Goal: Task Accomplishment & Management: Manage account settings

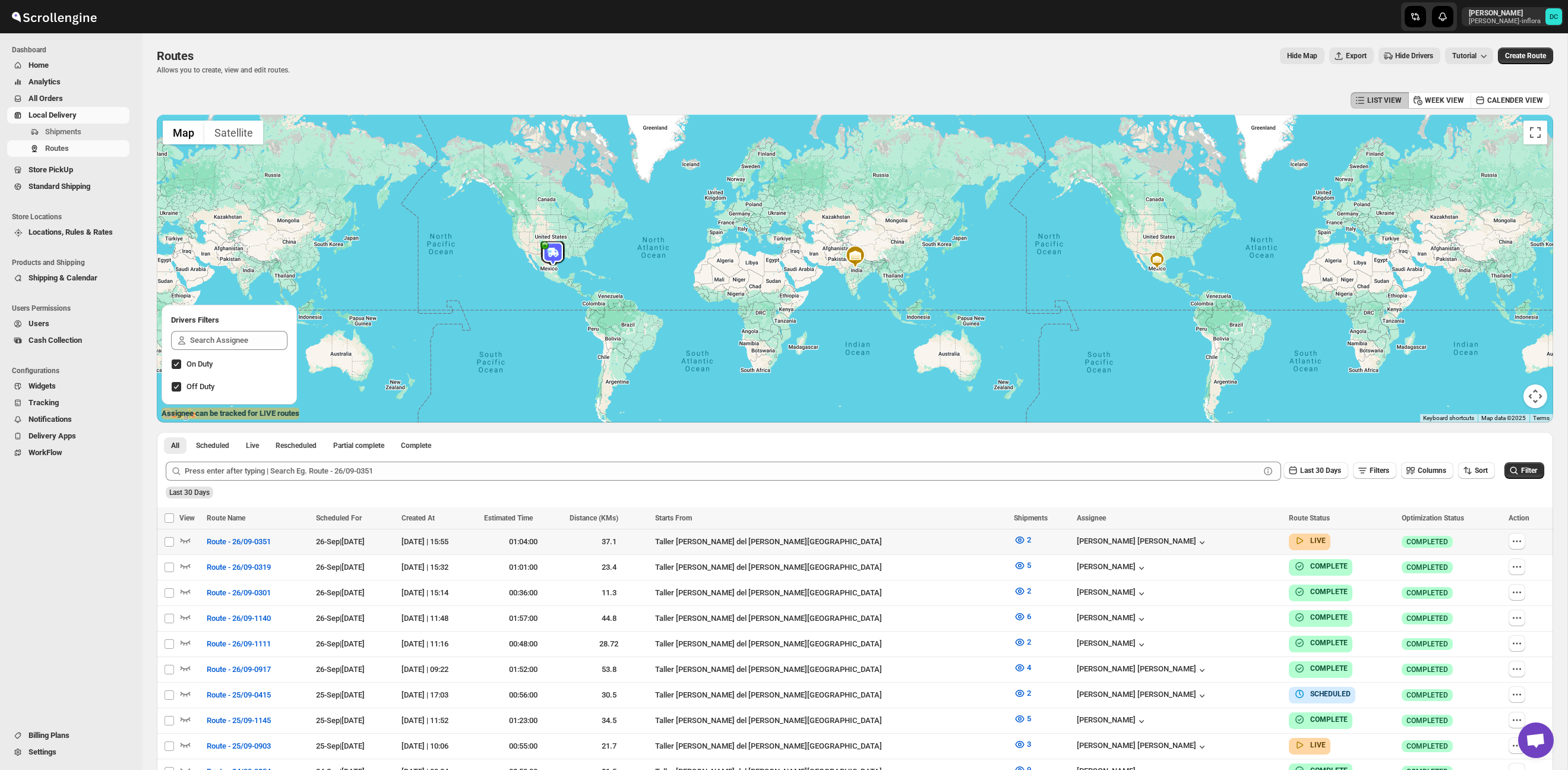
drag, startPoint x: 1514, startPoint y: 545, endPoint x: 1528, endPoint y: 546, distance: 14.0
click at [1514, 545] on icon "button" at bounding box center [1517, 541] width 12 height 12
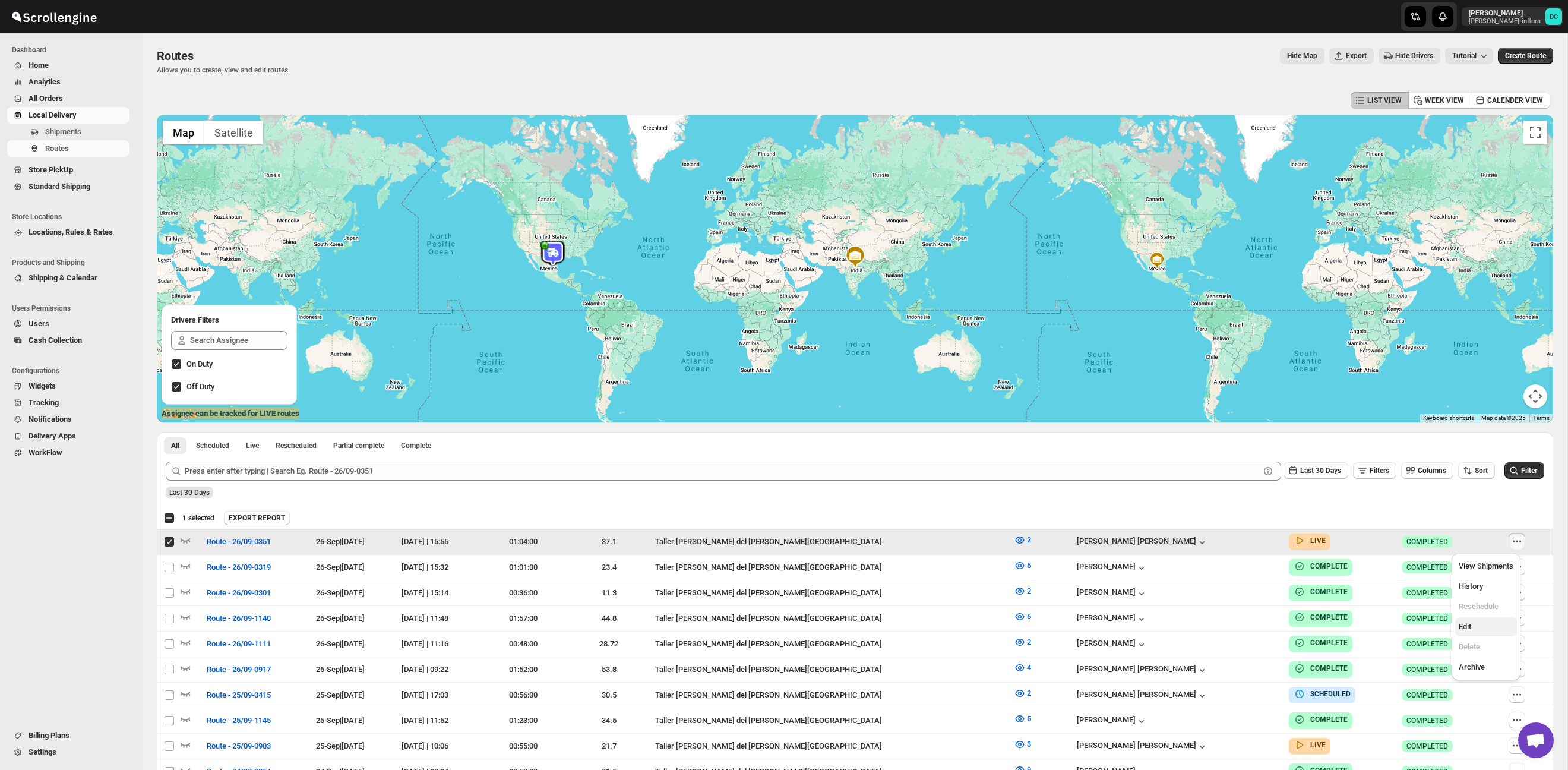
click at [1480, 627] on span "Edit" at bounding box center [1485, 627] width 55 height 12
checkbox input "false"
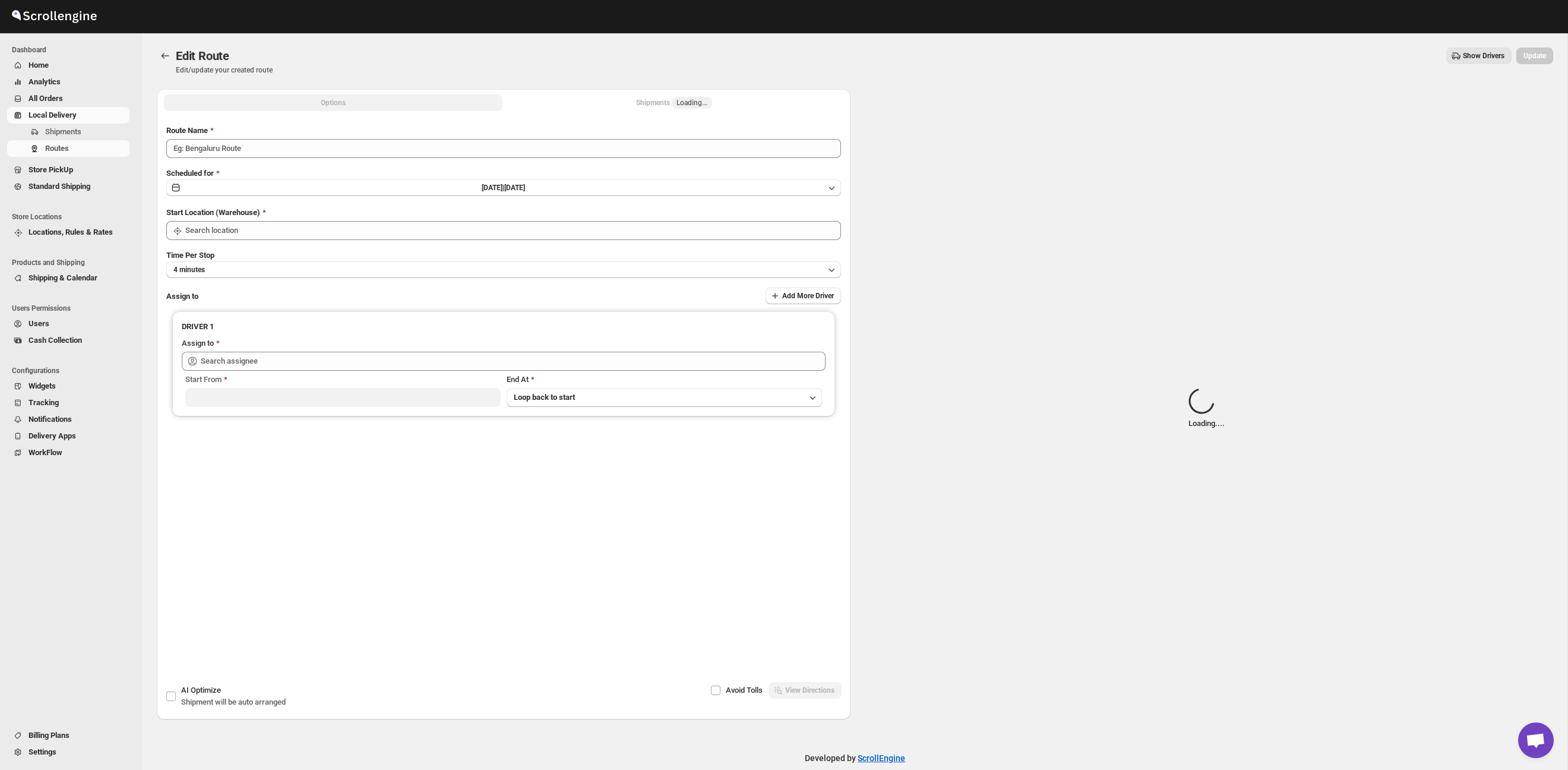
type input "Route - 26/09-0351"
type input "Taller [PERSON_NAME] del [PERSON_NAME][GEOGRAPHIC_DATA]"
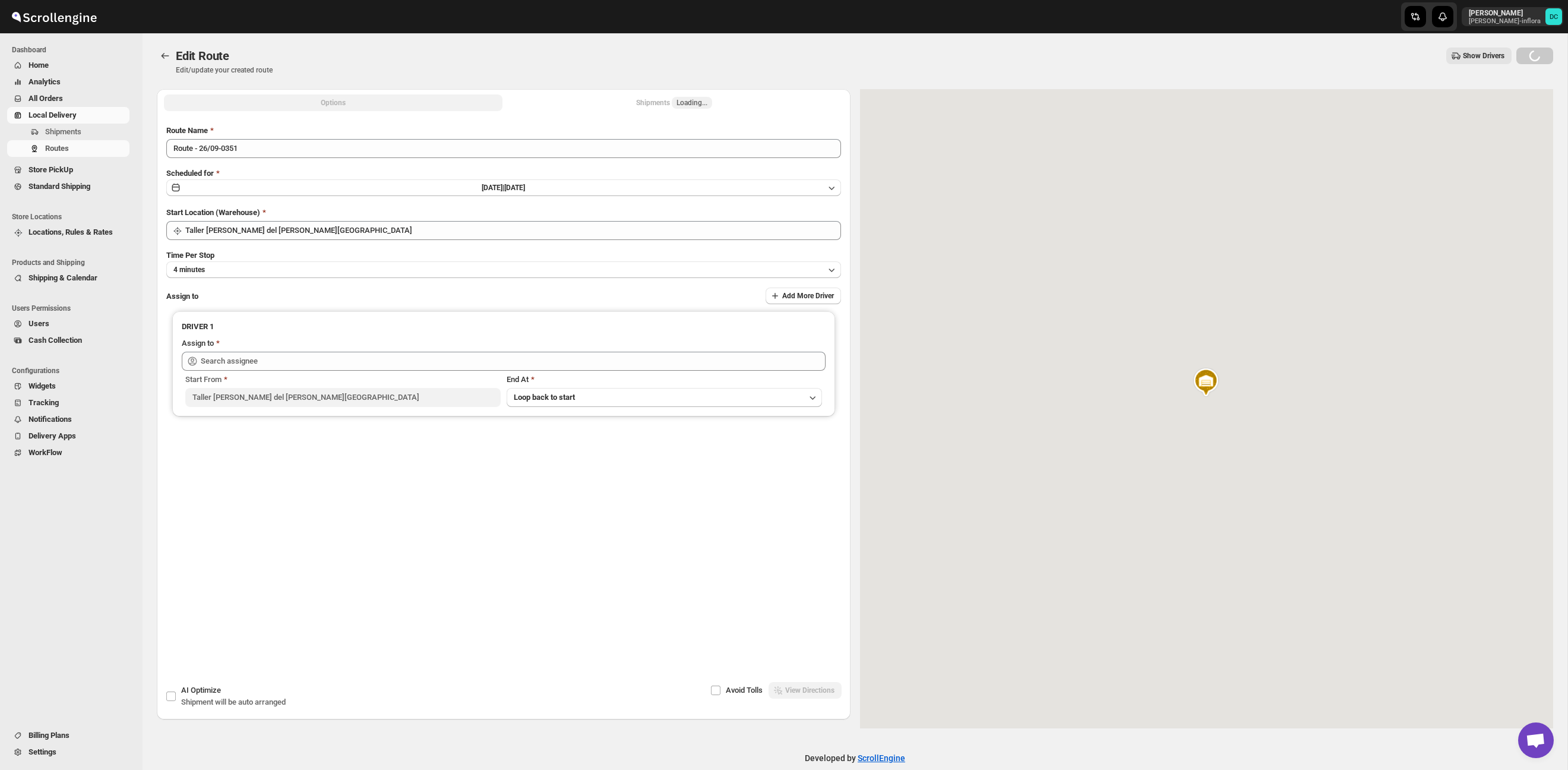
type input "[PERSON_NAME] [PERSON_NAME] ([EMAIL_ADDRESS][DOMAIN_NAME])"
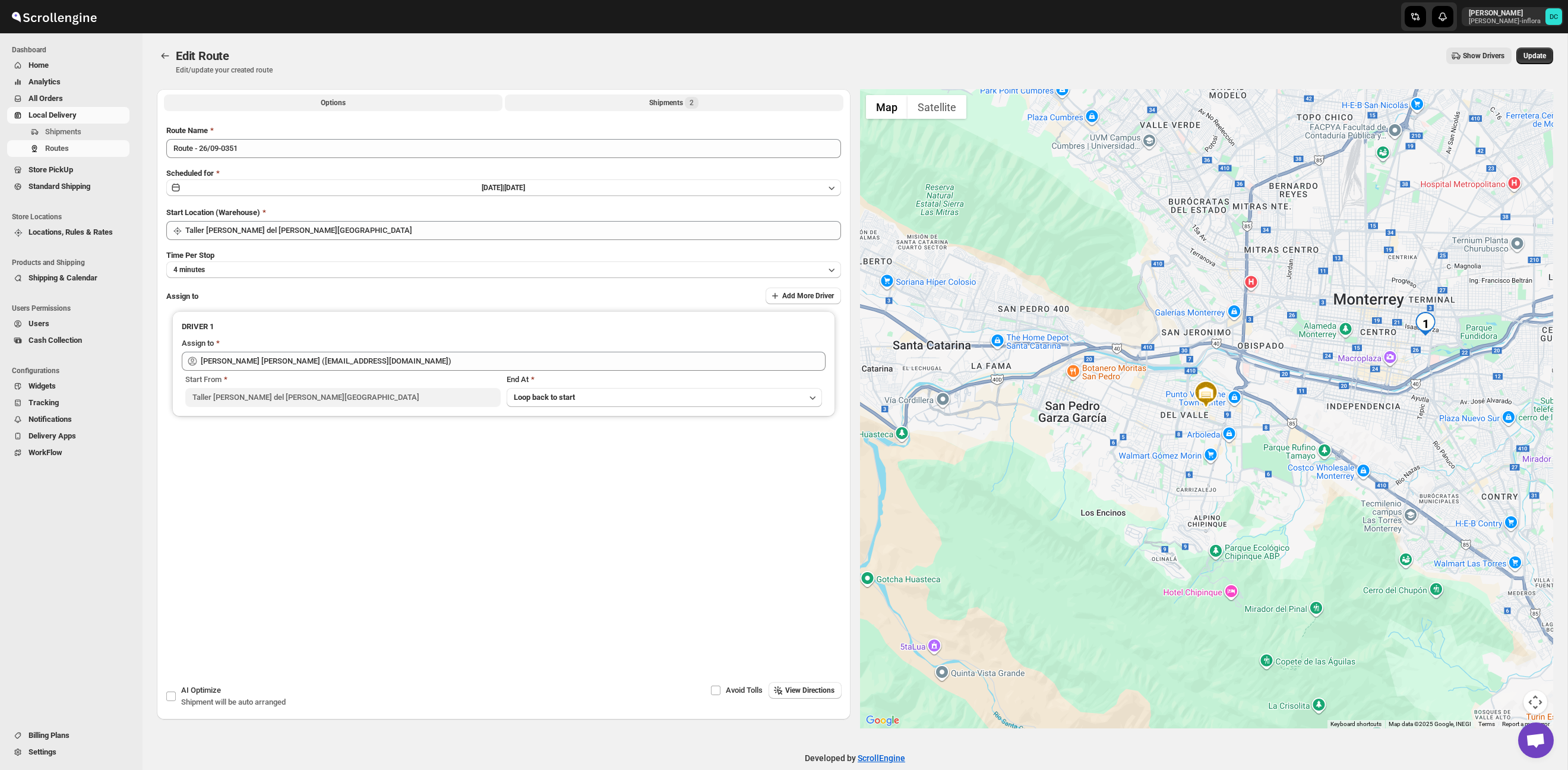
click at [645, 107] on button "Shipments 2" at bounding box center [674, 102] width 339 height 17
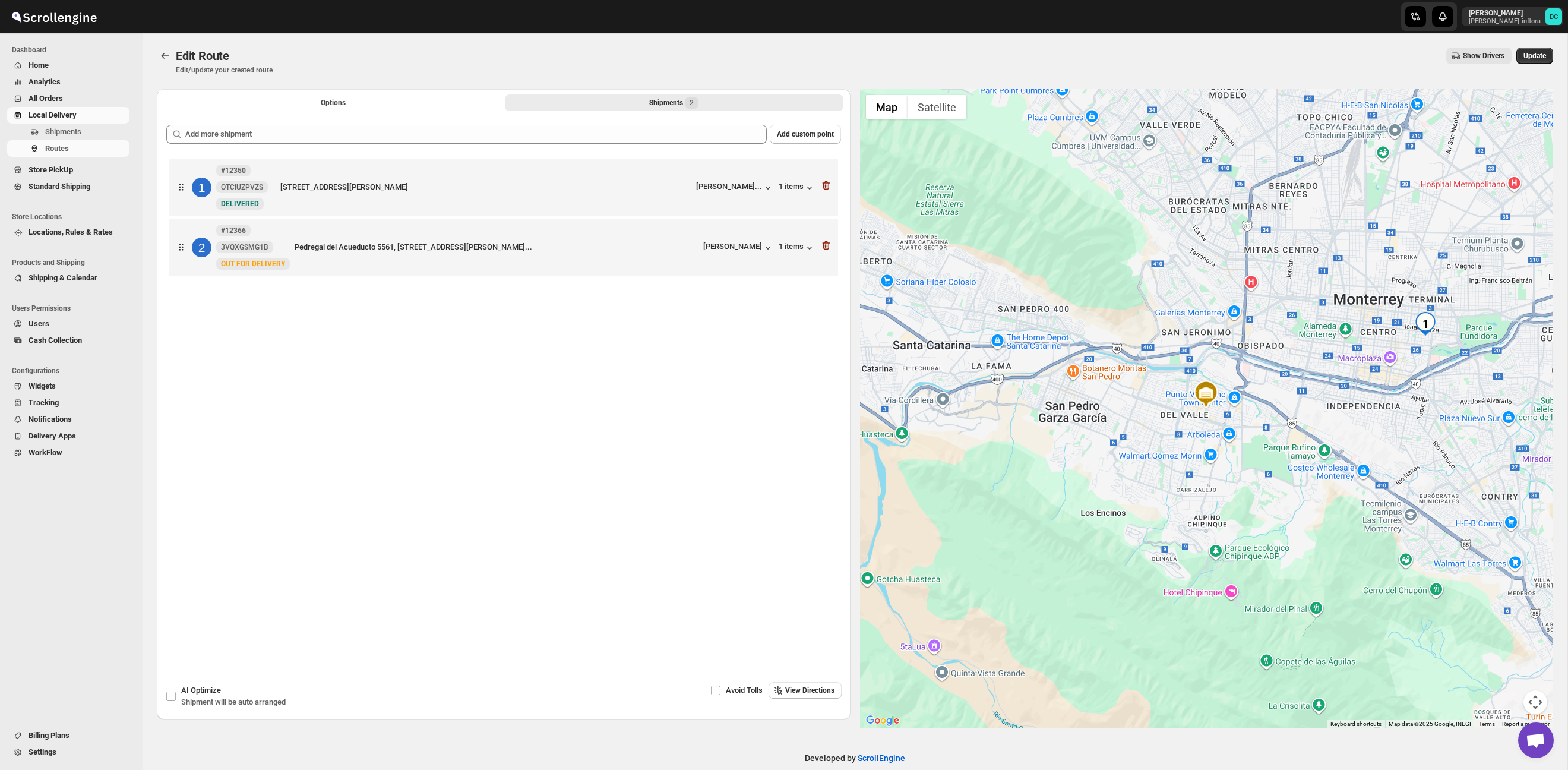
click at [65, 104] on button "All Orders" at bounding box center [69, 98] width 123 height 17
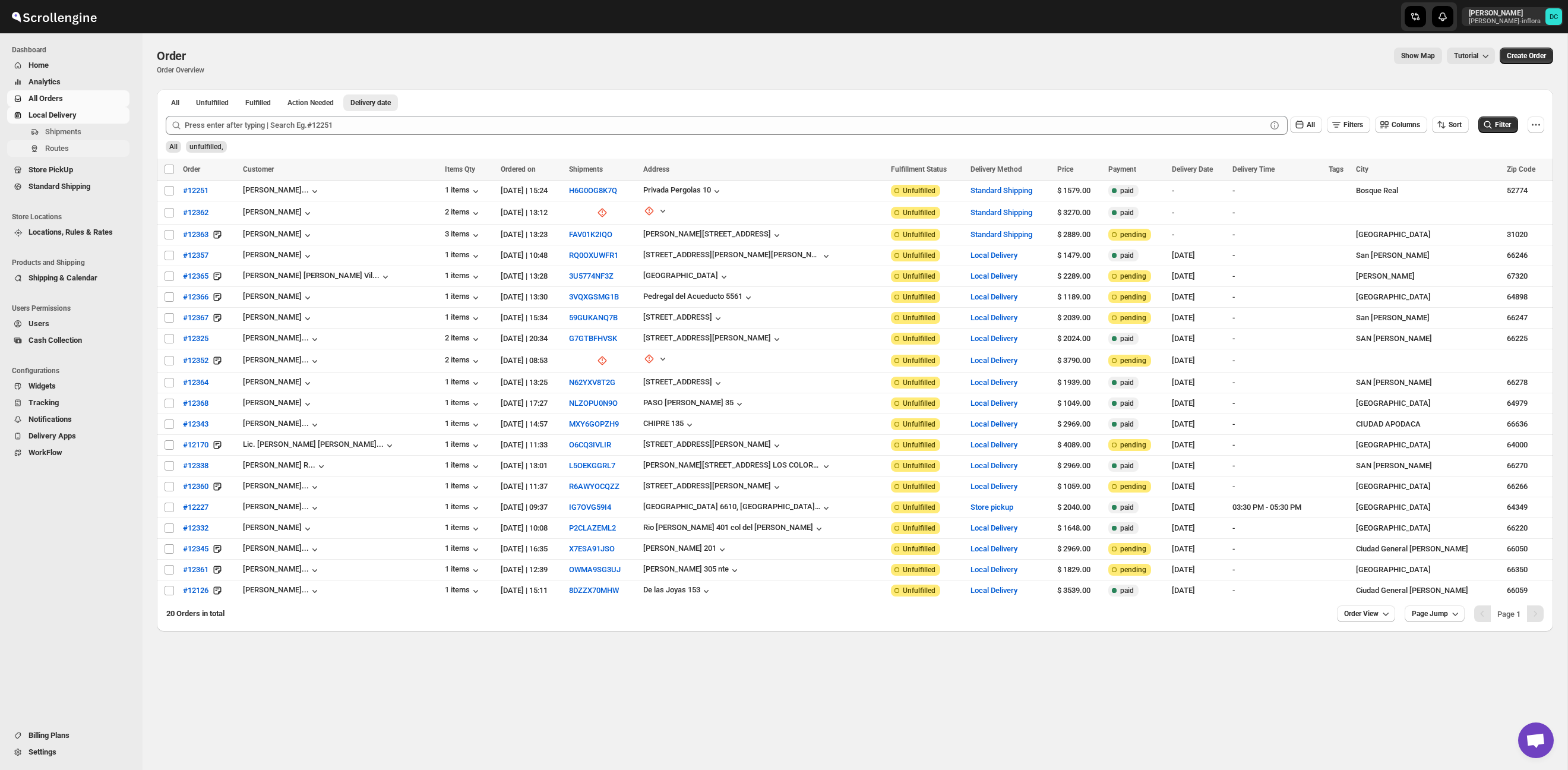
click at [73, 145] on span "Routes" at bounding box center [86, 149] width 82 height 12
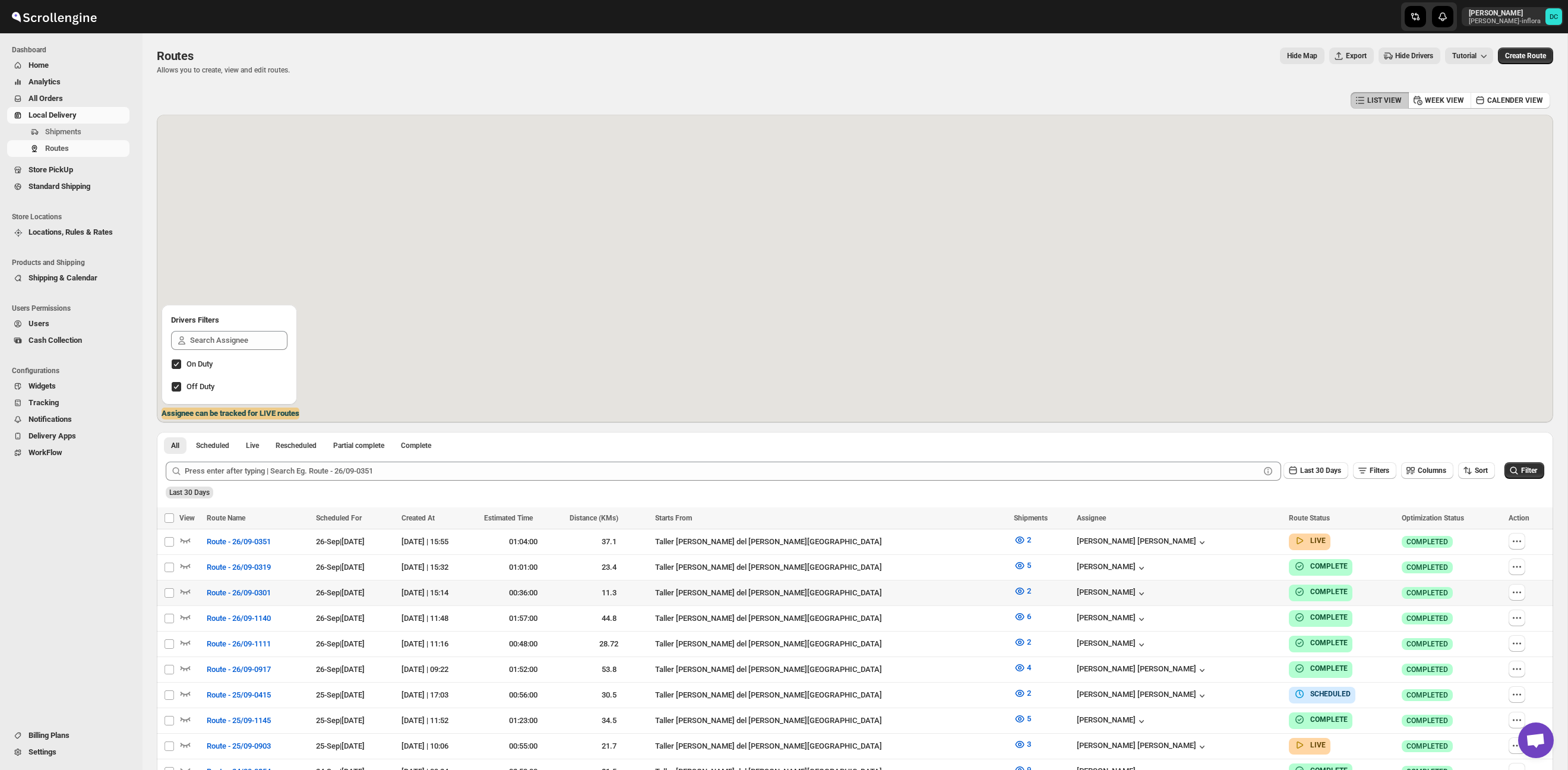
click at [1516, 544] on icon "button" at bounding box center [1517, 541] width 12 height 12
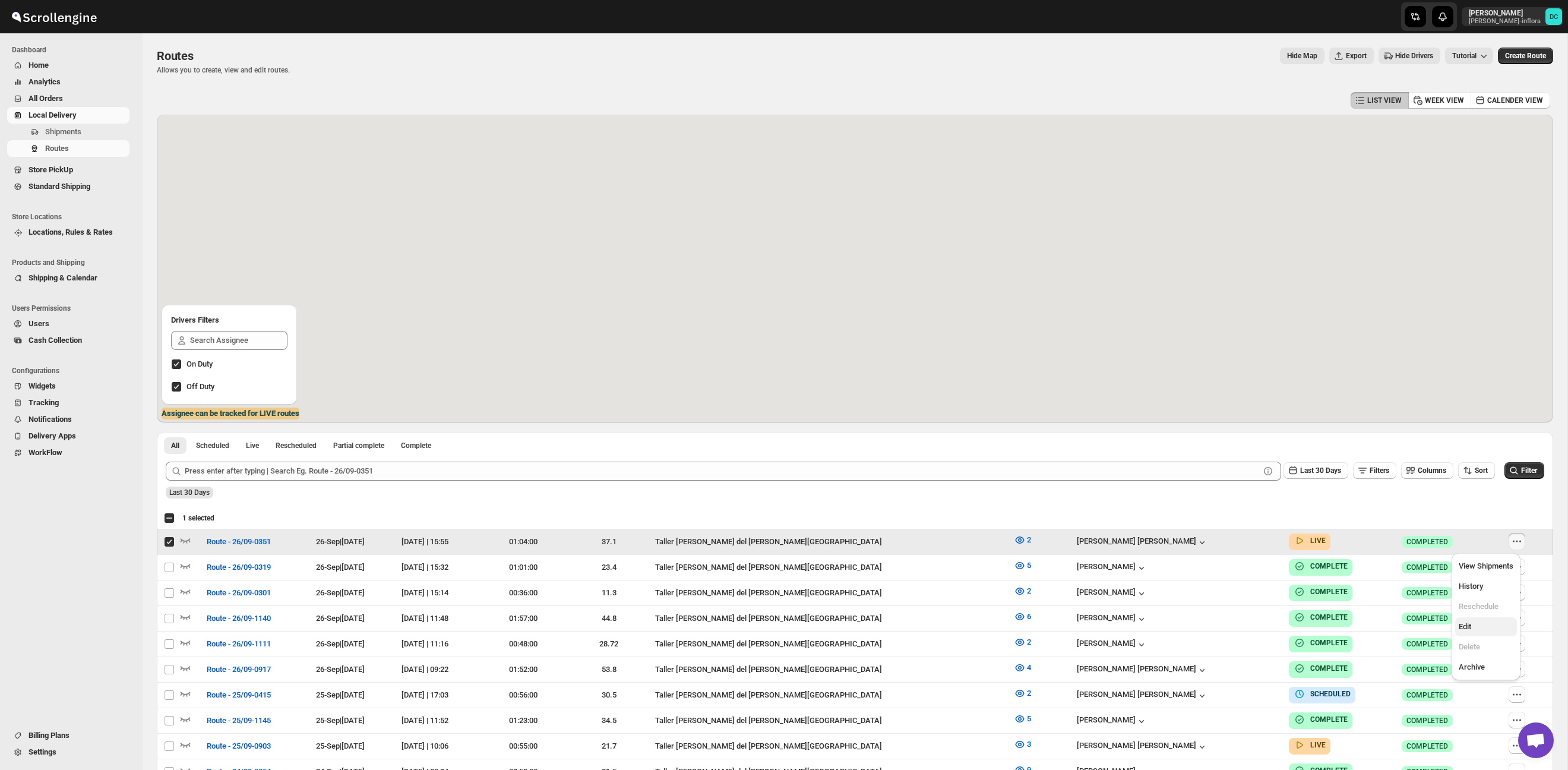
click at [1497, 621] on span "Edit" at bounding box center [1485, 627] width 55 height 12
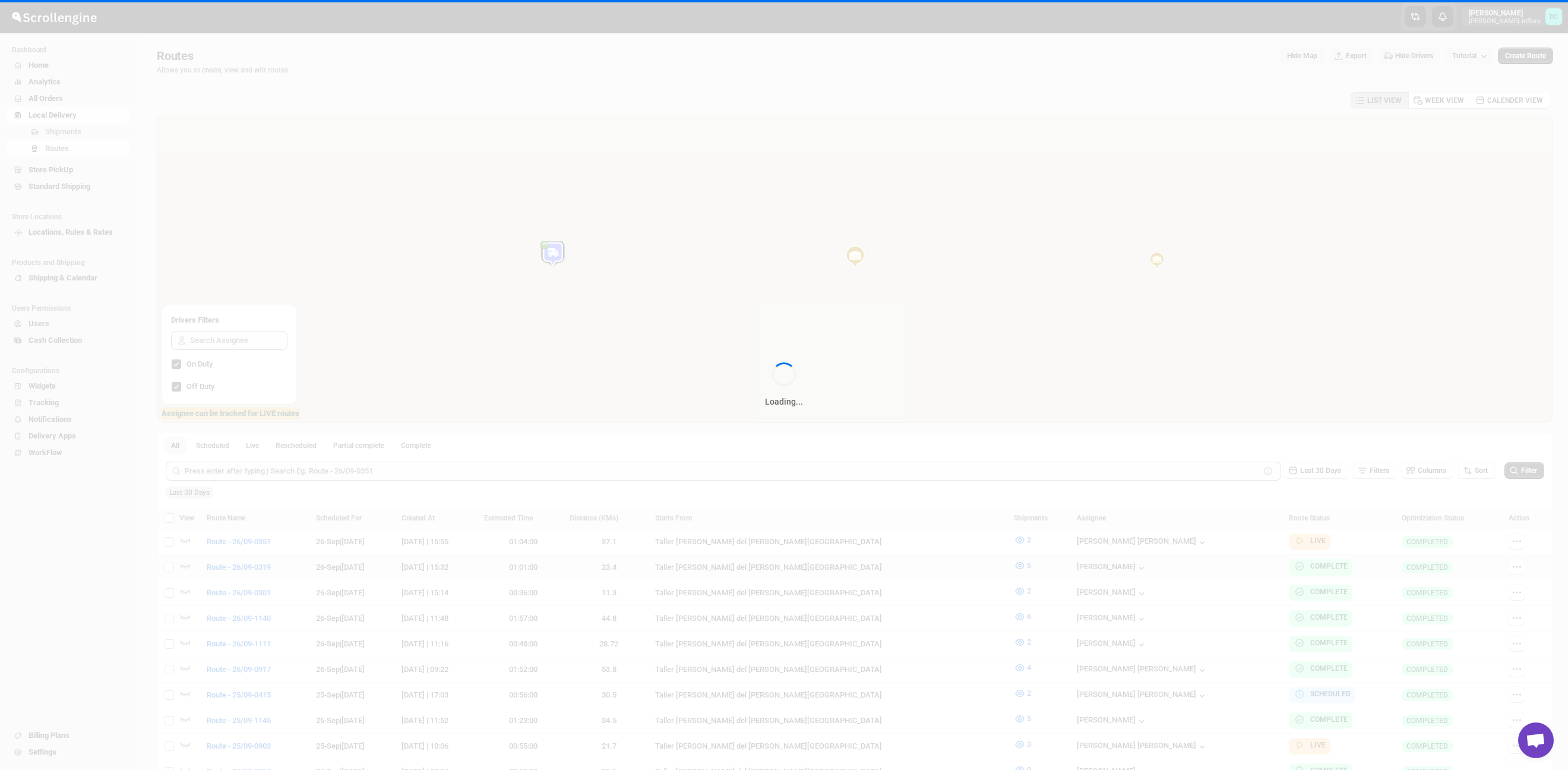
checkbox input "false"
click at [1461, 627] on div "Loading..." at bounding box center [784, 385] width 1568 height 770
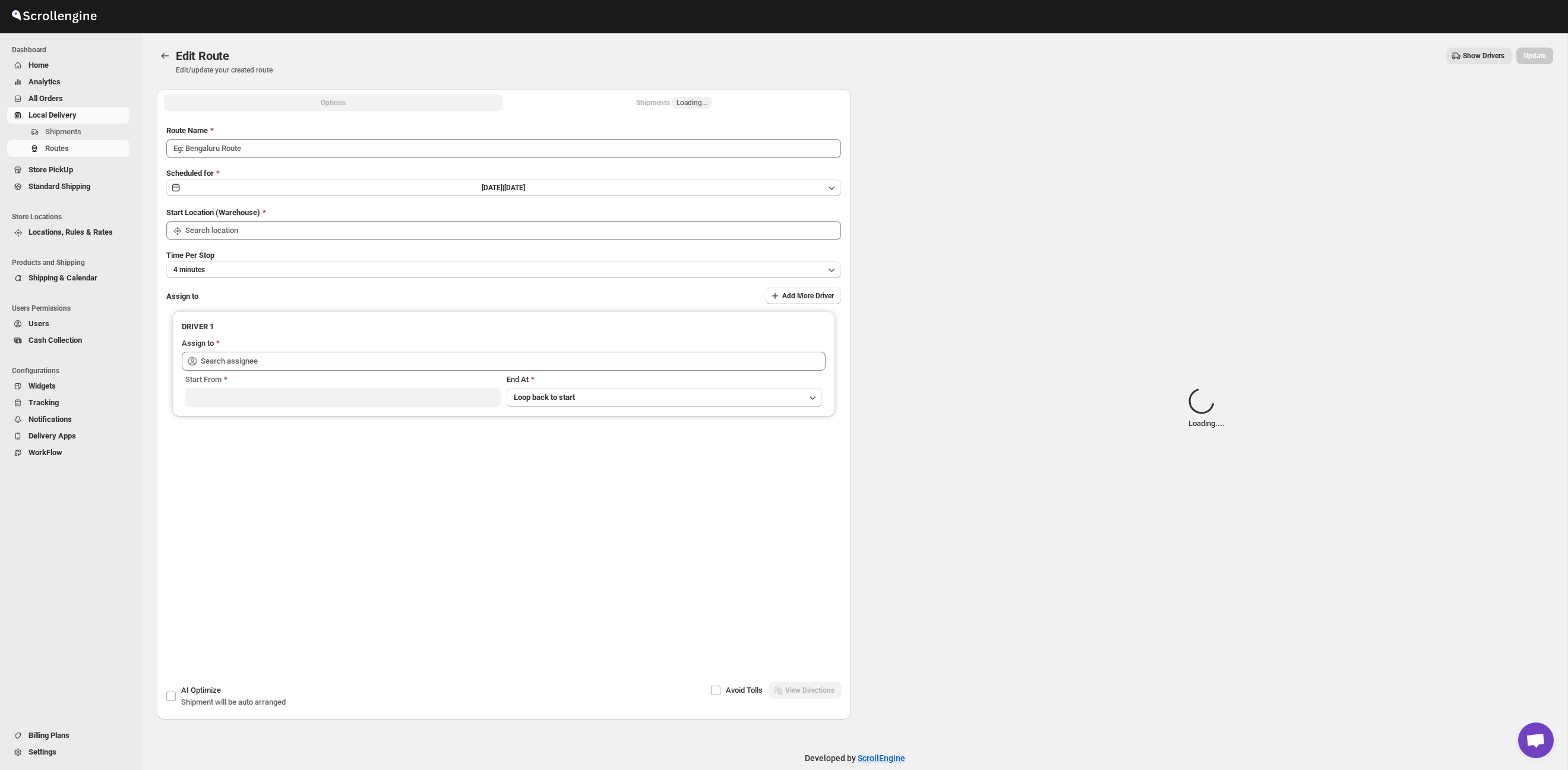
type input "Route - 26/09-0351"
type input "Taller [PERSON_NAME] del [PERSON_NAME][GEOGRAPHIC_DATA]"
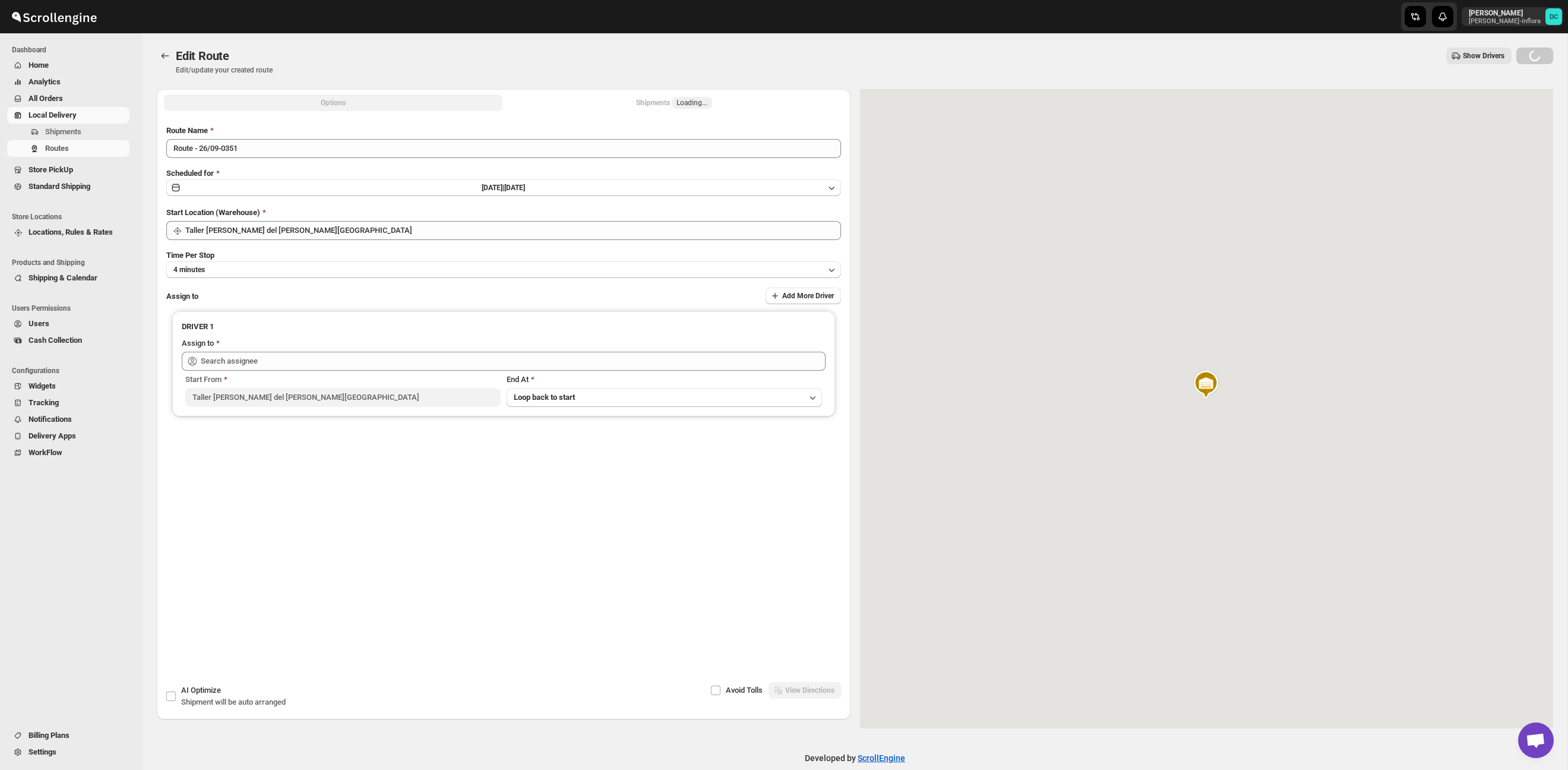
type input "[PERSON_NAME] [PERSON_NAME] ([EMAIL_ADDRESS][DOMAIN_NAME])"
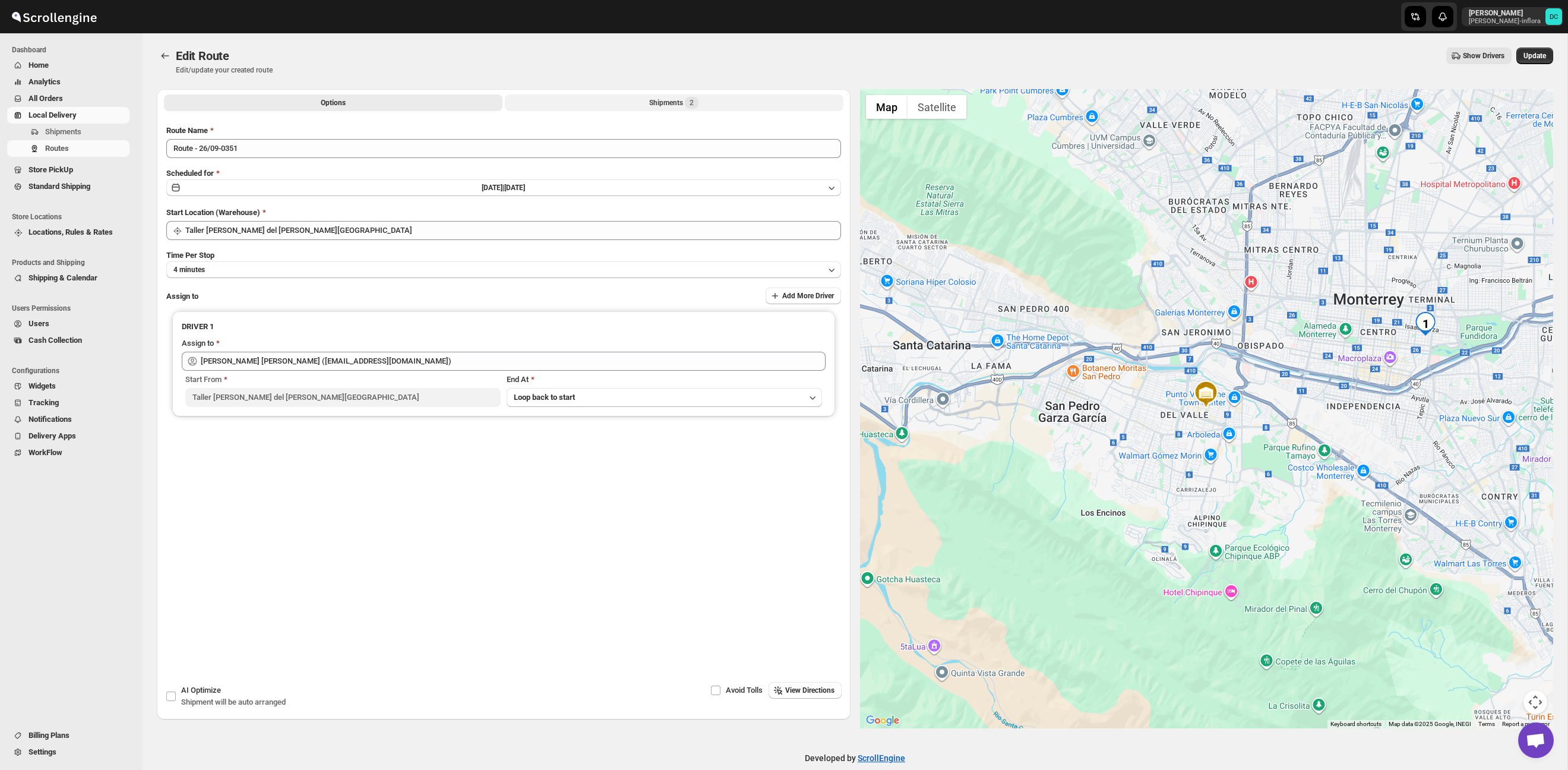
drag, startPoint x: 701, startPoint y: 93, endPoint x: 698, endPoint y: 102, distance: 9.5
click at [701, 93] on div "Options Shipments 2 More views Options Shipments 2 More views" at bounding box center [504, 102] width 694 height 26
click at [698, 102] on span "2" at bounding box center [692, 103] width 13 height 12
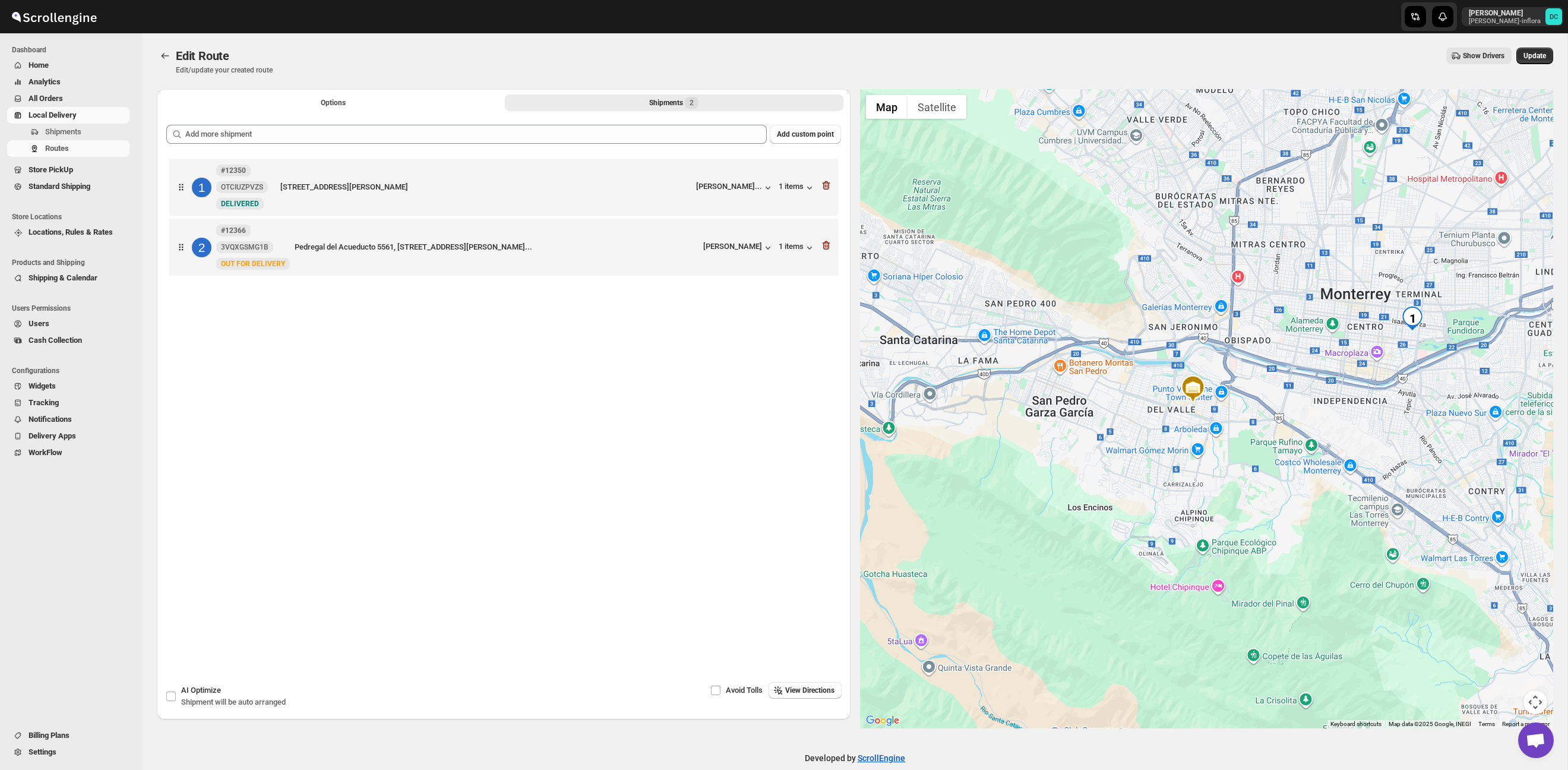
drag, startPoint x: 1336, startPoint y: 424, endPoint x: 1214, endPoint y: 377, distance: 130.7
click at [1223, 383] on div at bounding box center [1207, 408] width 694 height 639
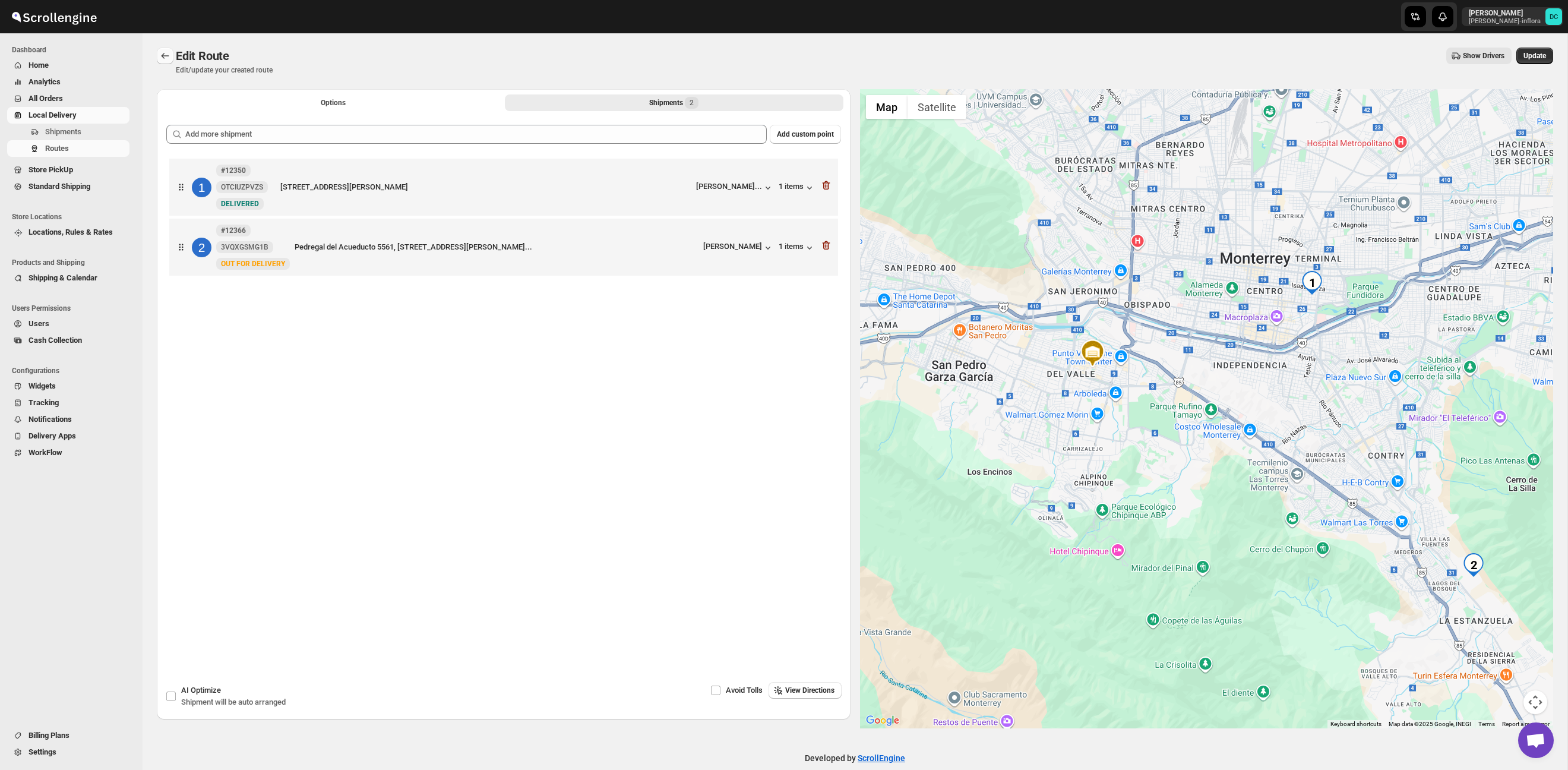
click at [162, 55] on icon "Routes" at bounding box center [165, 56] width 12 height 12
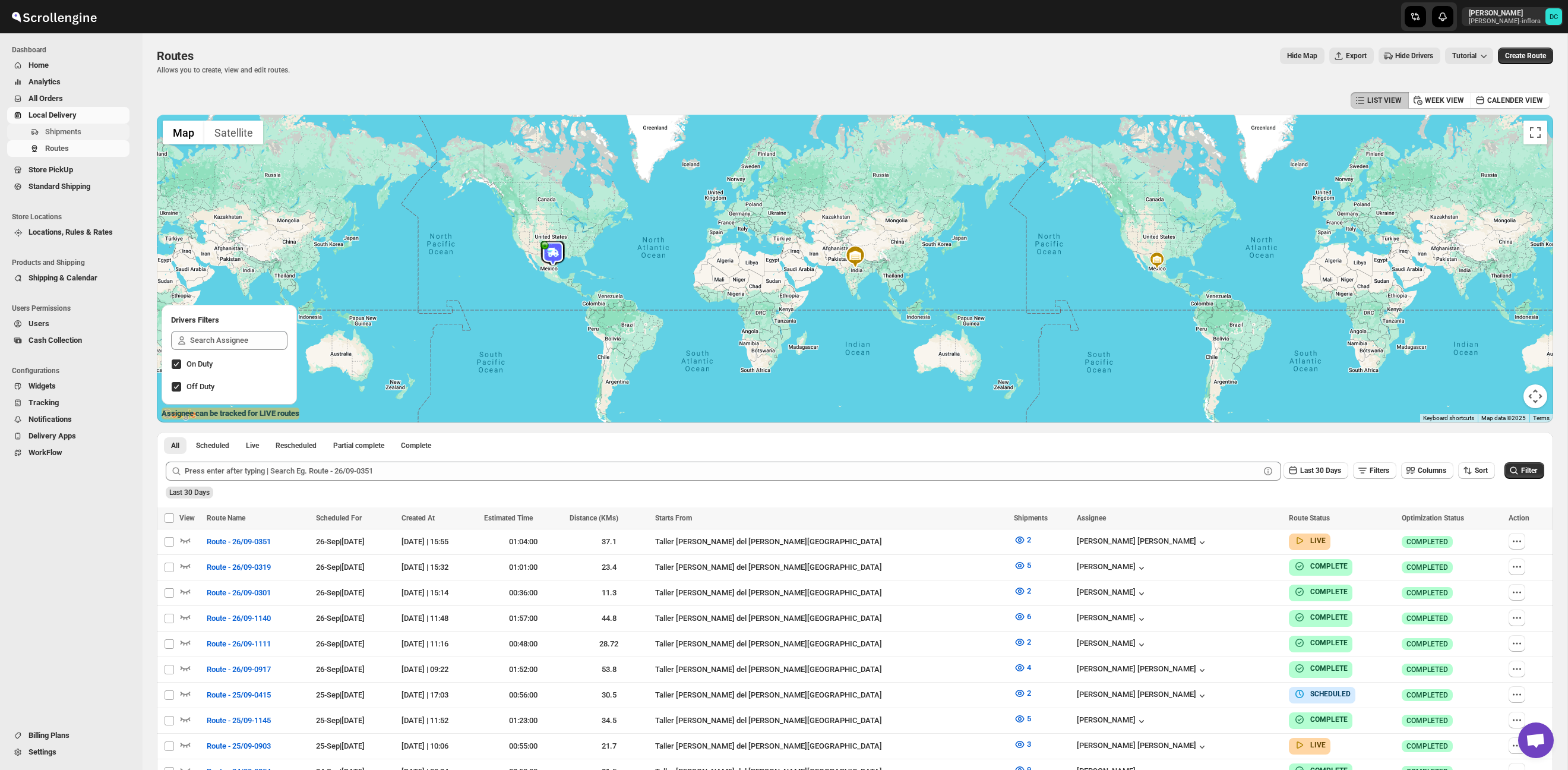
click at [77, 128] on span "Shipments" at bounding box center [63, 131] width 36 height 9
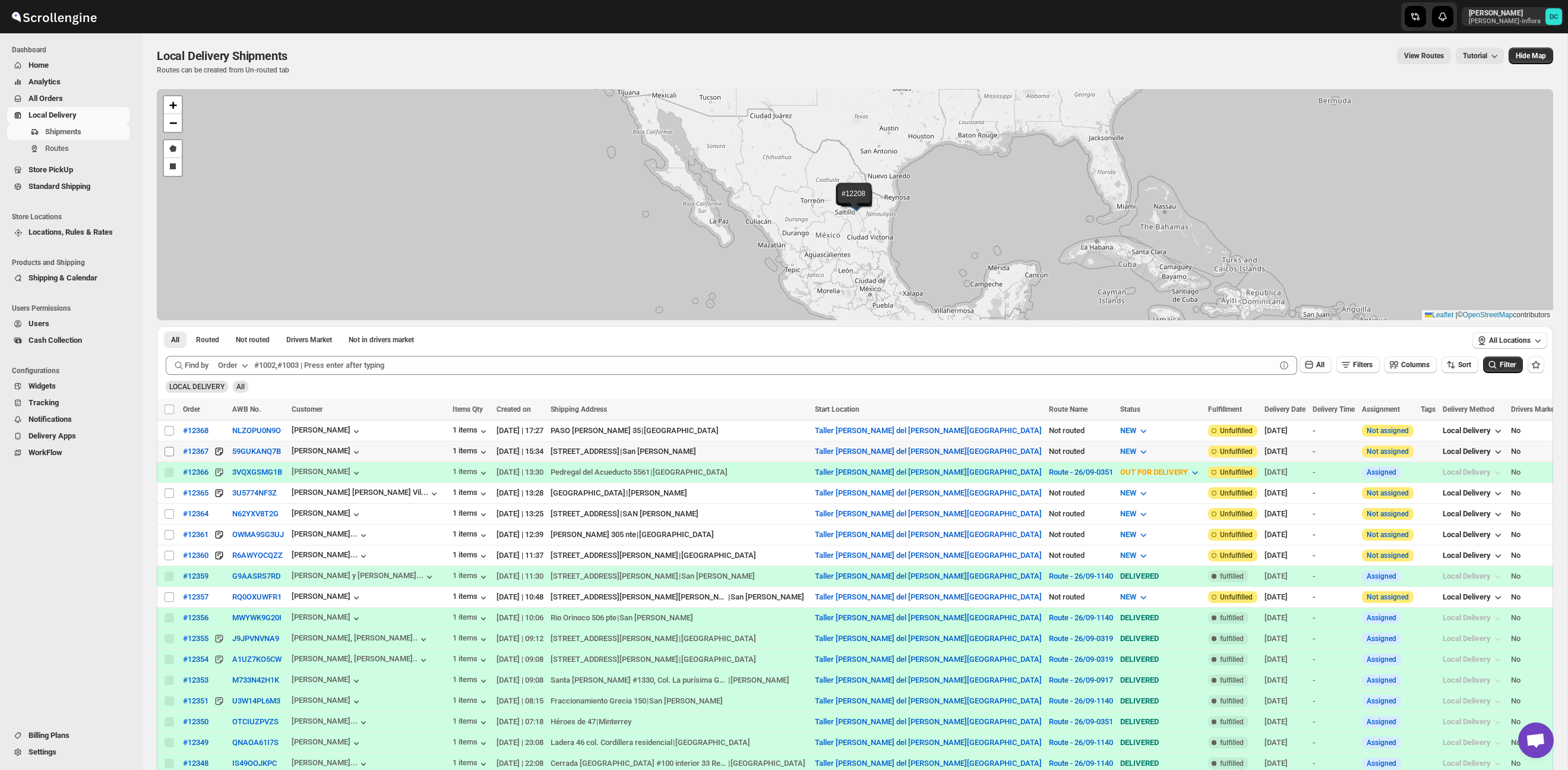
click at [168, 448] on input "Select shipment" at bounding box center [169, 451] width 9 height 9
checkbox input "true"
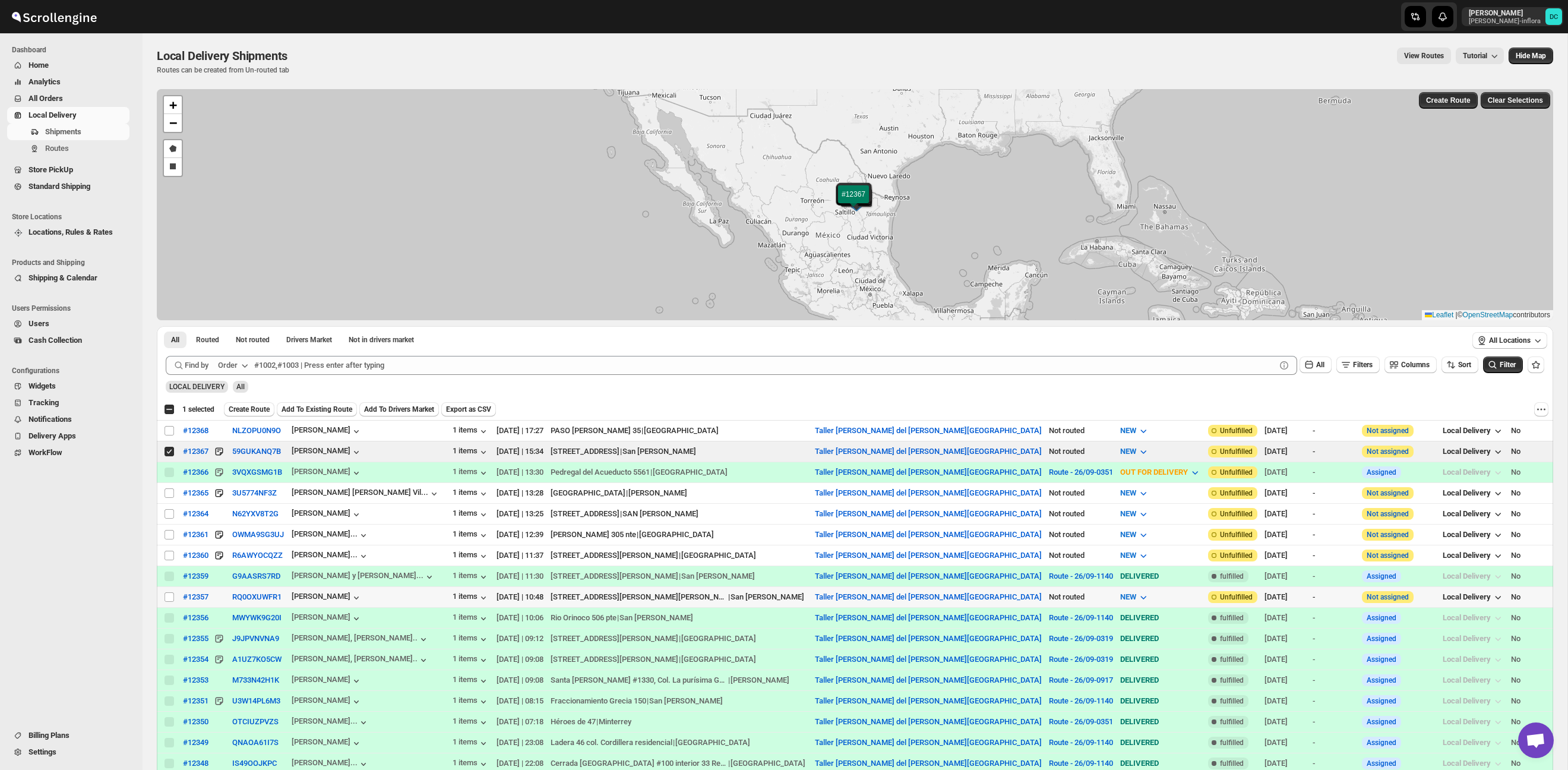
scroll to position [24, 0]
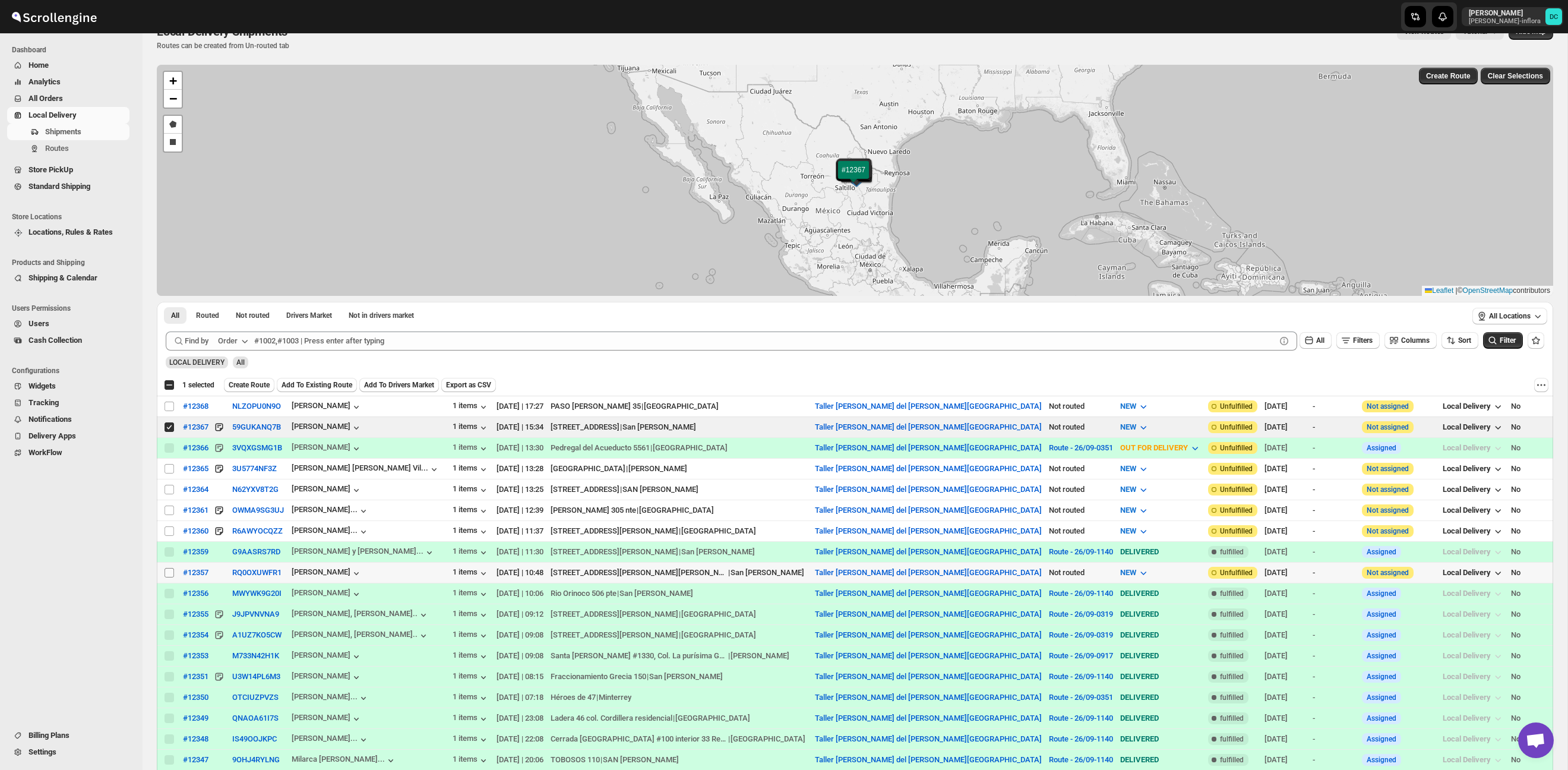
click at [166, 575] on input "Select shipment" at bounding box center [169, 573] width 9 height 9
checkbox input "true"
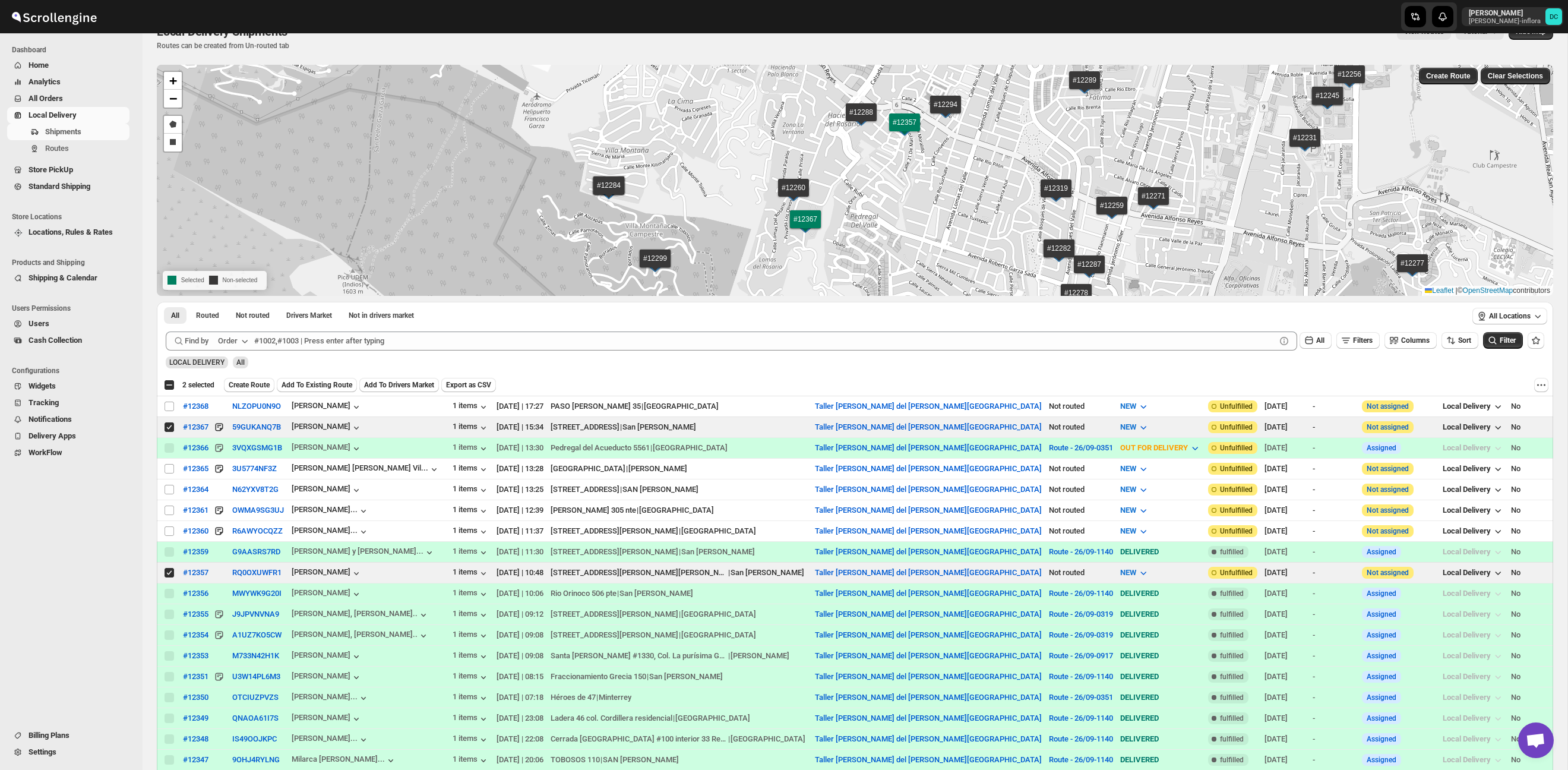
drag, startPoint x: 242, startPoint y: 387, endPoint x: 259, endPoint y: 385, distance: 17.1
click at [242, 387] on span "Create Route" at bounding box center [249, 385] width 41 height 9
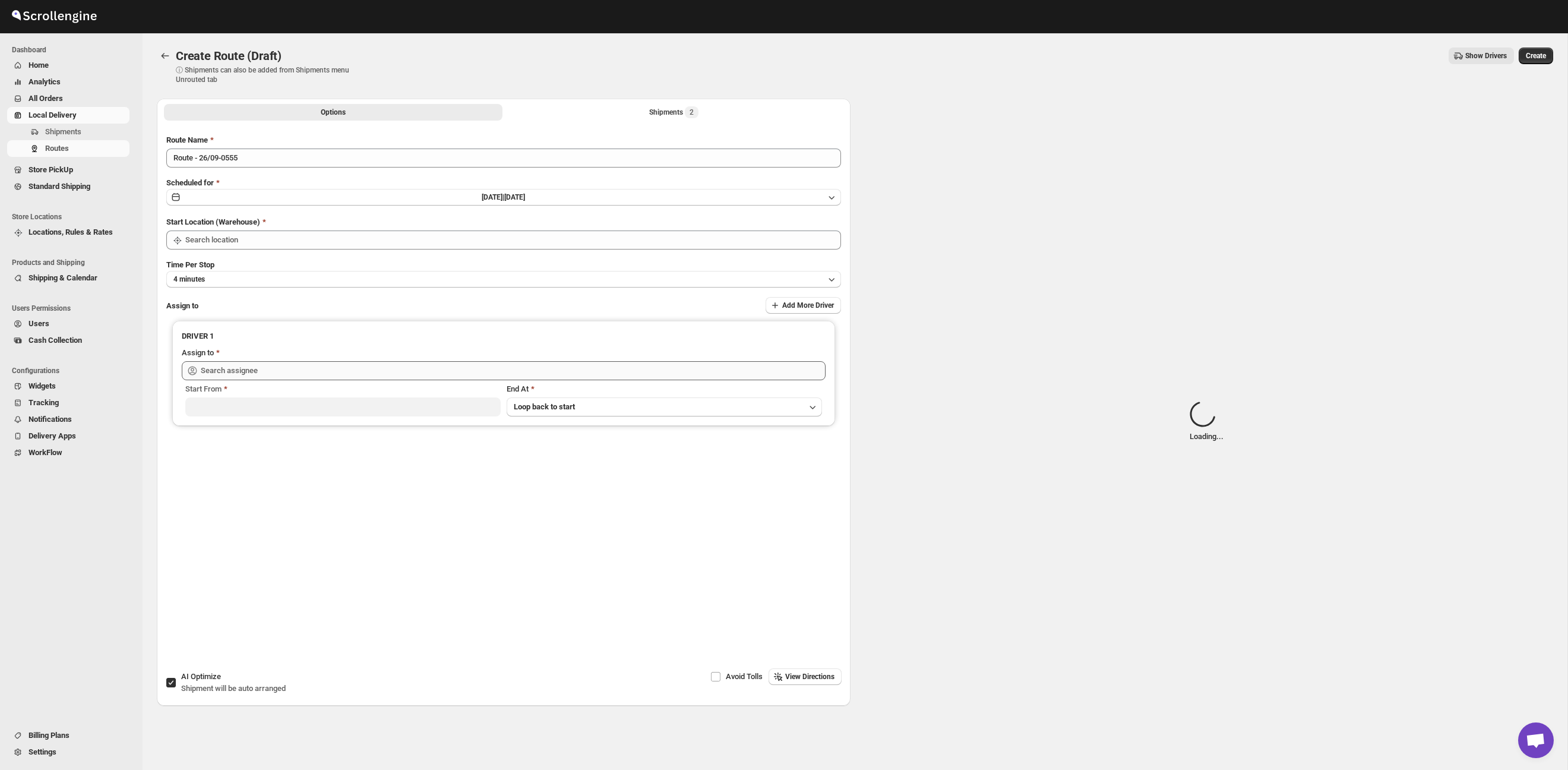
type input "Taller [PERSON_NAME] del [PERSON_NAME][GEOGRAPHIC_DATA]"
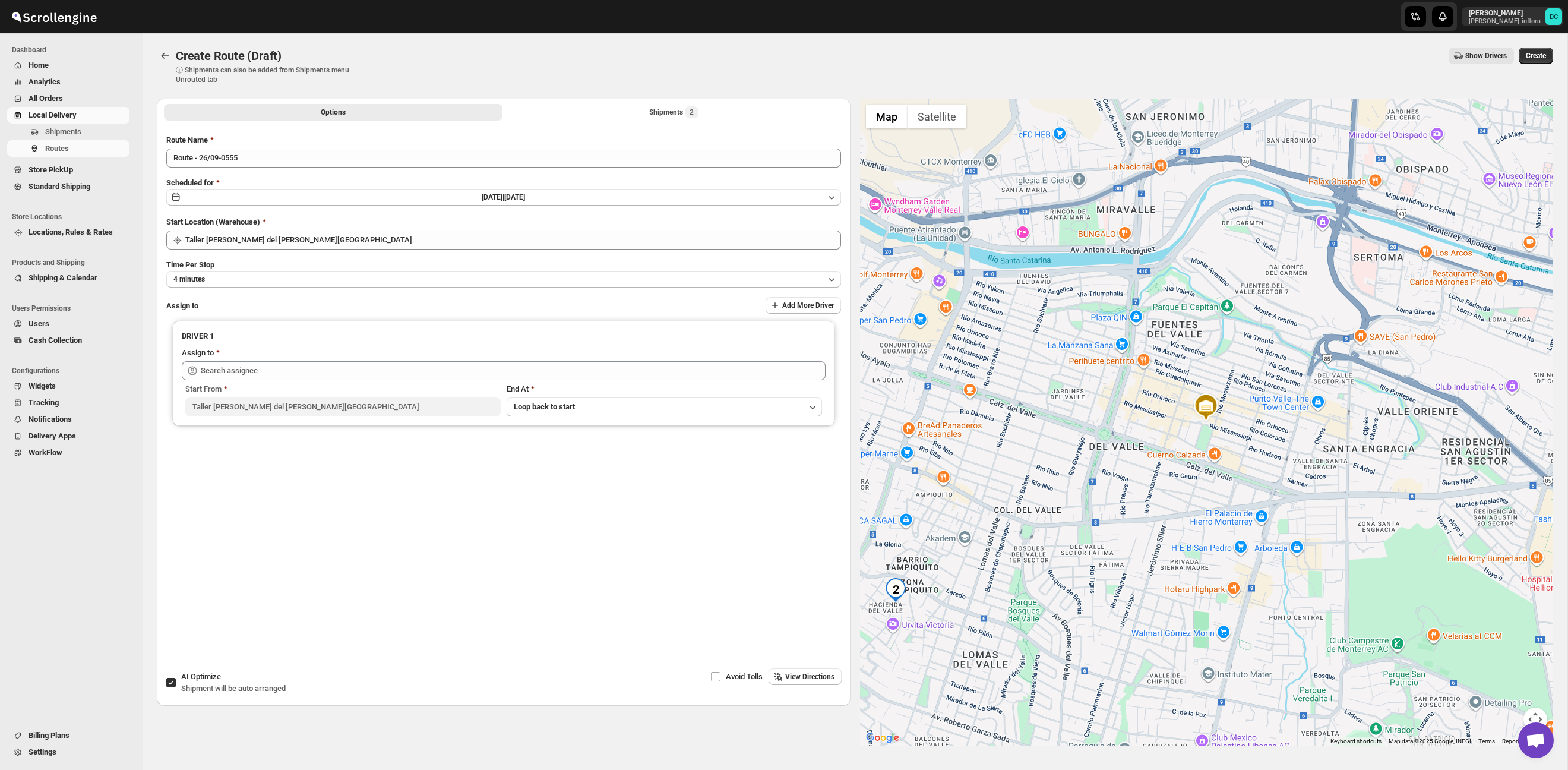
click at [674, 122] on div "Options Shipments 2 More views Options Shipments 2 More views" at bounding box center [504, 111] width 694 height 26
click at [670, 104] on button "Shipments 2" at bounding box center [674, 112] width 339 height 17
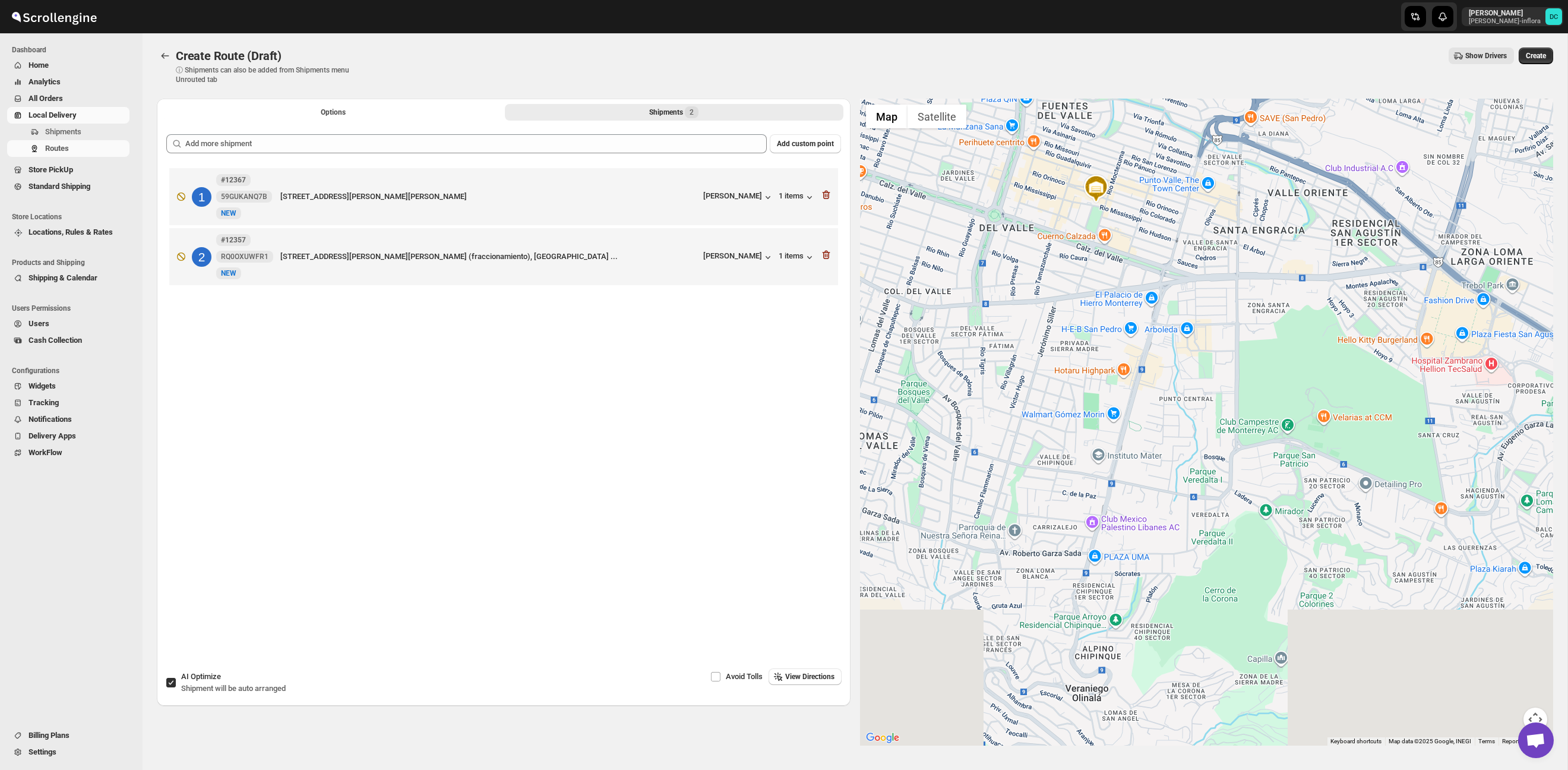
drag, startPoint x: 1392, startPoint y: 534, endPoint x: 1278, endPoint y: 330, distance: 233.7
click at [1252, 253] on div at bounding box center [1207, 422] width 694 height 647
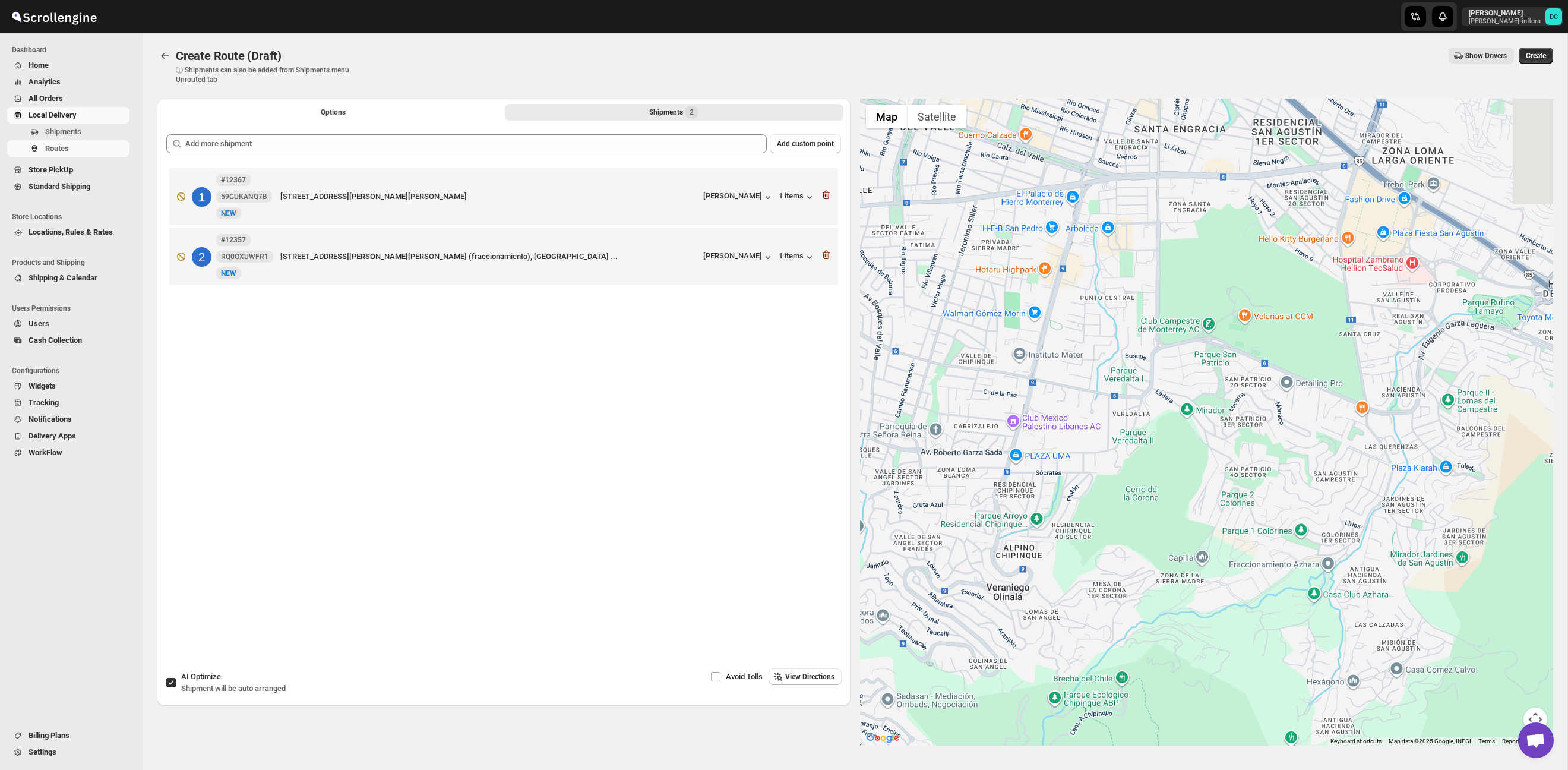
drag, startPoint x: 1302, startPoint y: 387, endPoint x: 1223, endPoint y: 530, distance: 163.4
click at [1223, 531] on div at bounding box center [1207, 422] width 694 height 647
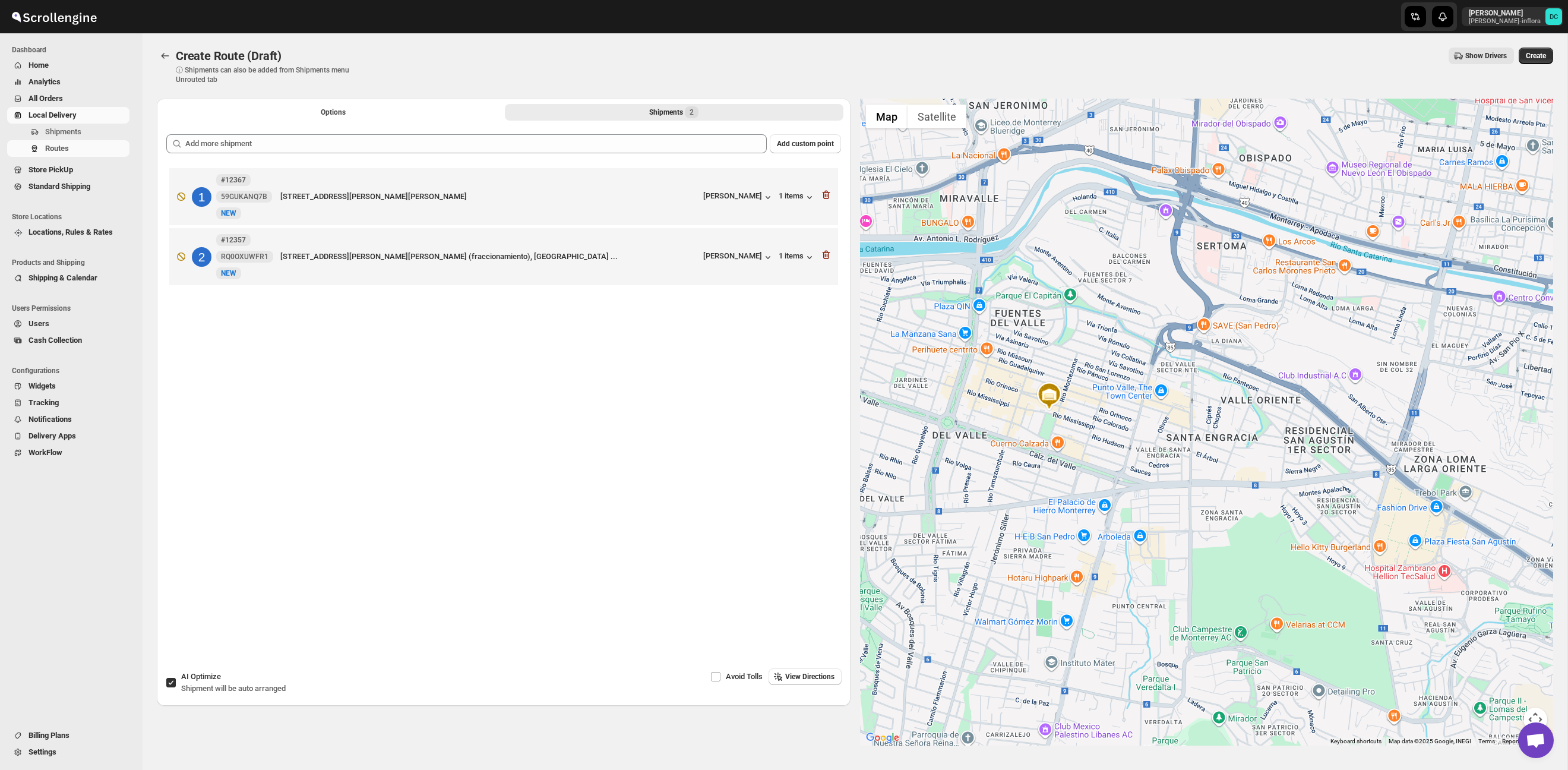
drag, startPoint x: 1207, startPoint y: 403, endPoint x: 1336, endPoint y: 414, distance: 129.5
click at [1357, 414] on div at bounding box center [1207, 422] width 694 height 647
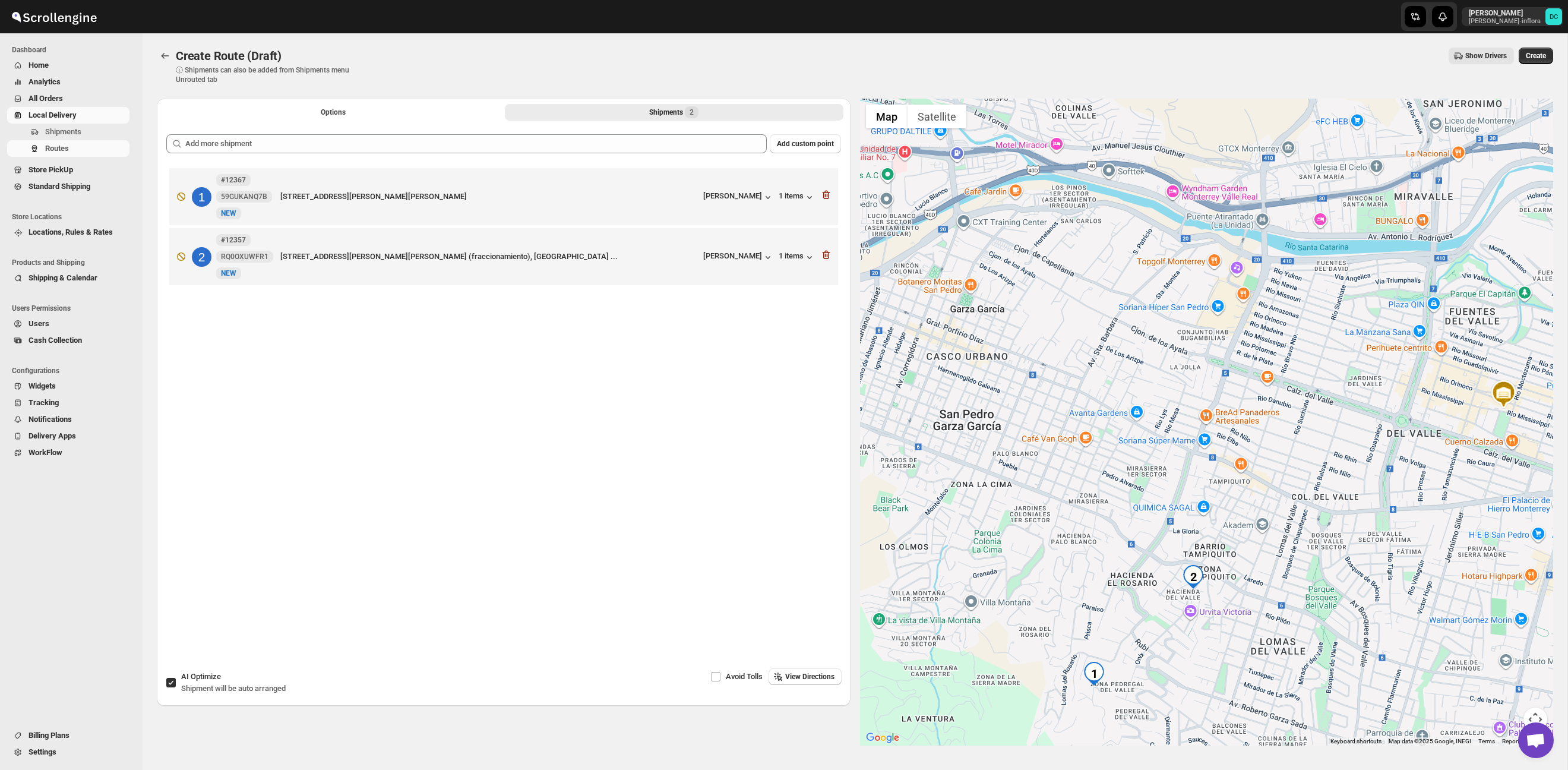
drag, startPoint x: 1273, startPoint y: 412, endPoint x: 1336, endPoint y: 372, distance: 74.6
click at [1336, 372] on div at bounding box center [1207, 422] width 694 height 647
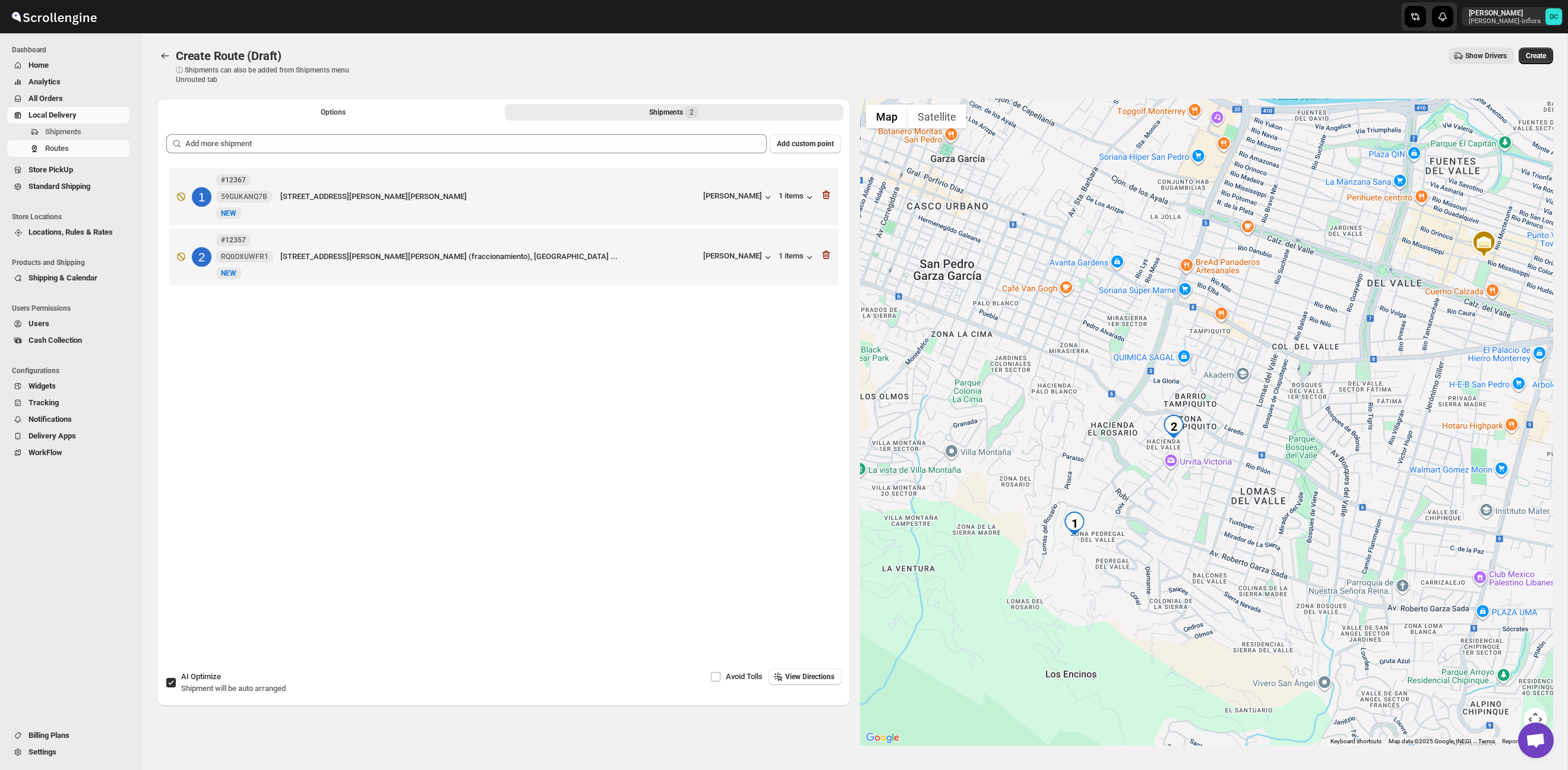
drag, startPoint x: 1276, startPoint y: 493, endPoint x: 1243, endPoint y: 350, distance: 146.8
click at [1243, 350] on div at bounding box center [1207, 422] width 694 height 647
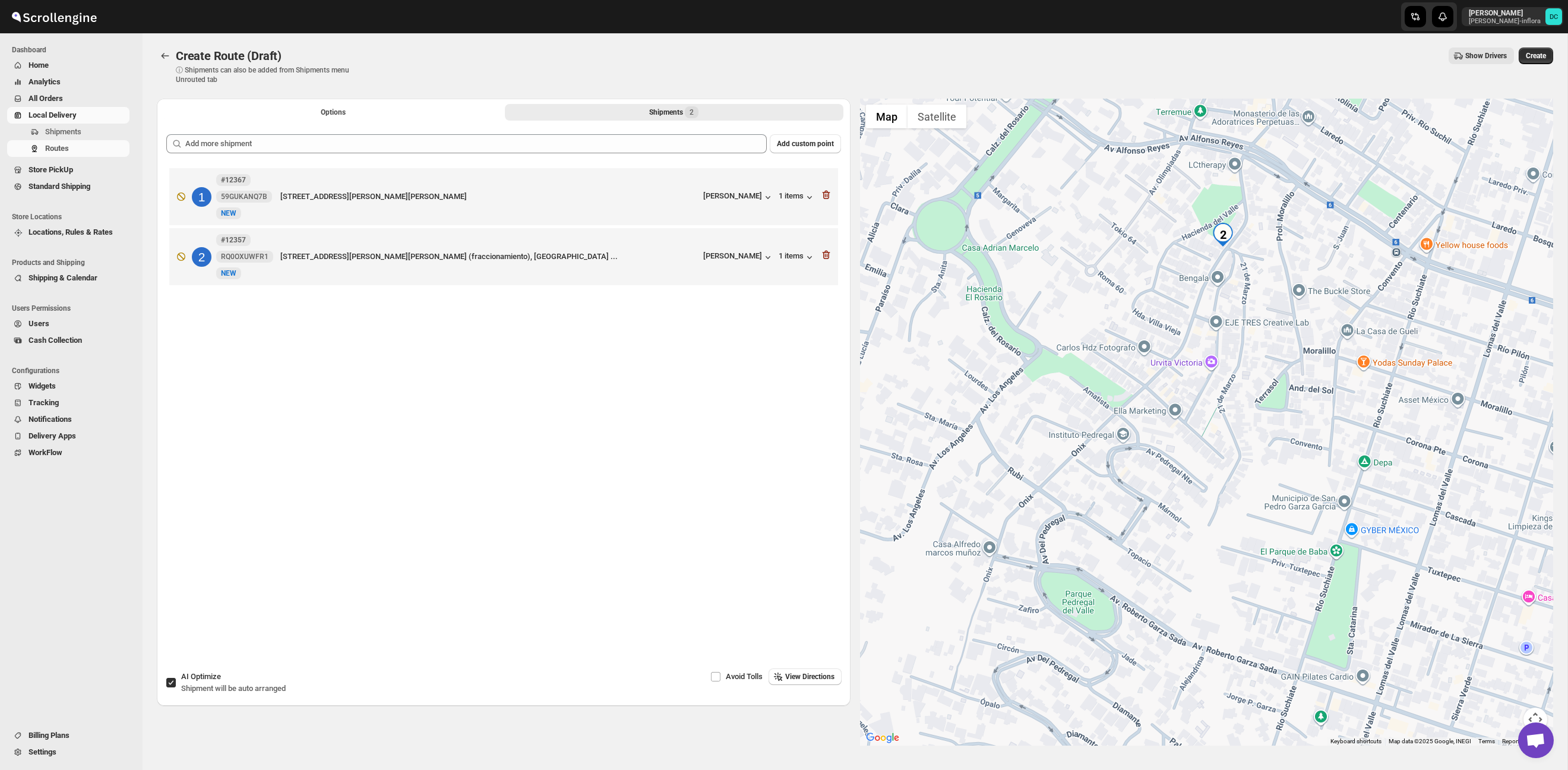
drag, startPoint x: 1049, startPoint y: 554, endPoint x: 1110, endPoint y: 475, distance: 99.8
click at [1106, 449] on div at bounding box center [1207, 422] width 694 height 647
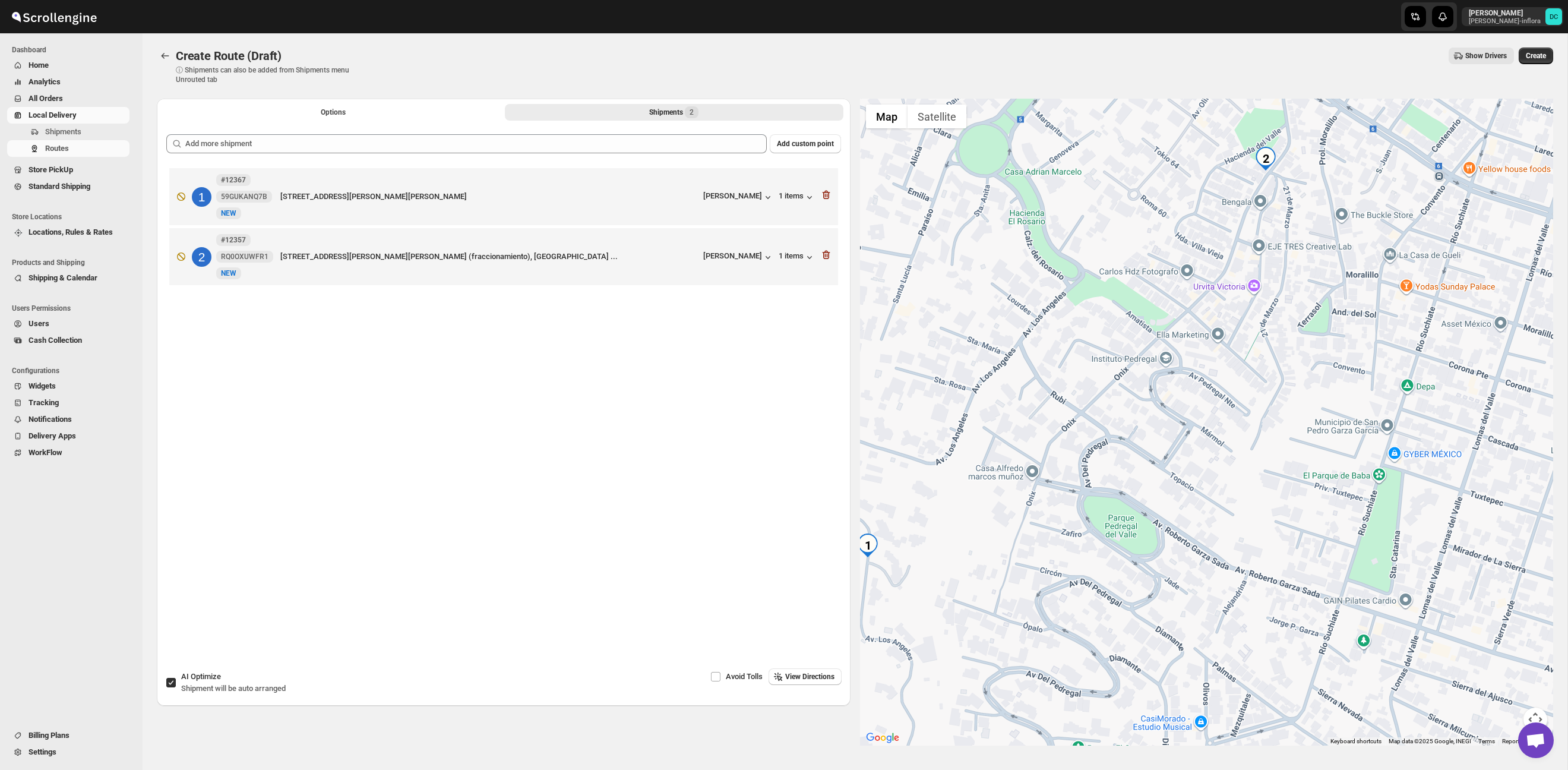
drag, startPoint x: 914, startPoint y: 571, endPoint x: 1104, endPoint y: 477, distance: 212.0
click at [1104, 478] on div at bounding box center [1207, 422] width 694 height 647
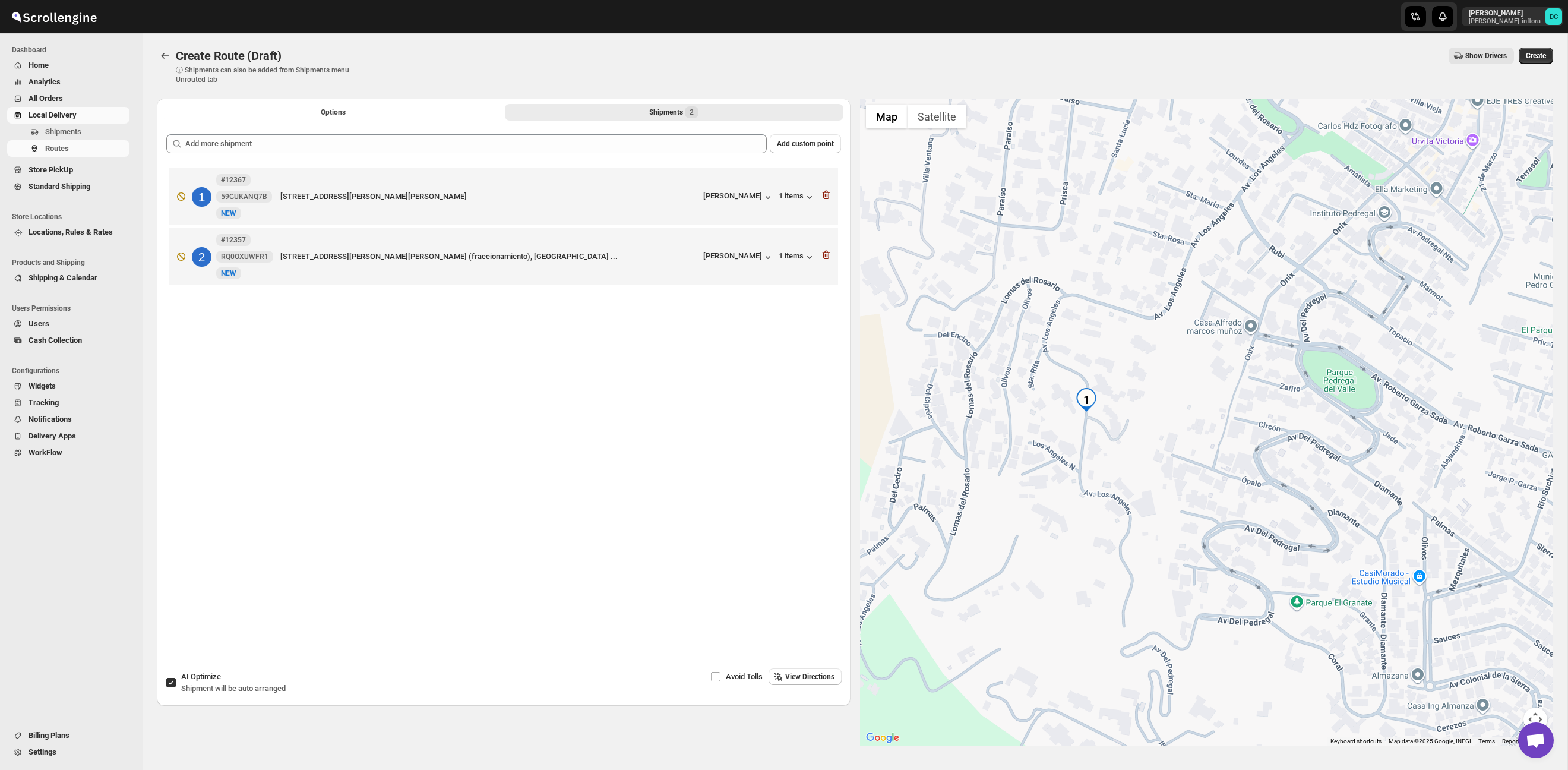
drag, startPoint x: 1113, startPoint y: 438, endPoint x: 1128, endPoint y: 411, distance: 30.9
click at [1126, 412] on div at bounding box center [1207, 422] width 694 height 647
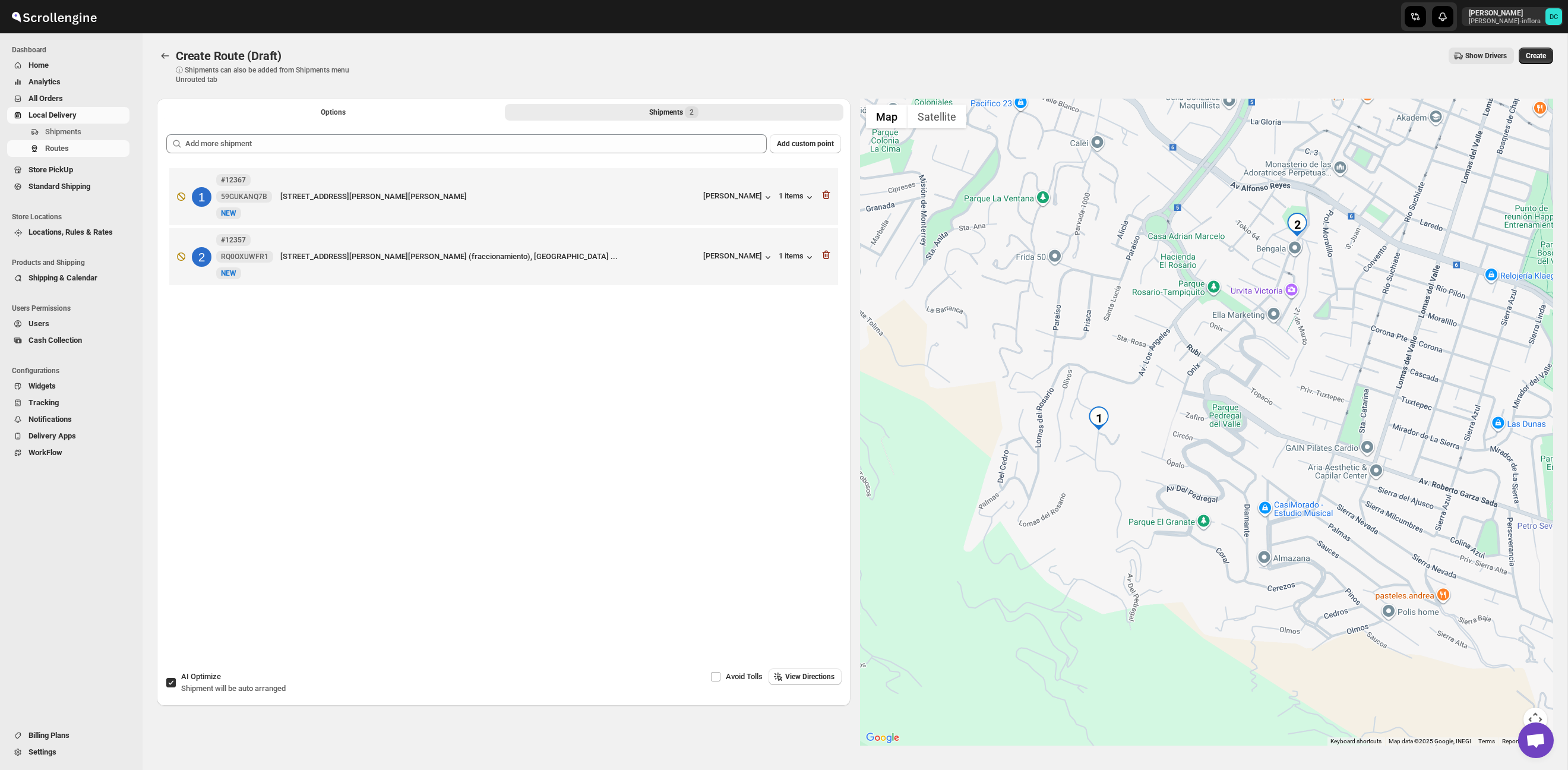
drag, startPoint x: 1312, startPoint y: 309, endPoint x: 1284, endPoint y: 361, distance: 59.1
click at [1279, 388] on div at bounding box center [1207, 422] width 694 height 647
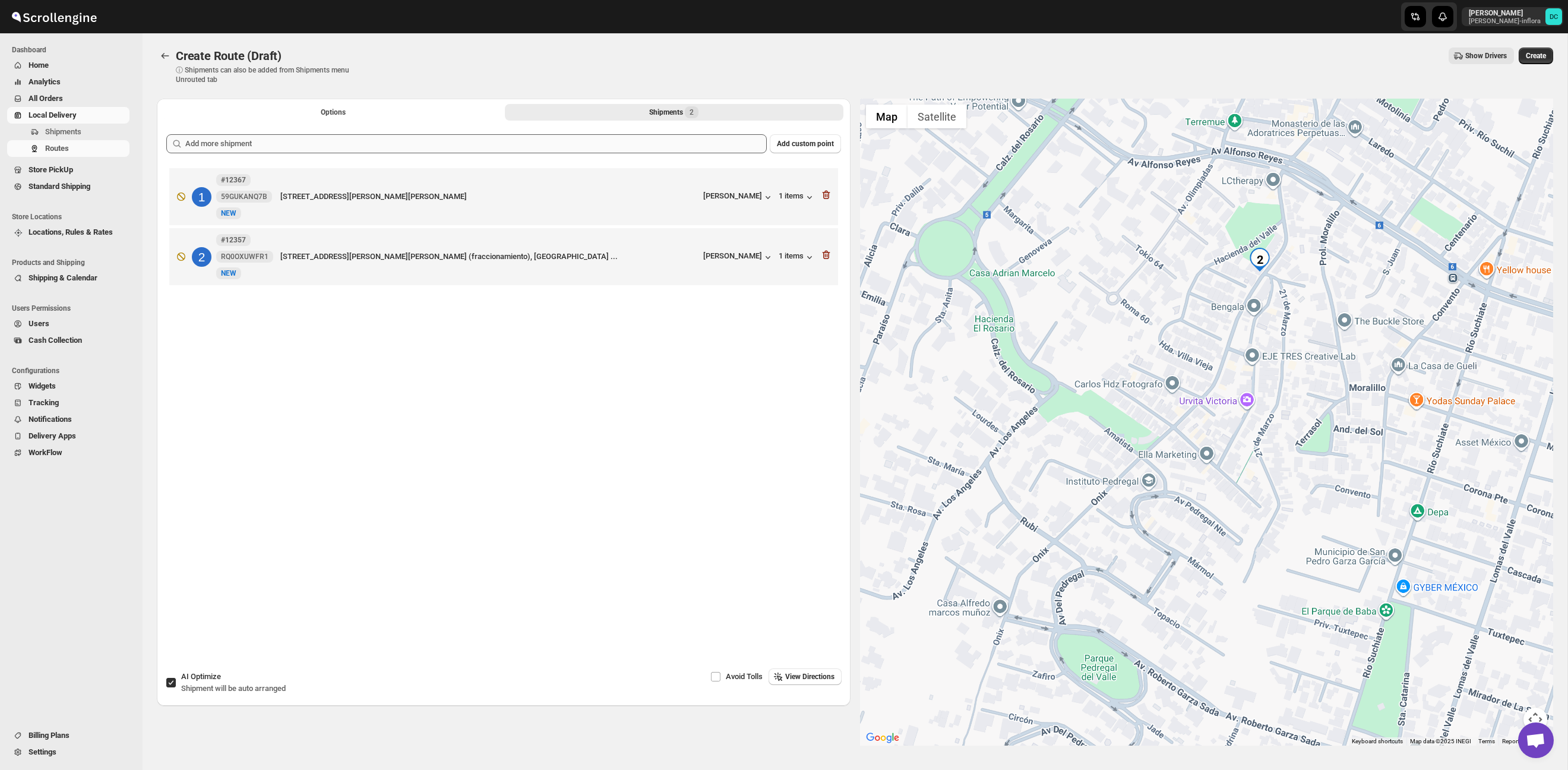
scroll to position [1, 0]
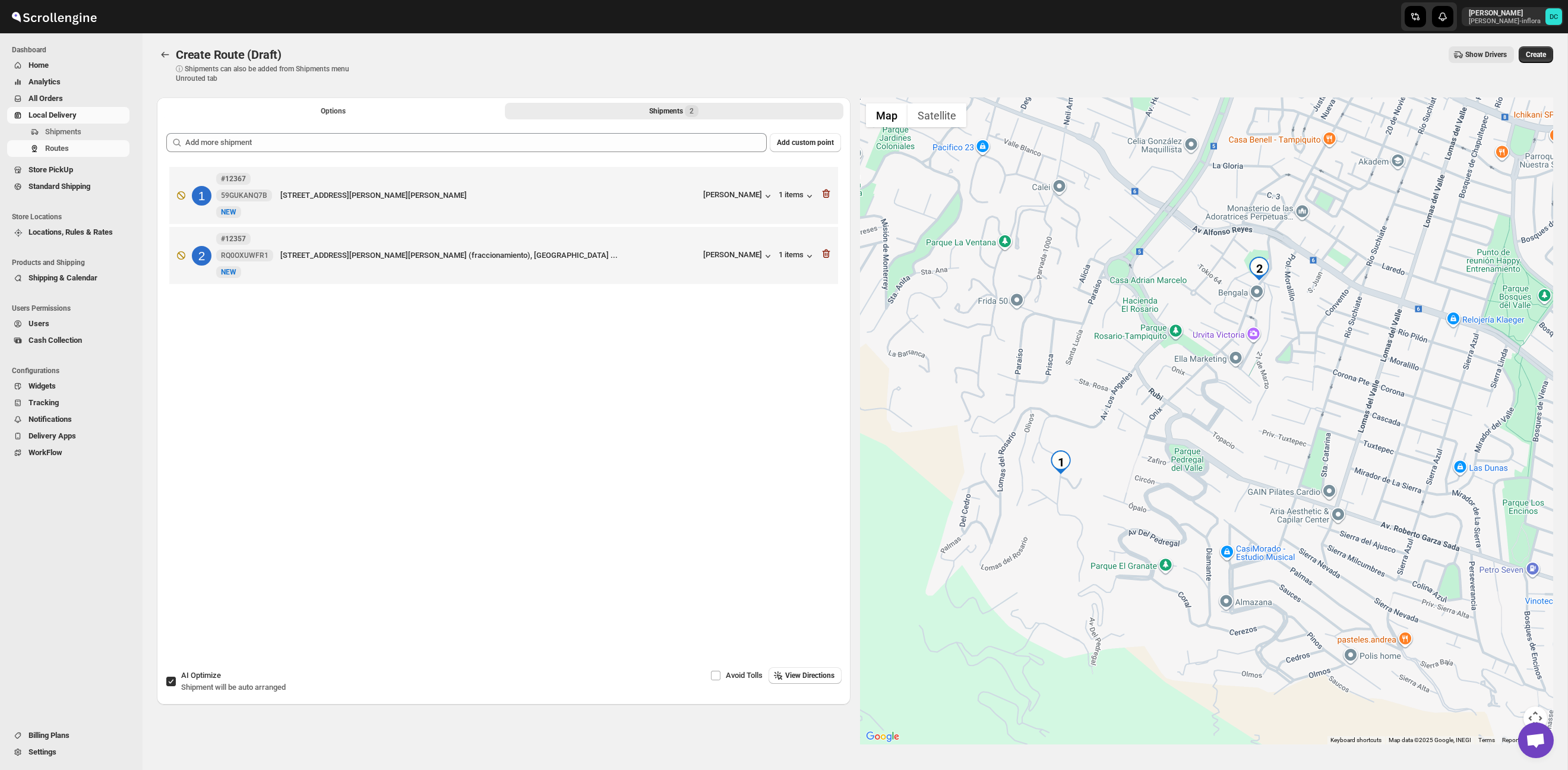
click at [329, 101] on div "Options Shipments 2 More views Options Shipments 2 More views" at bounding box center [504, 110] width 694 height 26
drag, startPoint x: 339, startPoint y: 109, endPoint x: 434, endPoint y: 44, distance: 115.1
click at [339, 109] on span "Options" at bounding box center [333, 111] width 25 height 9
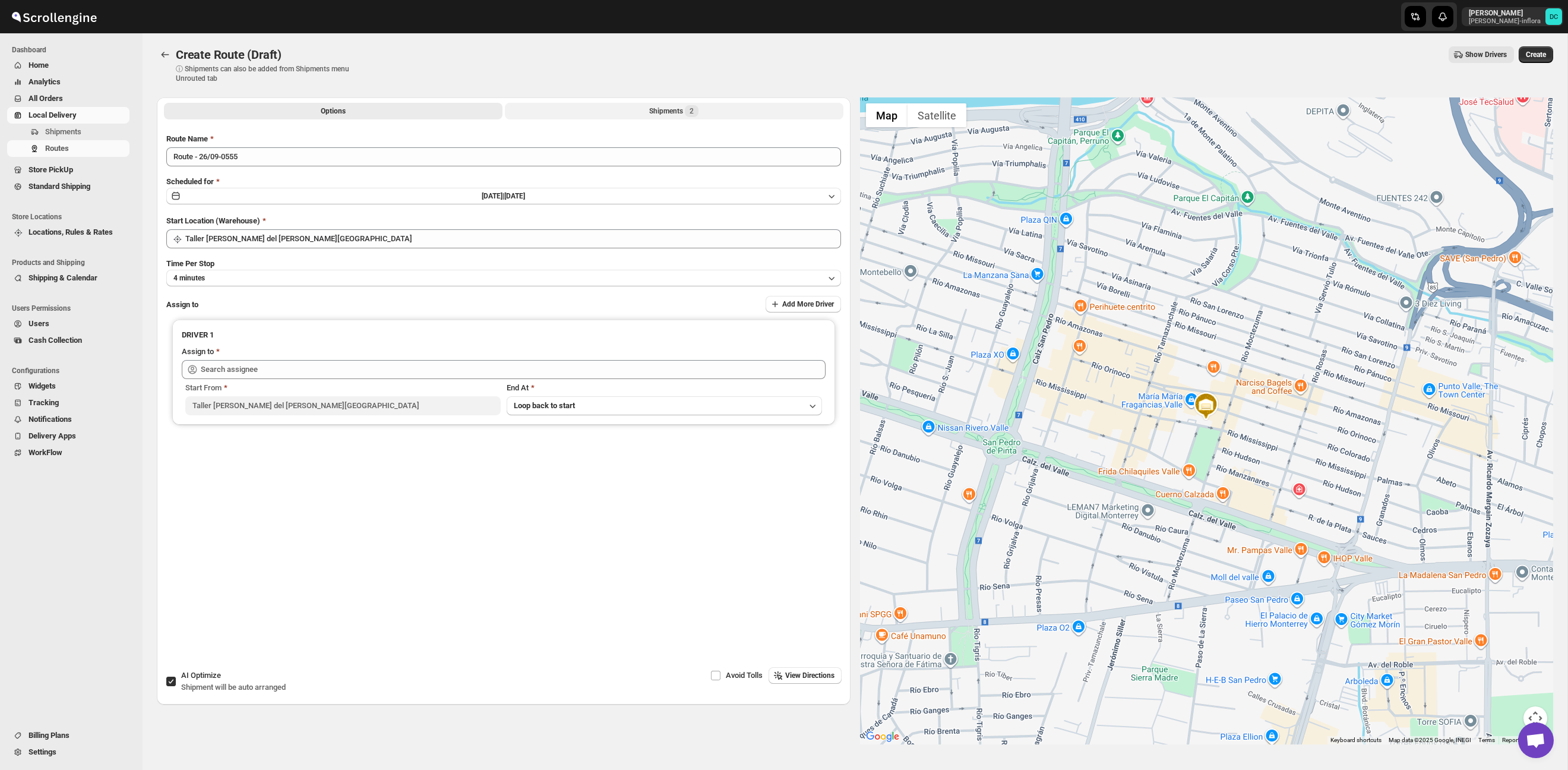
click at [575, 108] on button "Shipments 2" at bounding box center [674, 111] width 339 height 17
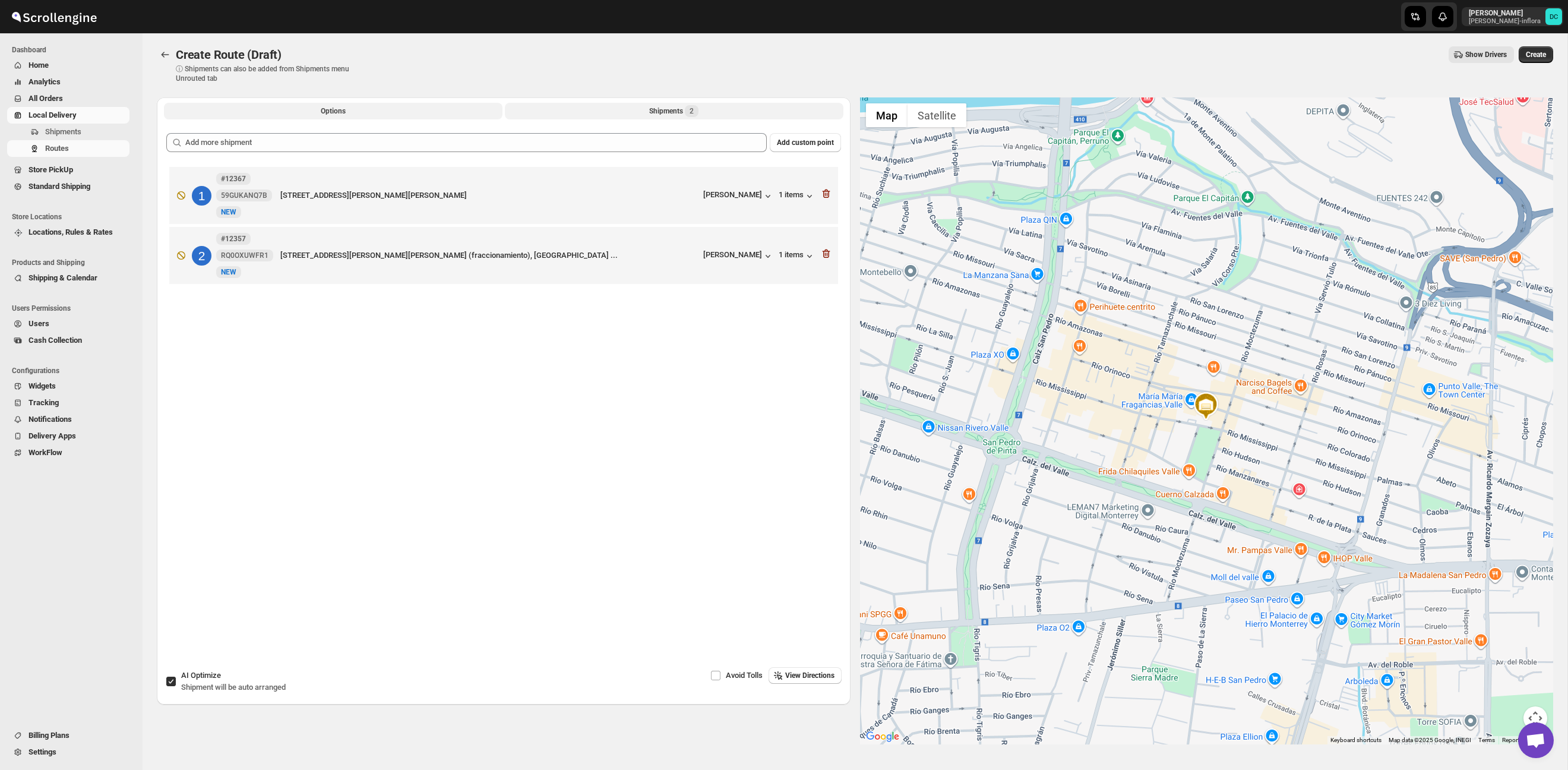
click at [434, 108] on button "Options" at bounding box center [333, 111] width 339 height 17
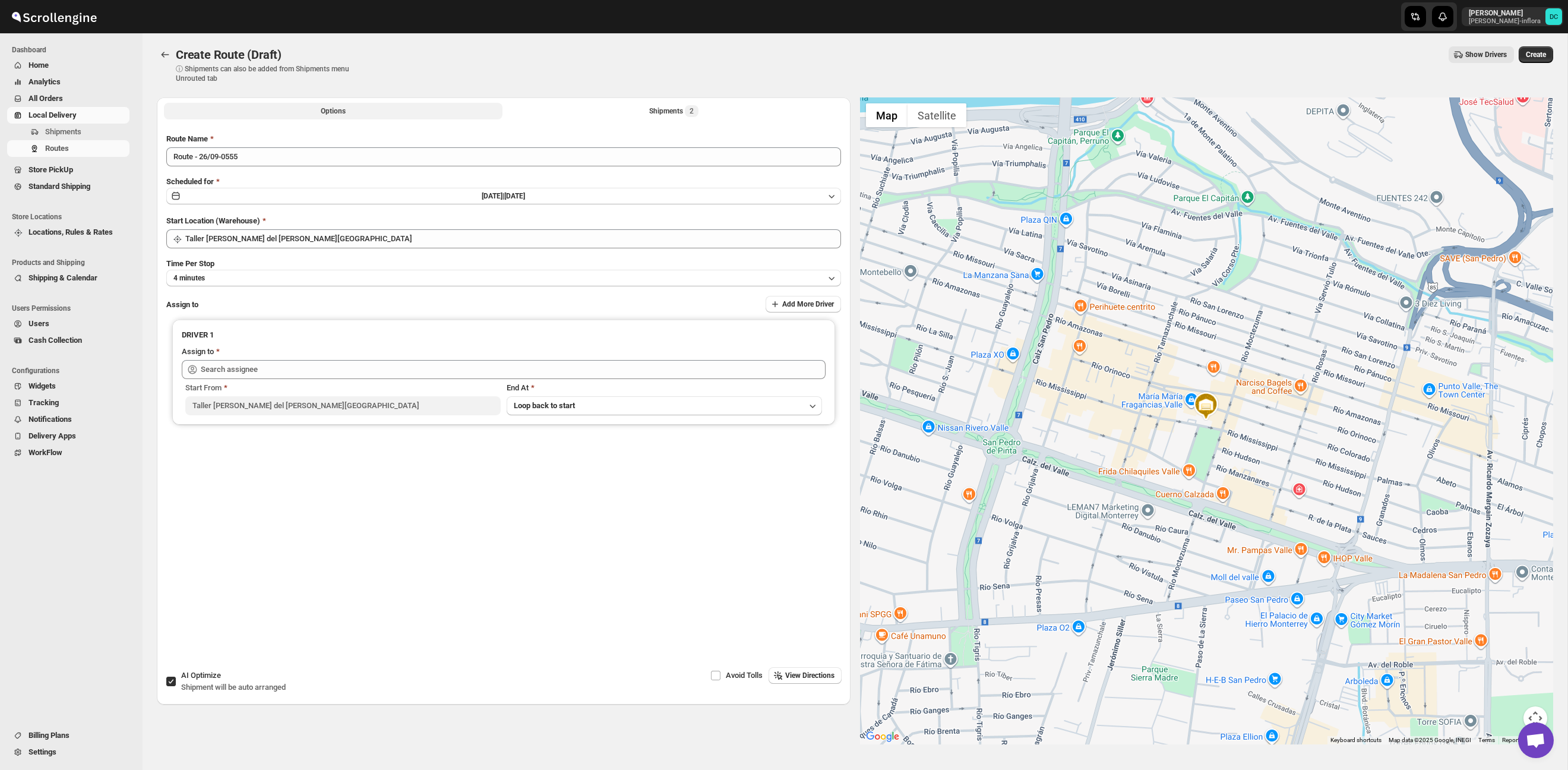
click at [354, 113] on button "Options" at bounding box center [333, 111] width 339 height 17
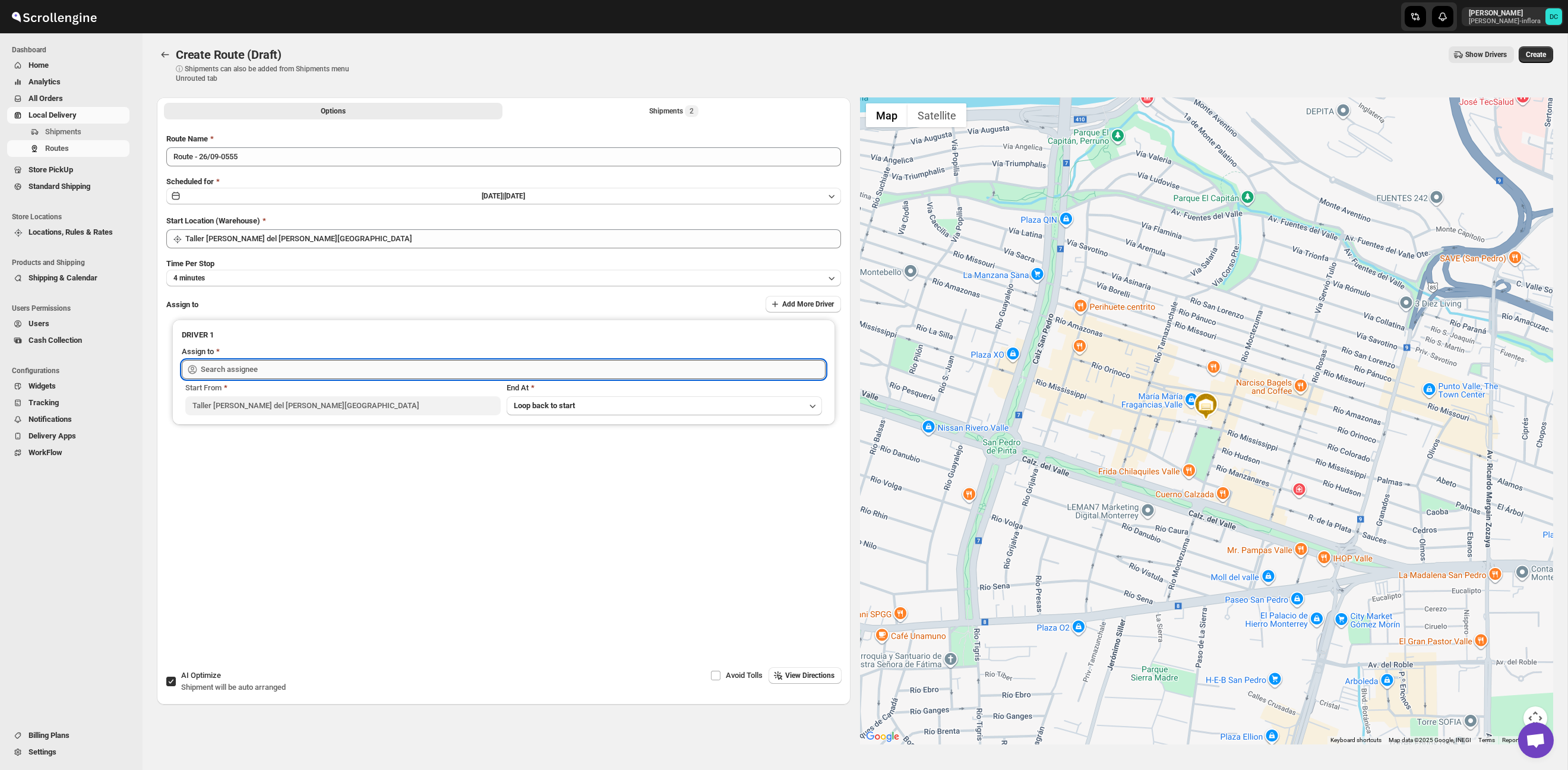
click at [401, 368] on input "text" at bounding box center [513, 369] width 625 height 19
drag, startPoint x: 367, startPoint y: 376, endPoint x: 360, endPoint y: 375, distance: 7.1
click at [367, 376] on input "[PERSON_NAME]" at bounding box center [513, 369] width 625 height 19
click at [338, 391] on div "[PERSON_NAME] ([PERSON_NAME][EMAIL_ADDRESS][DOMAIN_NAME])" at bounding box center [503, 395] width 620 height 12
type input "[PERSON_NAME] ([PERSON_NAME][EMAIL_ADDRESS][DOMAIN_NAME])"
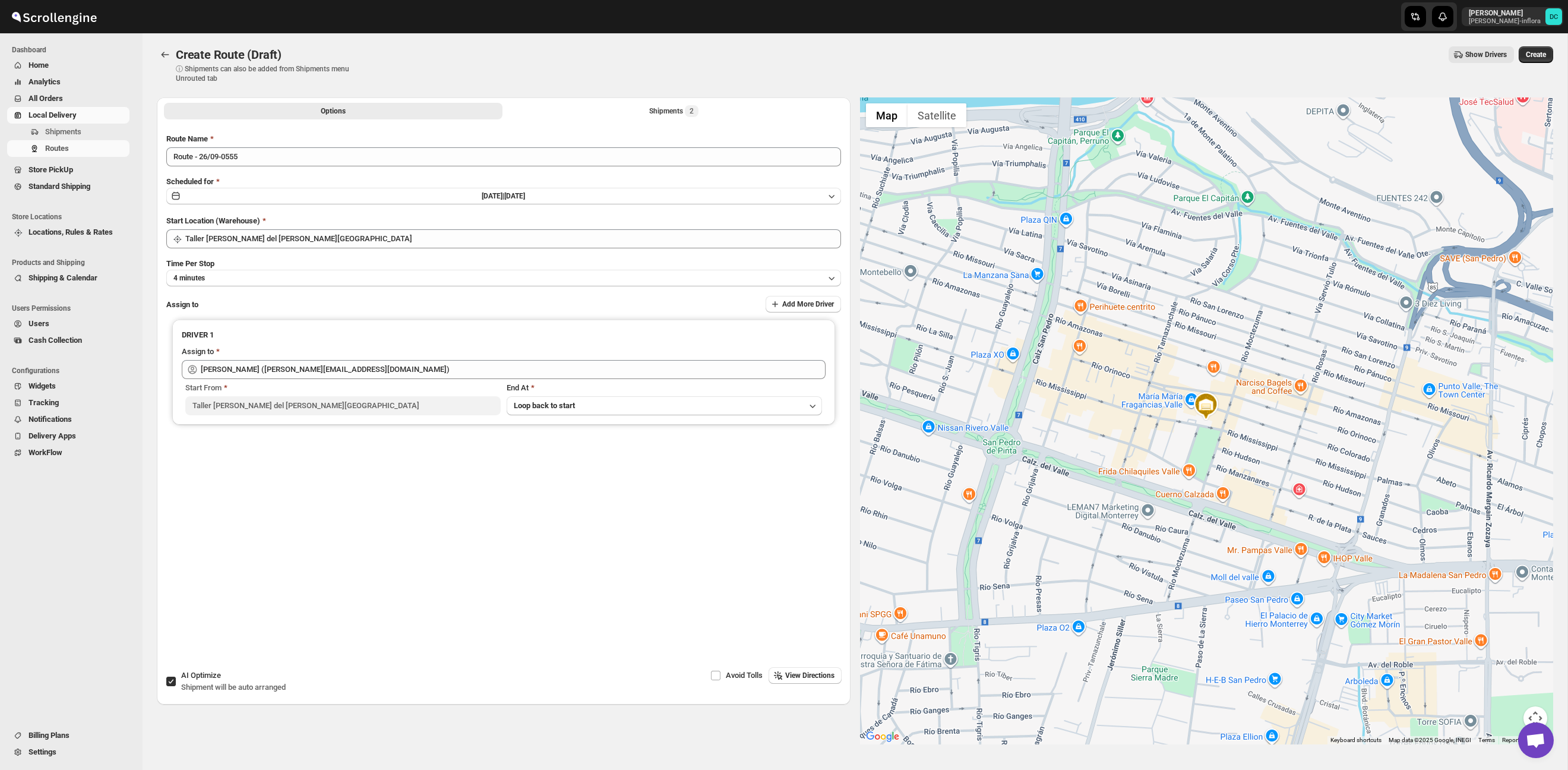
click at [1528, 51] on span "Create" at bounding box center [1536, 55] width 20 height 9
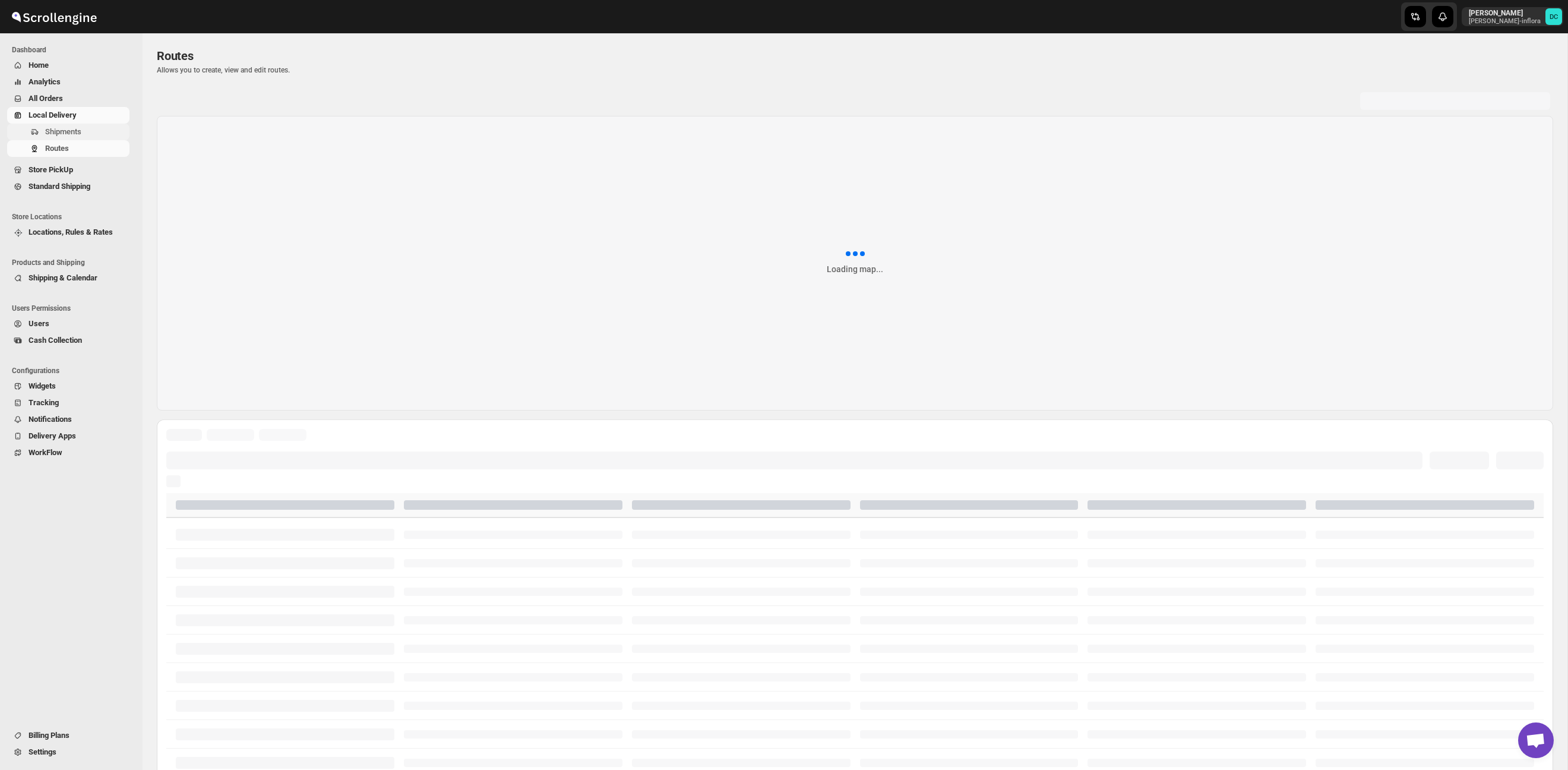
click at [81, 131] on span "Shipments" at bounding box center [63, 131] width 36 height 9
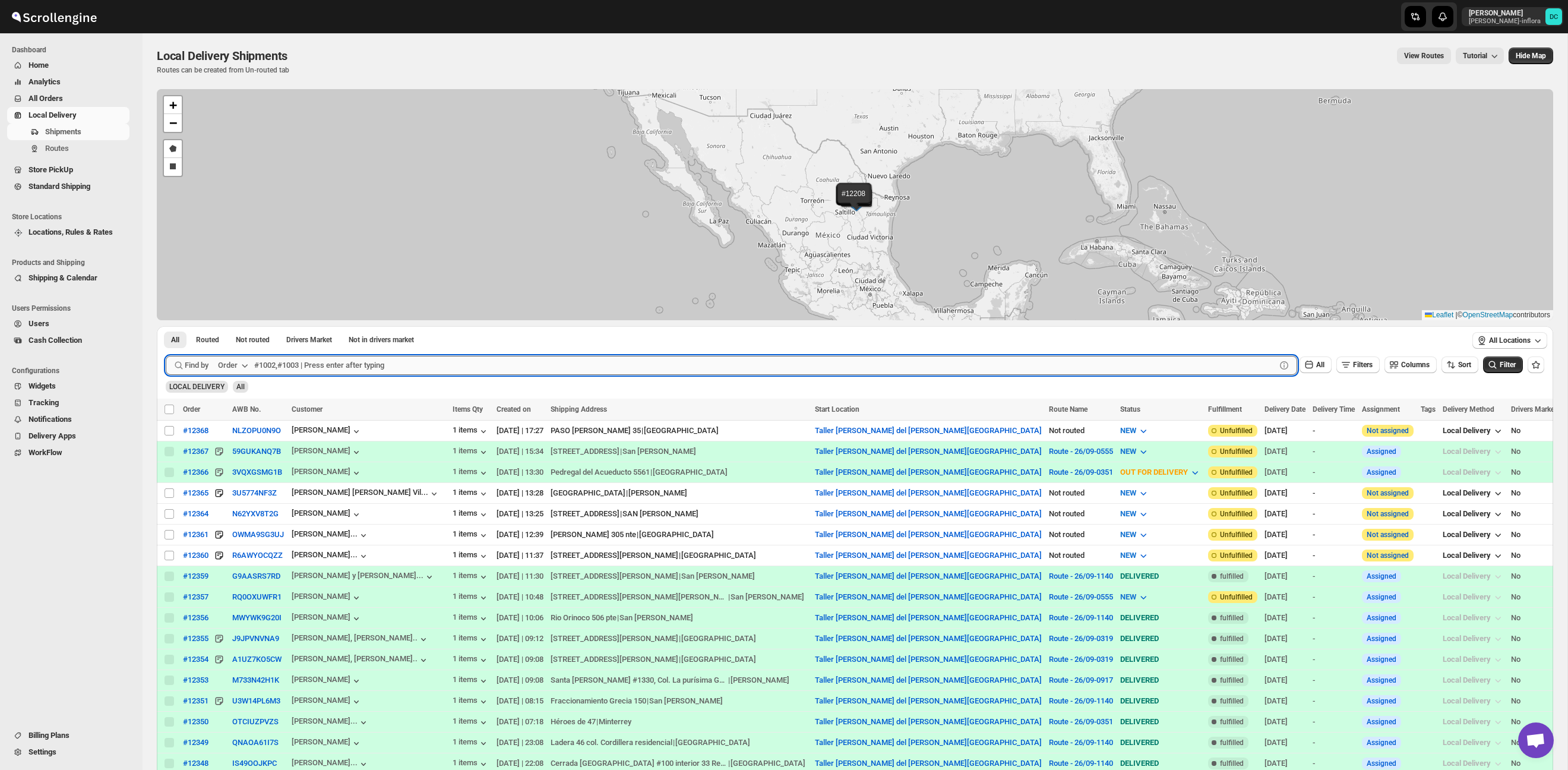
click at [383, 360] on input "text" at bounding box center [764, 365] width 1021 height 19
click at [166, 326] on button "Submit" at bounding box center [183, 332] width 34 height 13
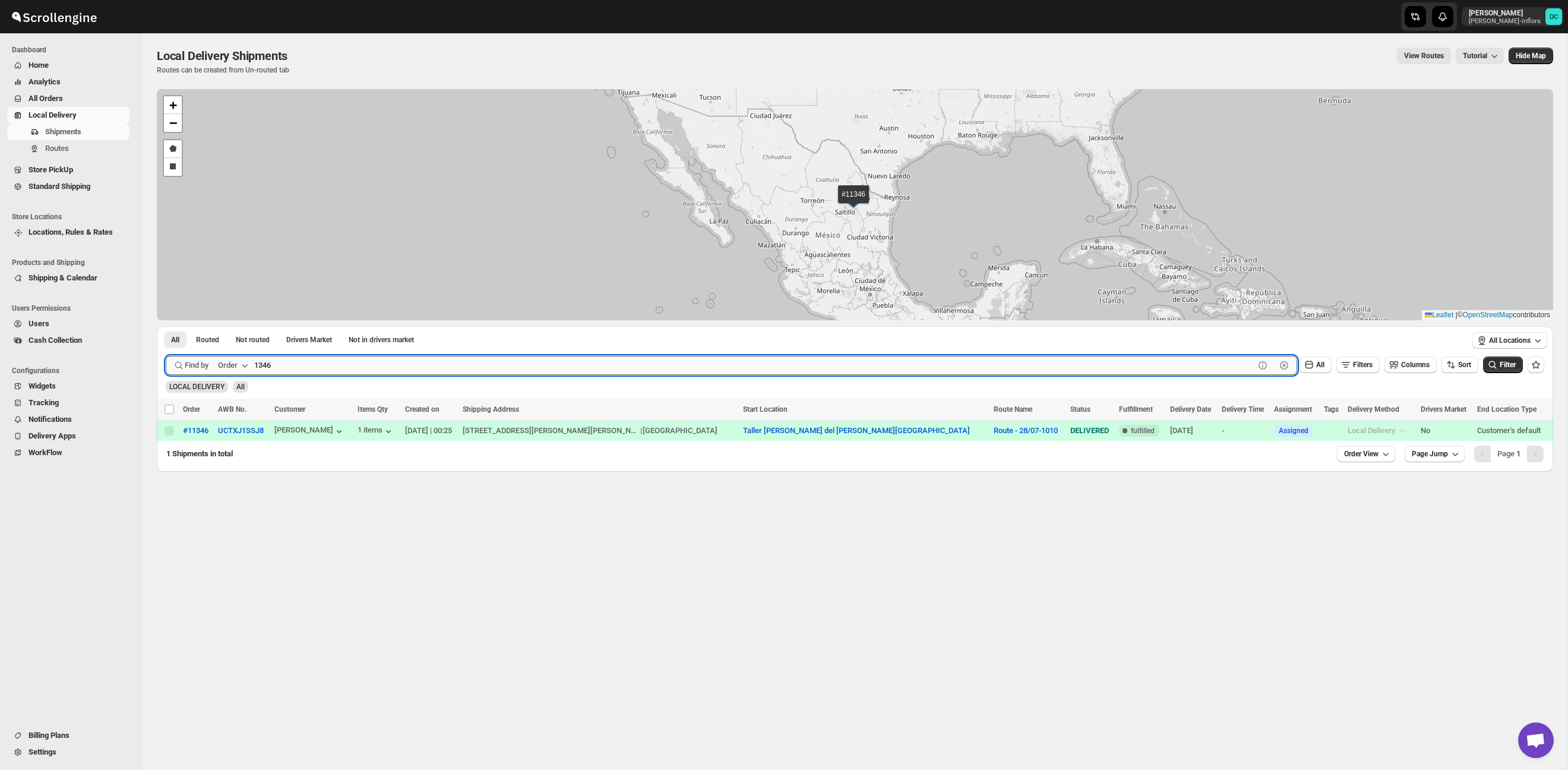
click at [263, 366] on input "1346" at bounding box center [754, 365] width 1000 height 19
type input "12346"
click at [166, 326] on button "Submit" at bounding box center [183, 332] width 34 height 13
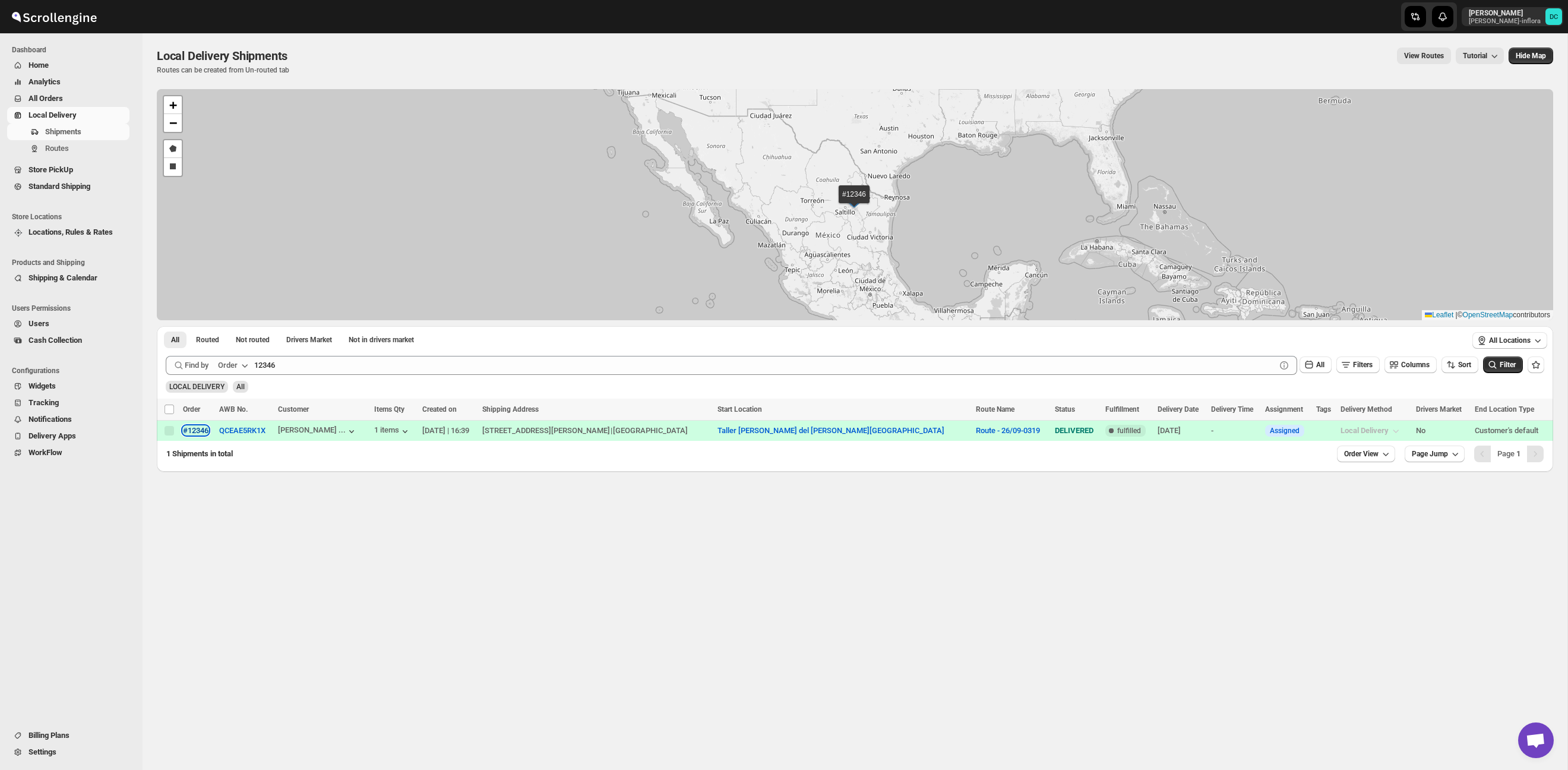
click at [200, 428] on div "#12346" at bounding box center [196, 430] width 26 height 9
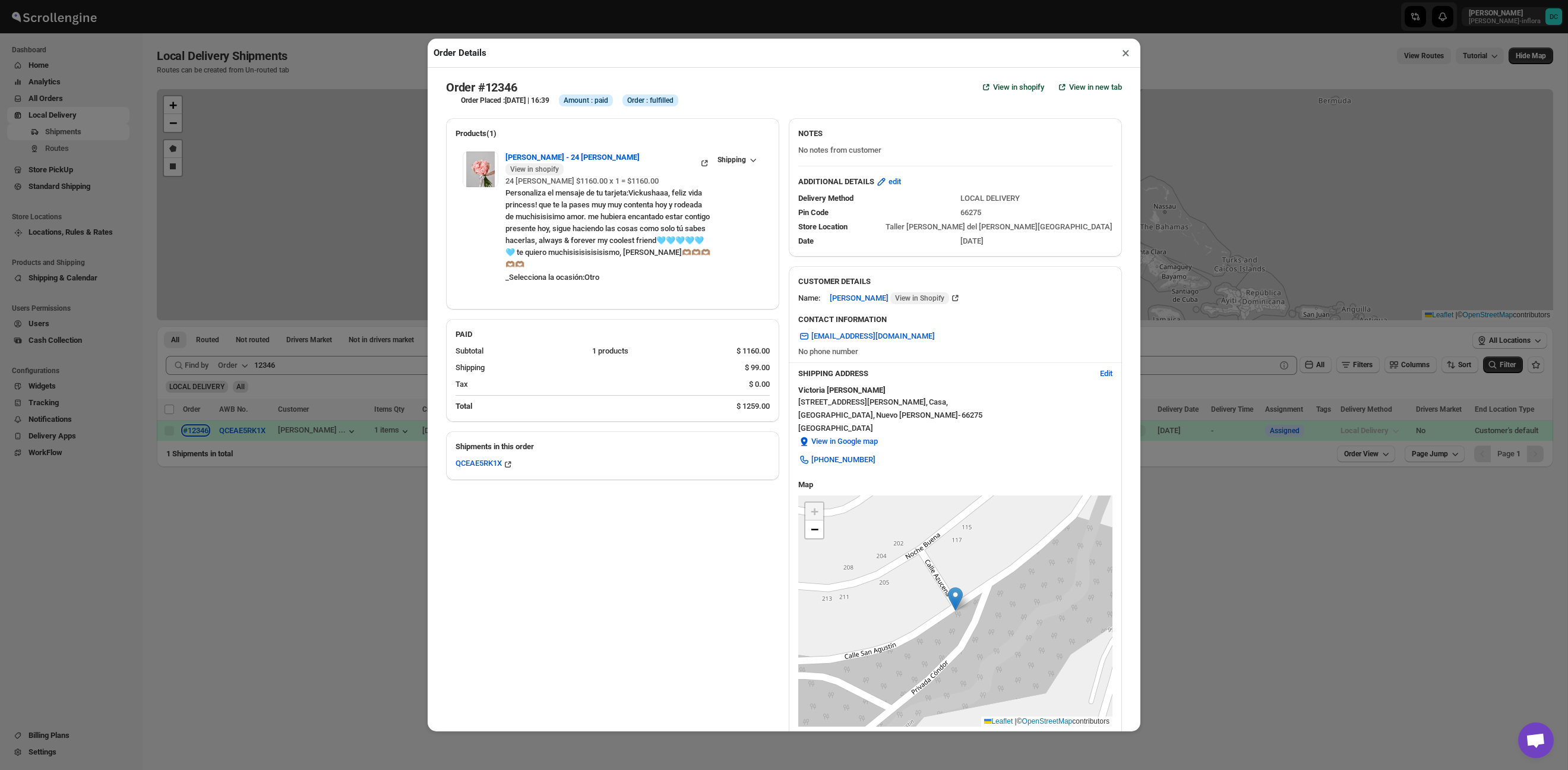
scroll to position [135, 0]
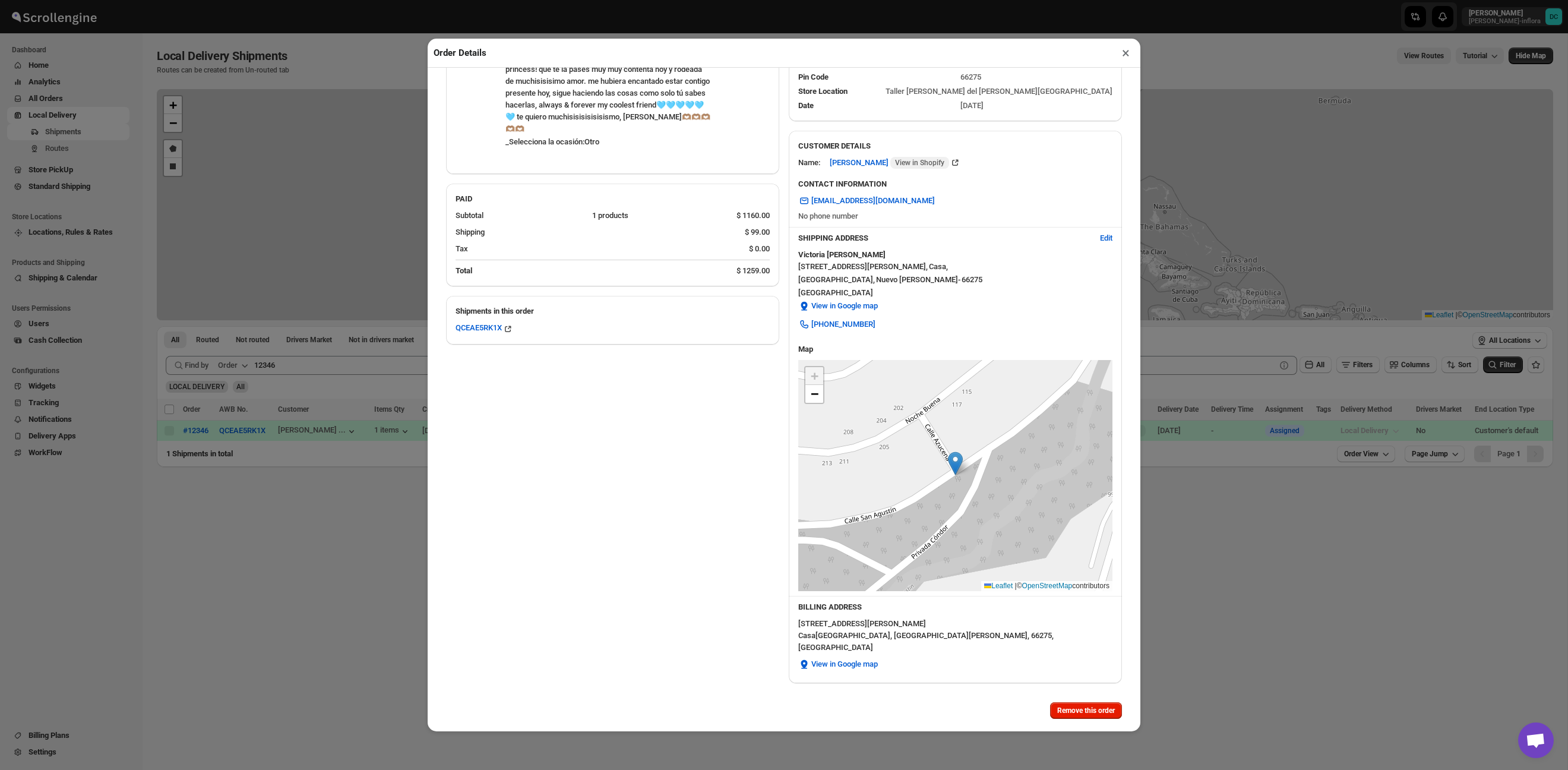
click at [1126, 56] on button "×" at bounding box center [1125, 53] width 18 height 17
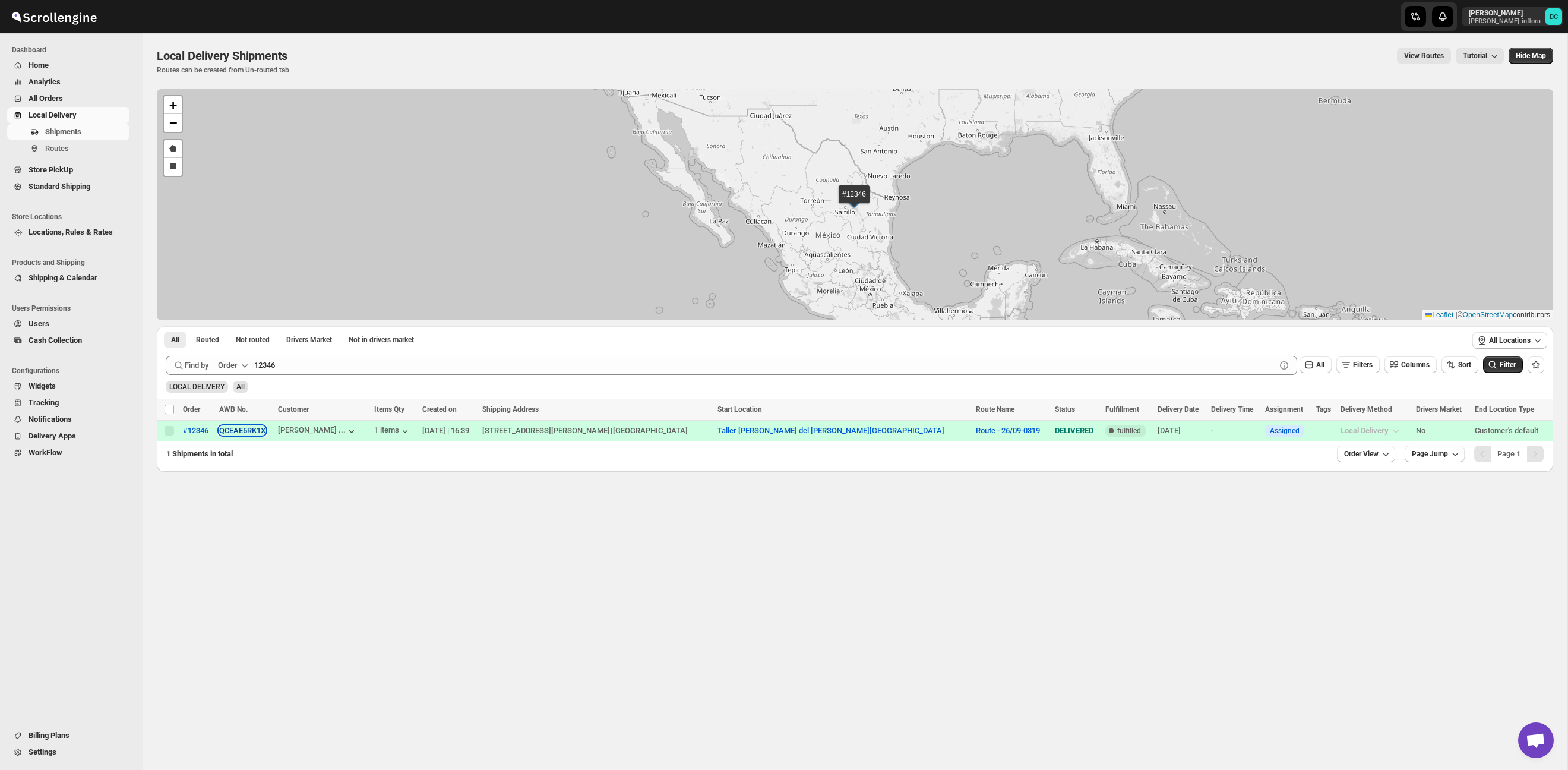
click at [265, 429] on button "QCEAE5RK1X" at bounding box center [242, 430] width 46 height 9
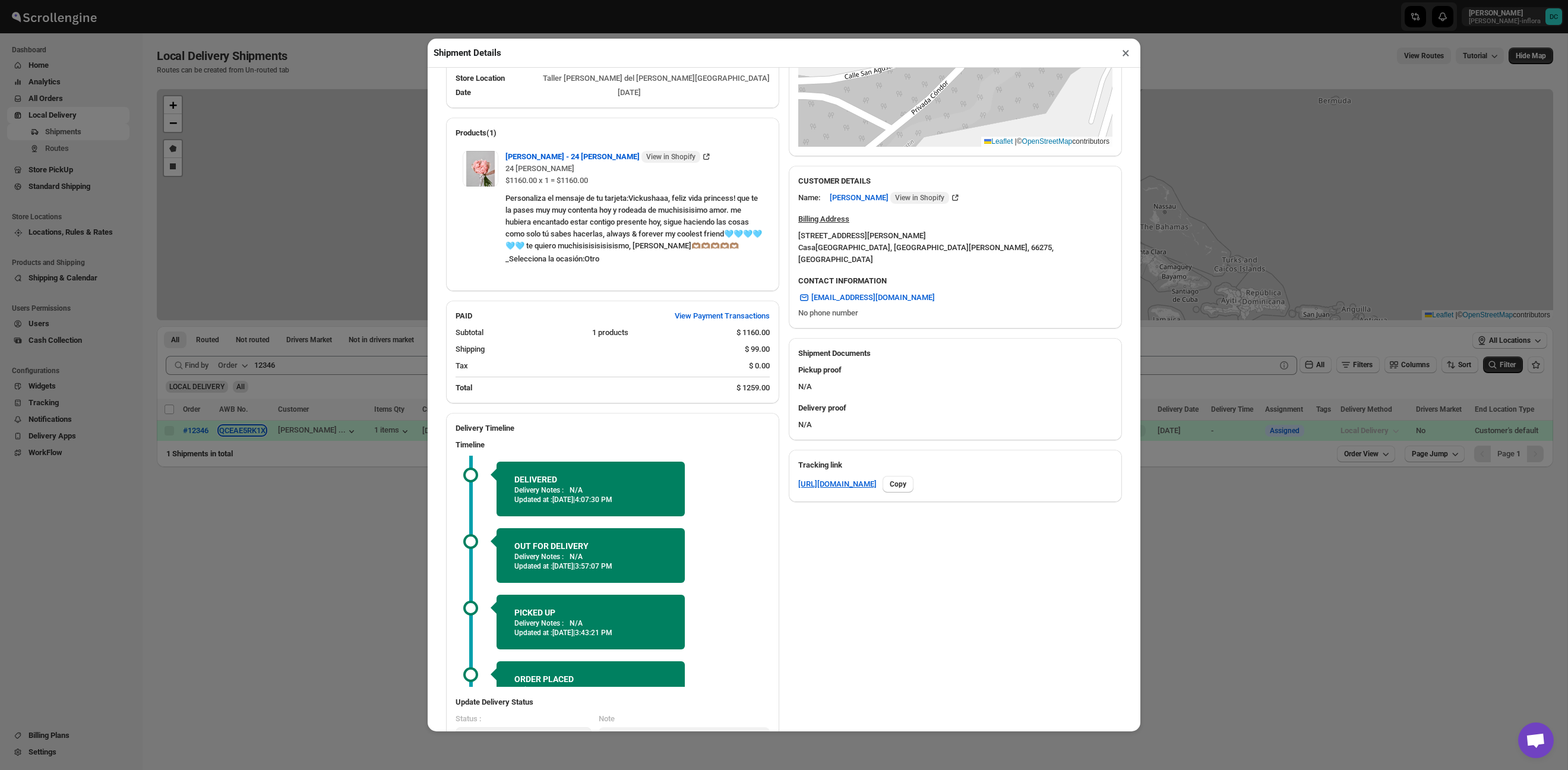
scroll to position [323, 0]
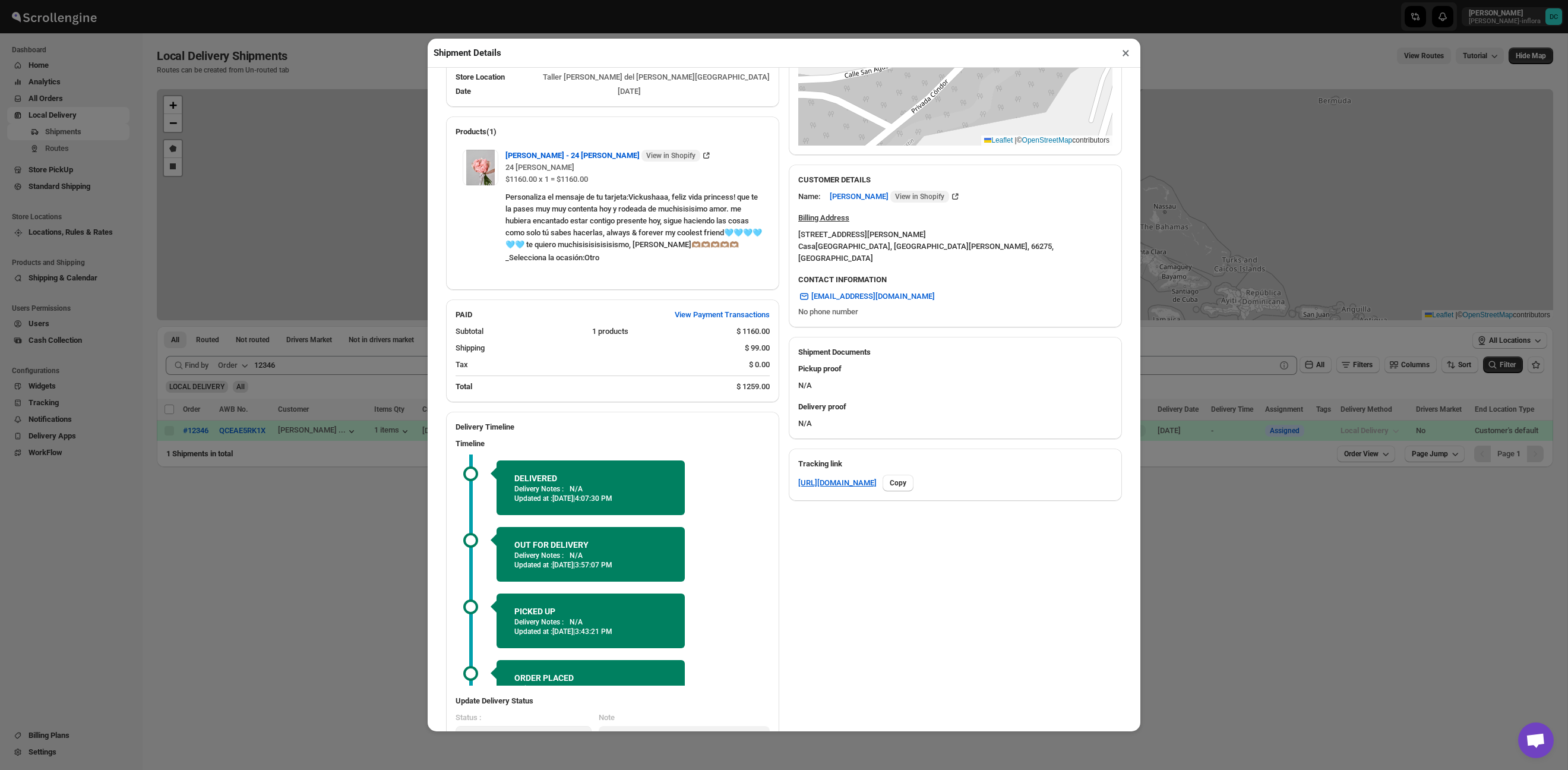
click at [359, 499] on div "Shipment Details × #12346 Awb : QCEAE5RK1X DATE [DATE] | 16:39 Success DELIVERE…" at bounding box center [784, 385] width 1568 height 770
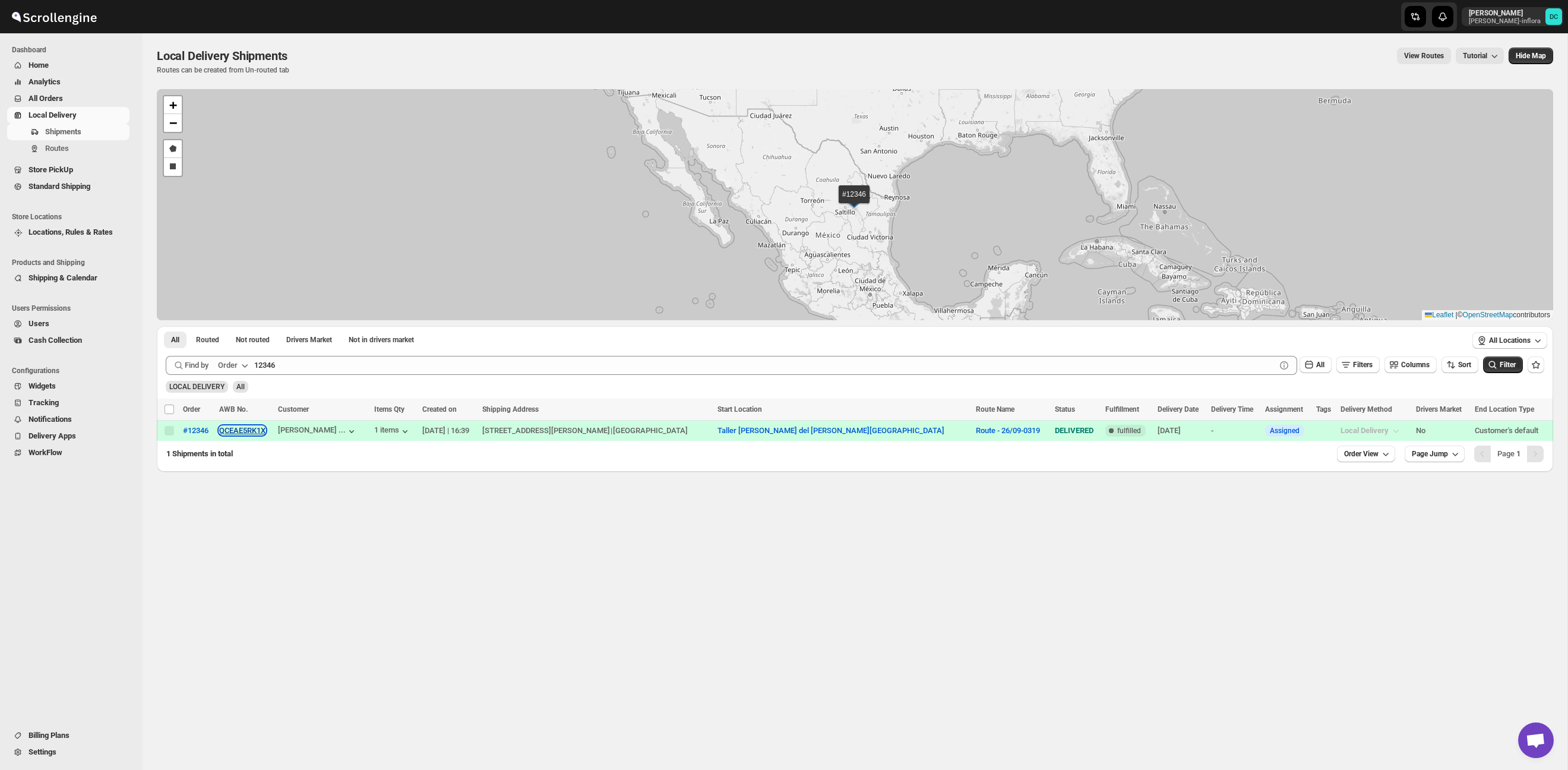
click at [253, 430] on button "QCEAE5RK1X" at bounding box center [242, 430] width 46 height 9
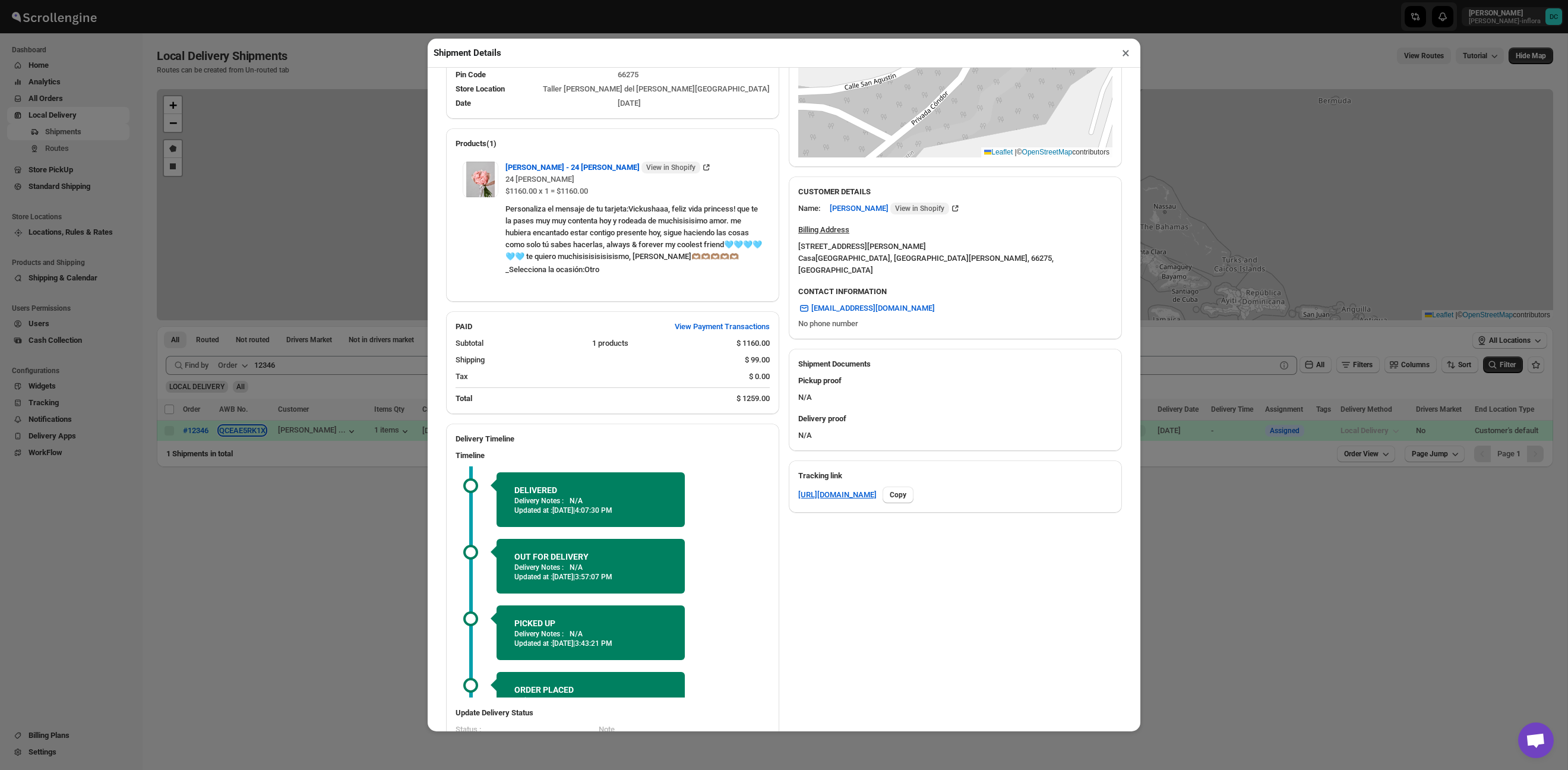
scroll to position [0, 0]
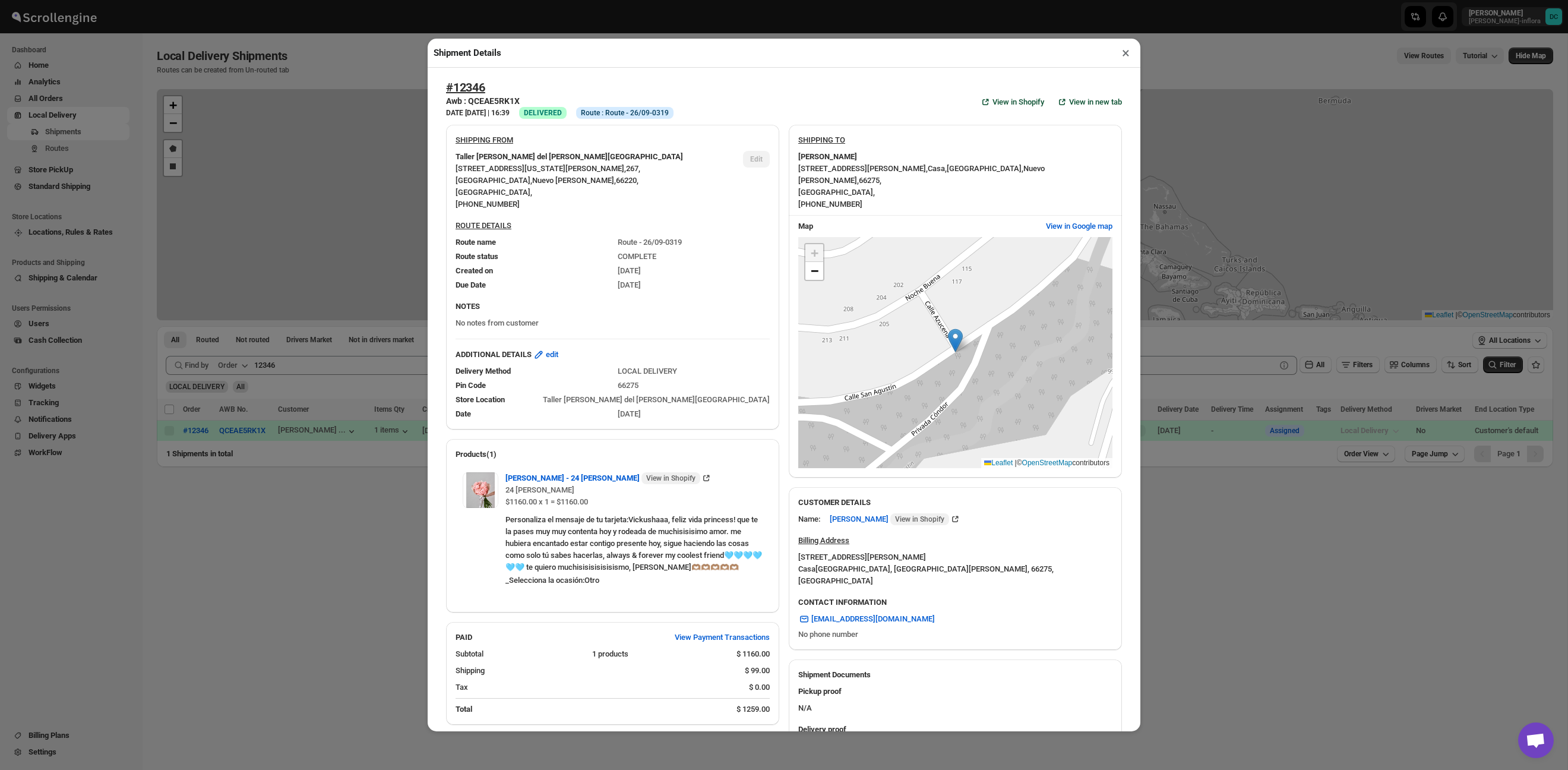
click at [1204, 469] on div "Shipment Details × #12346 Awb : QCEAE5RK1X DATE [DATE] | 16:39 Success DELIVERE…" at bounding box center [784, 385] width 1568 height 770
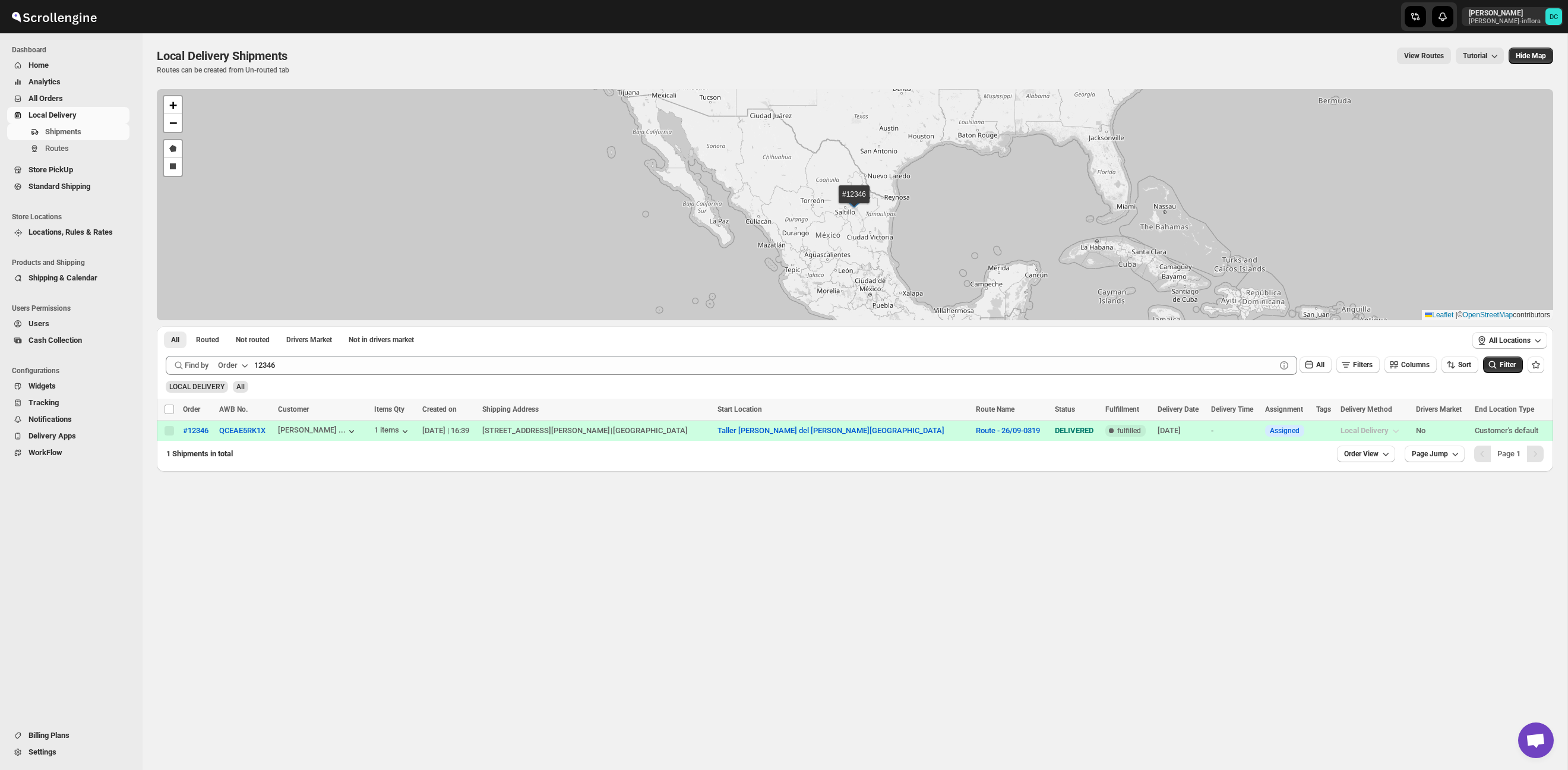
click at [69, 98] on span "All Orders" at bounding box center [77, 99] width 98 height 12
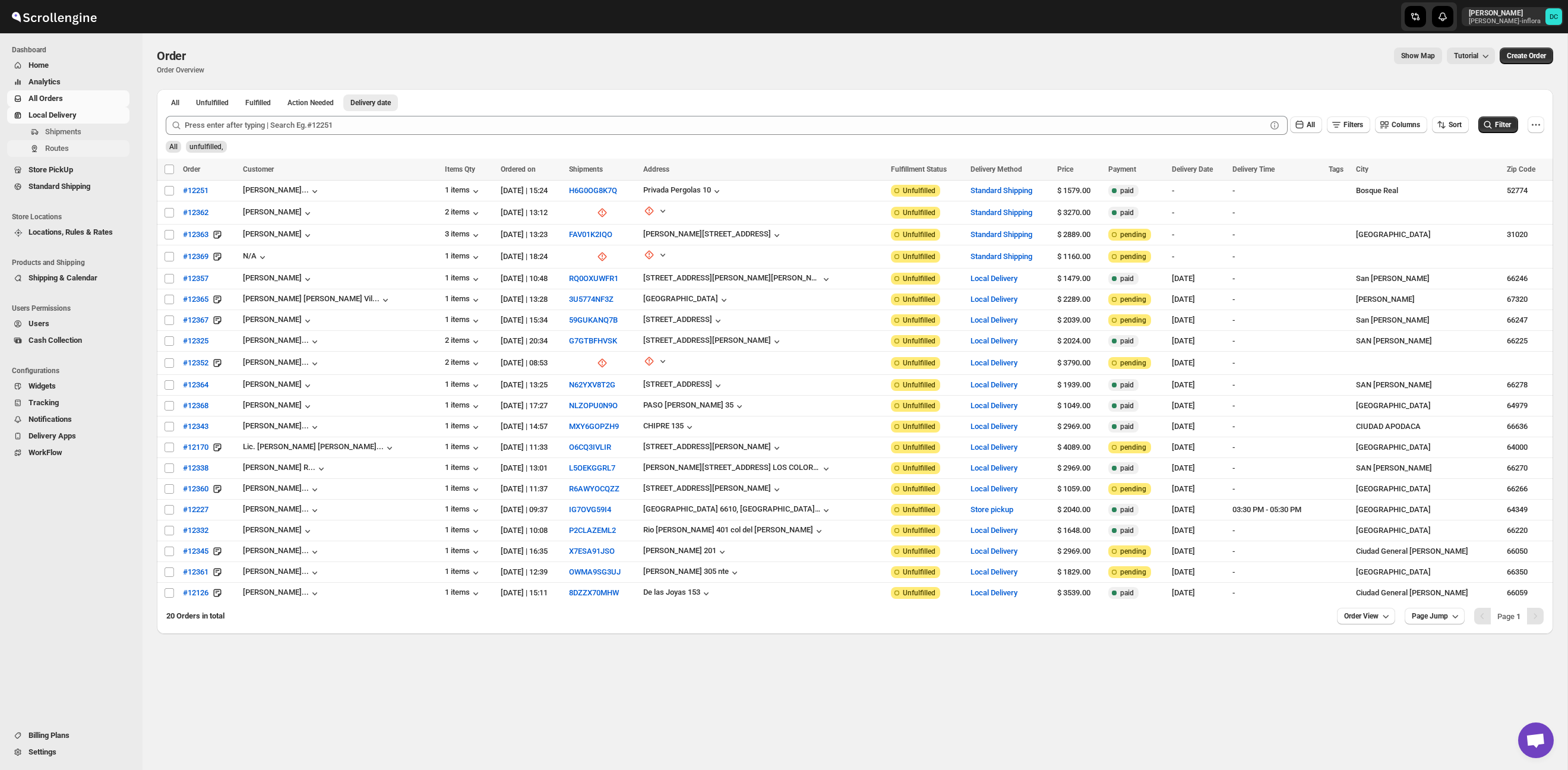
click at [73, 150] on span "Routes" at bounding box center [86, 149] width 82 height 12
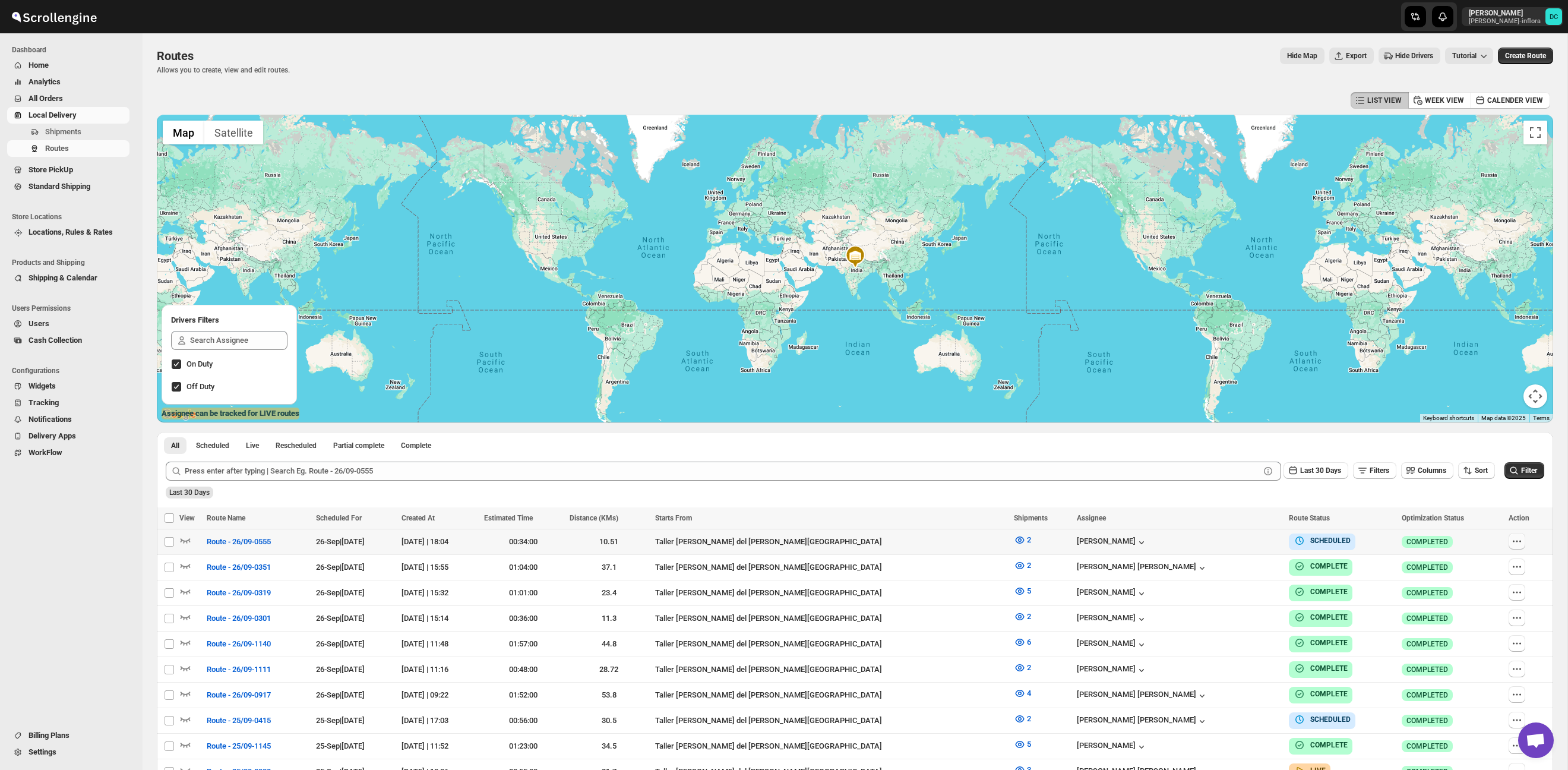
click at [1511, 544] on icon "button" at bounding box center [1517, 541] width 12 height 12
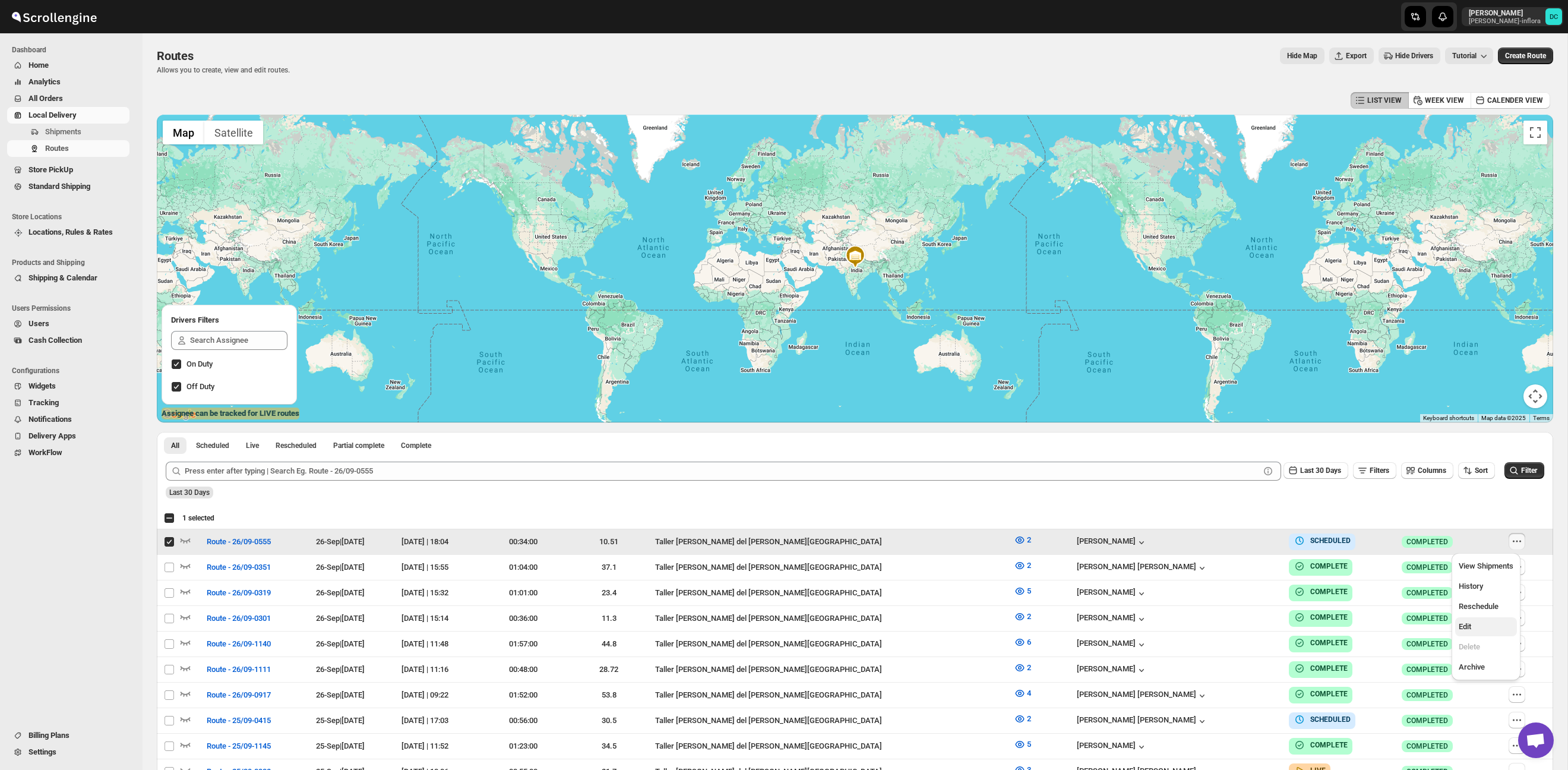
click at [1483, 630] on span "Edit" at bounding box center [1485, 627] width 55 height 12
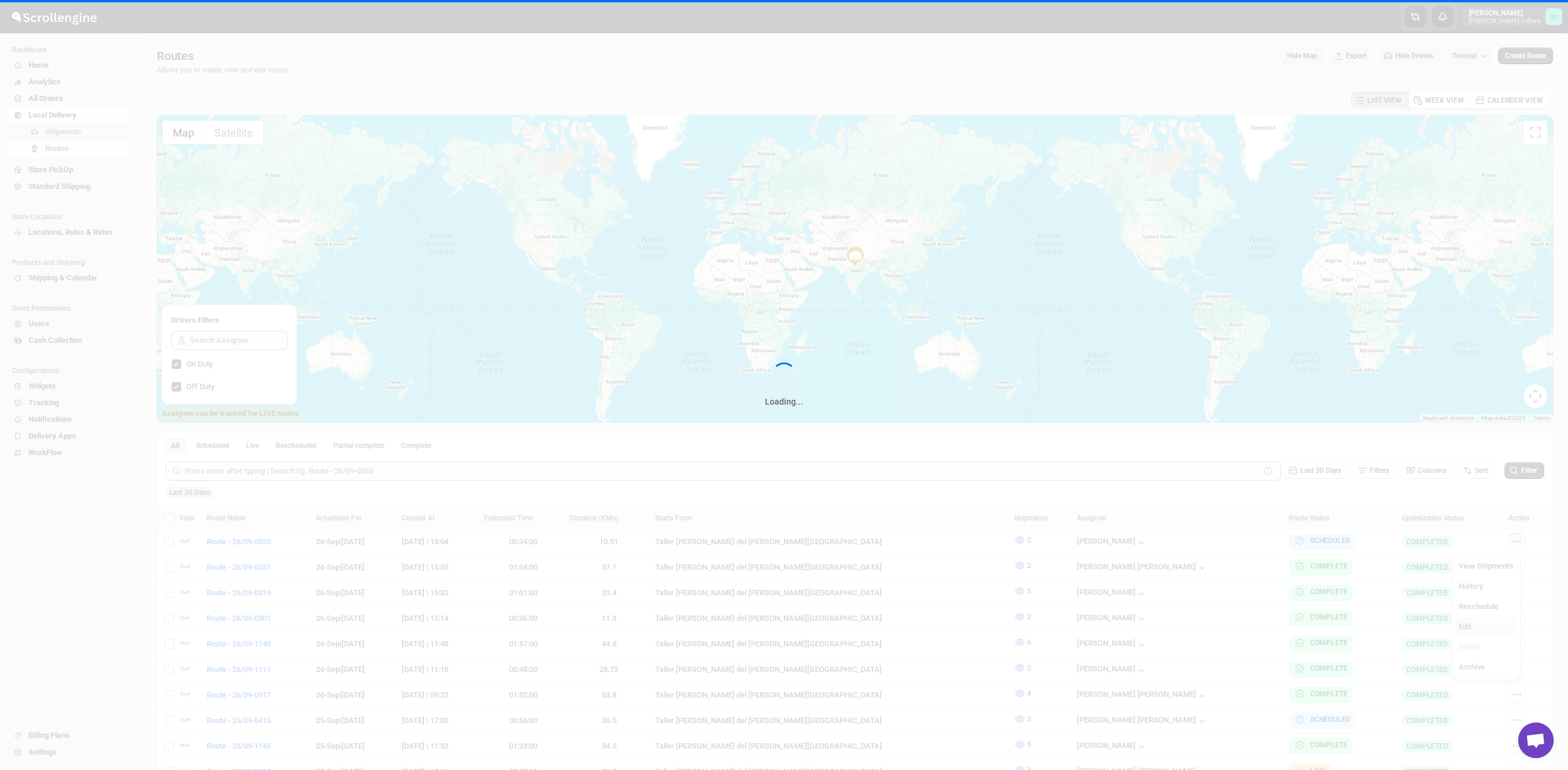
checkbox input "false"
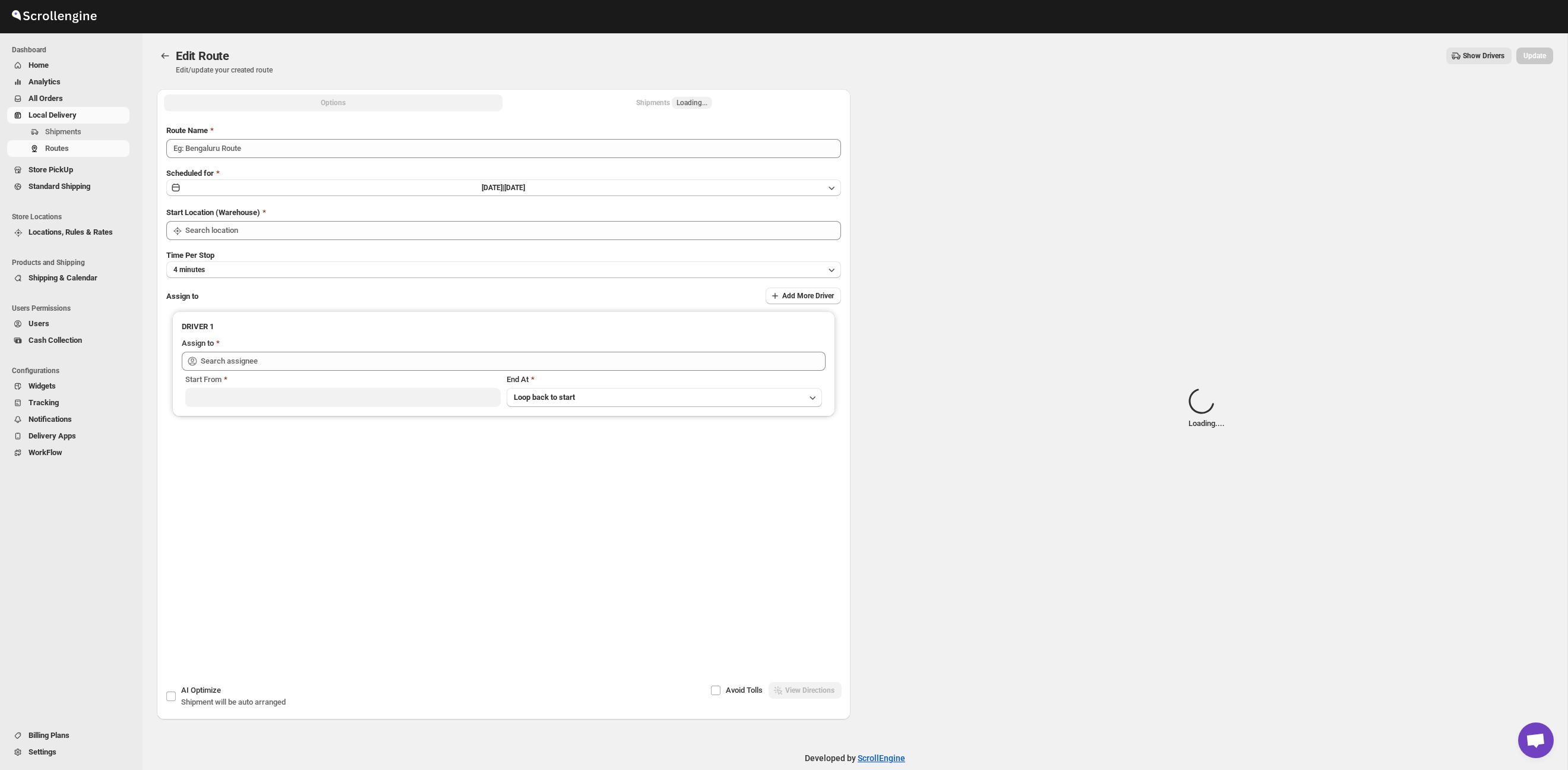
type input "Route - 26/09-0555"
type input "Taller [PERSON_NAME] del [PERSON_NAME][GEOGRAPHIC_DATA]"
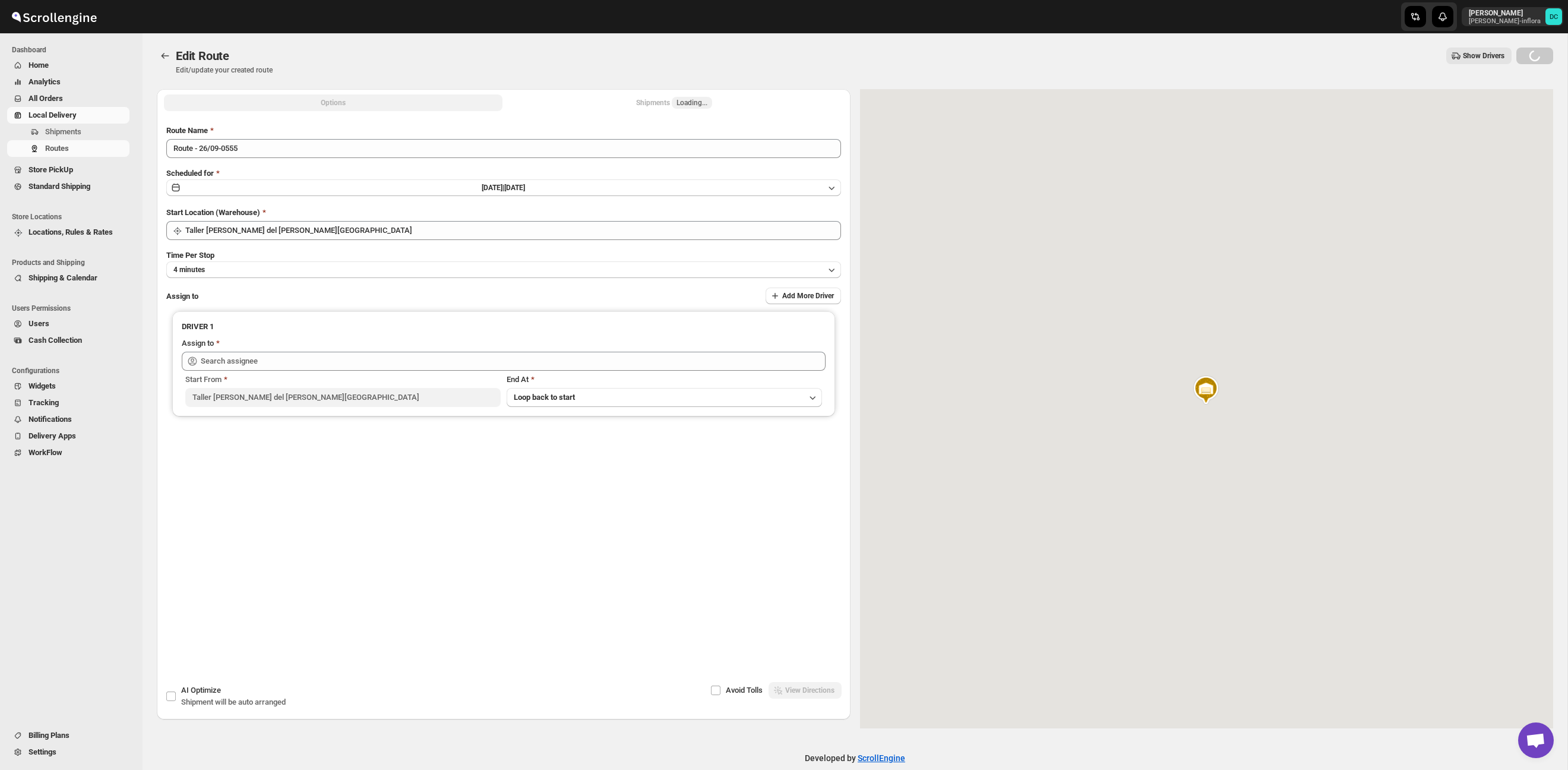
type input "[PERSON_NAME] ([PERSON_NAME][EMAIL_ADDRESS][DOMAIN_NAME])"
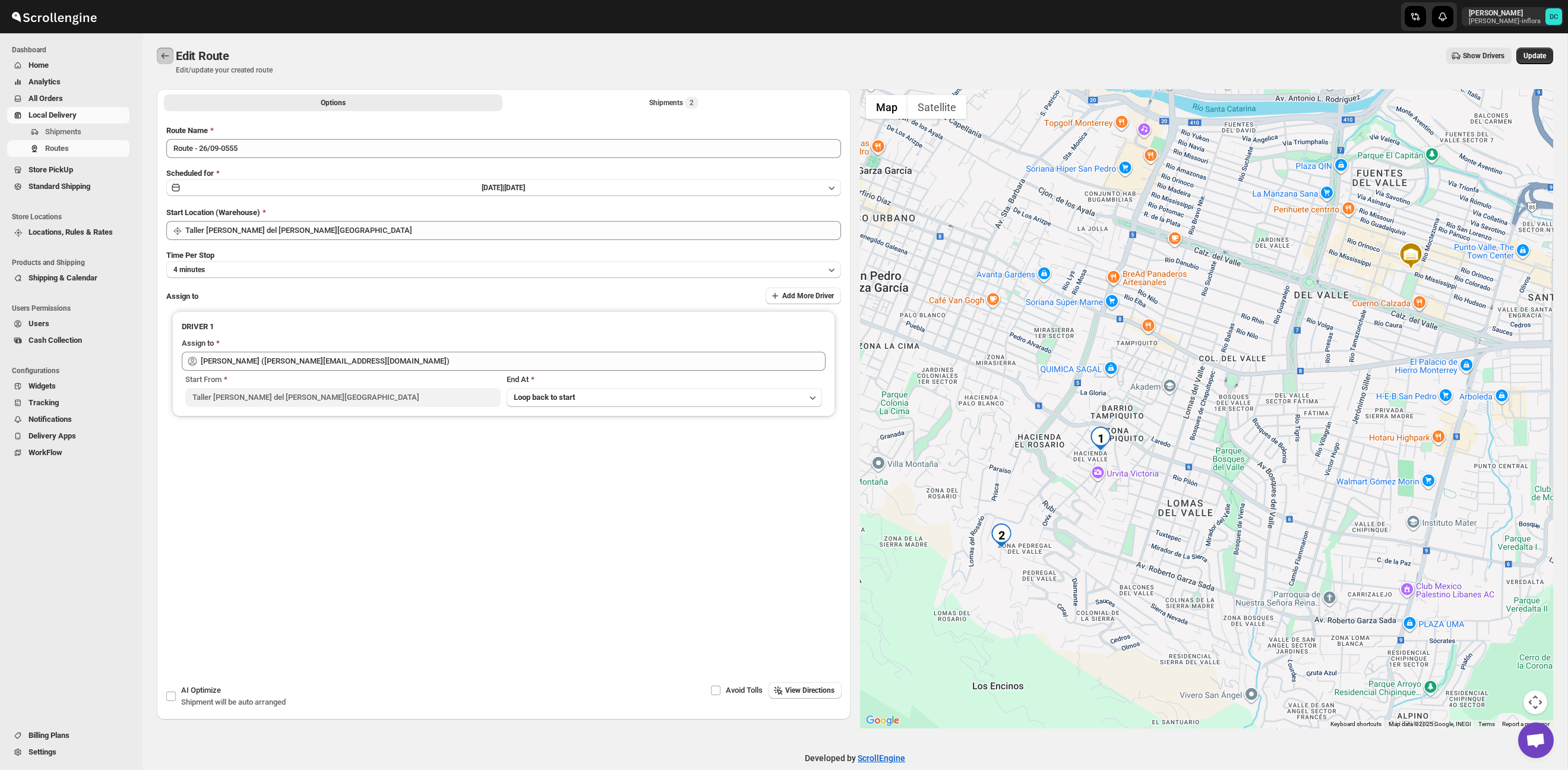
click at [167, 58] on icon "Routes" at bounding box center [165, 56] width 12 height 12
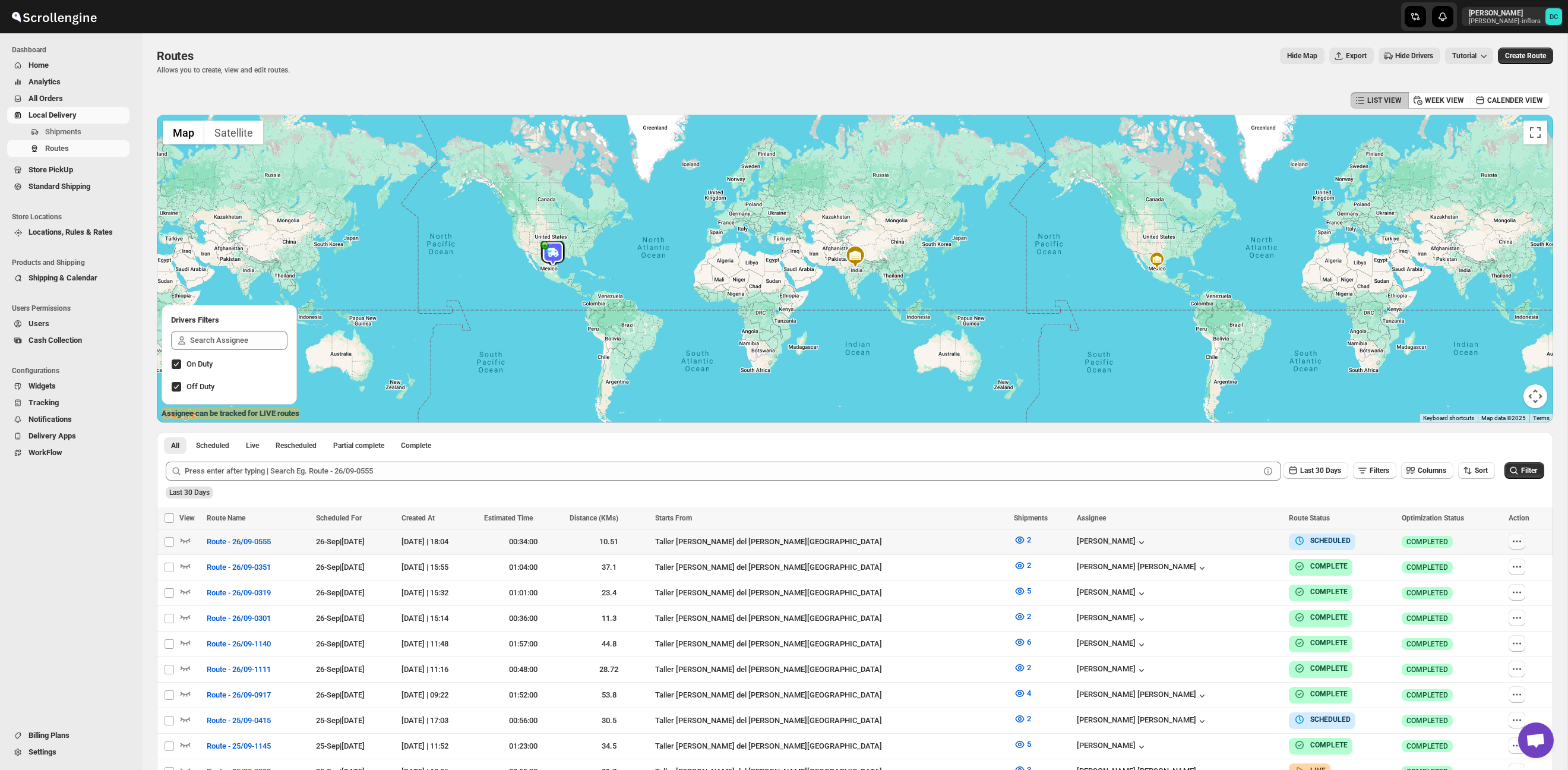
click at [1513, 543] on icon "button" at bounding box center [1517, 541] width 12 height 12
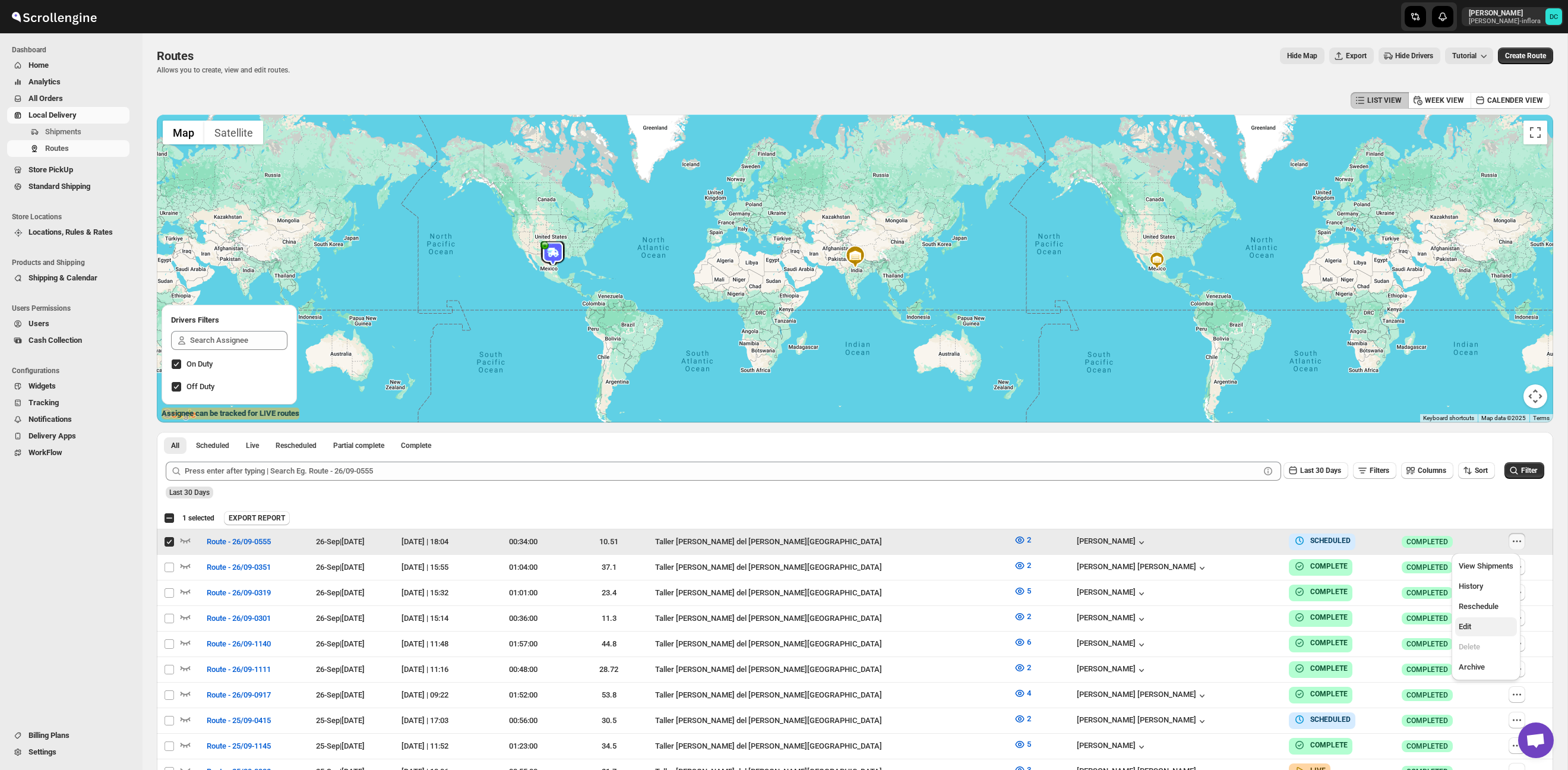
click at [1474, 633] on button "Edit" at bounding box center [1486, 627] width 62 height 19
checkbox input "false"
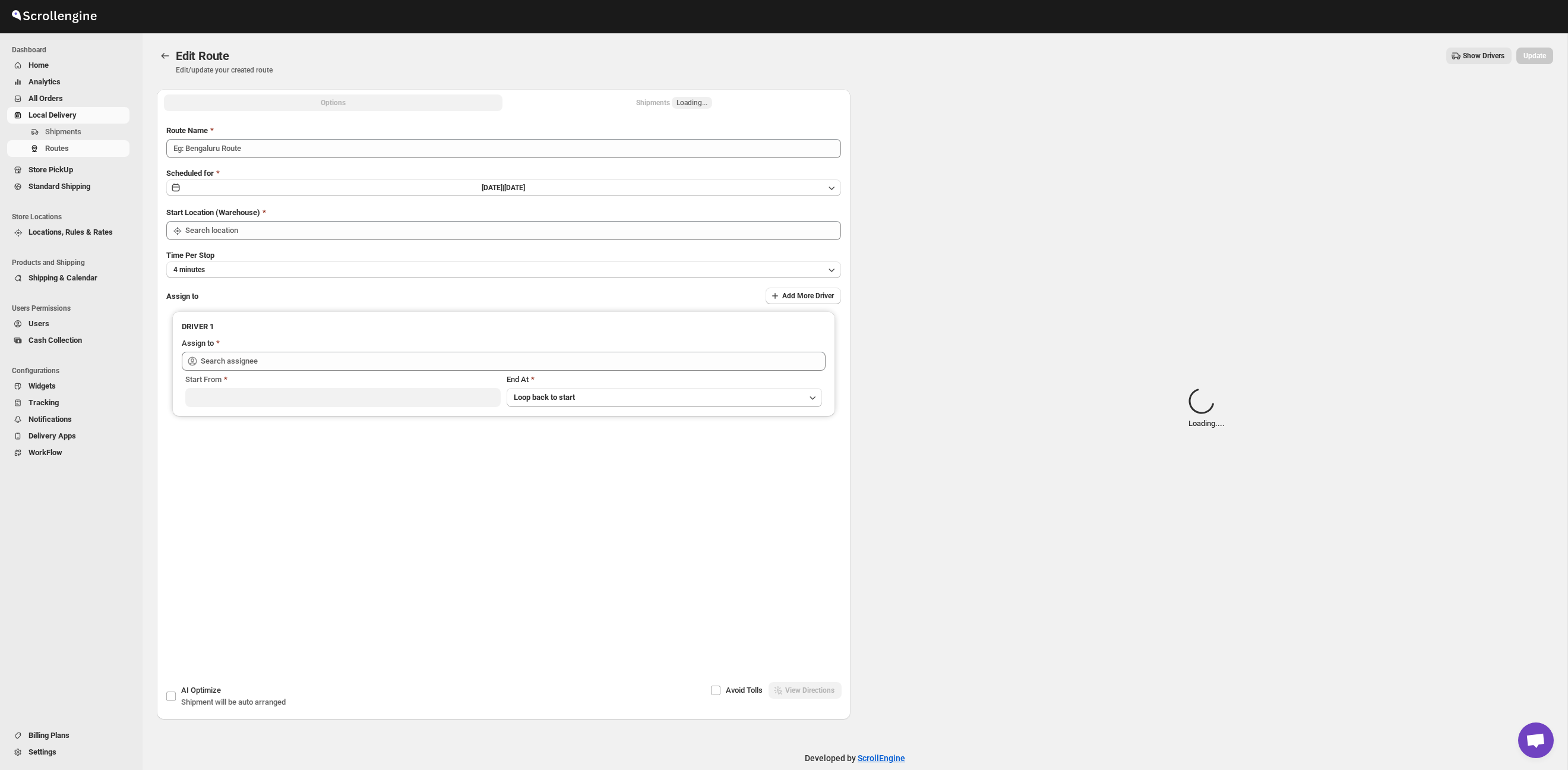
type input "Route - 26/09-0555"
drag, startPoint x: 668, startPoint y: 102, endPoint x: 698, endPoint y: 107, distance: 30.4
click at [669, 102] on div "Shipments Loading..." at bounding box center [674, 103] width 76 height 12
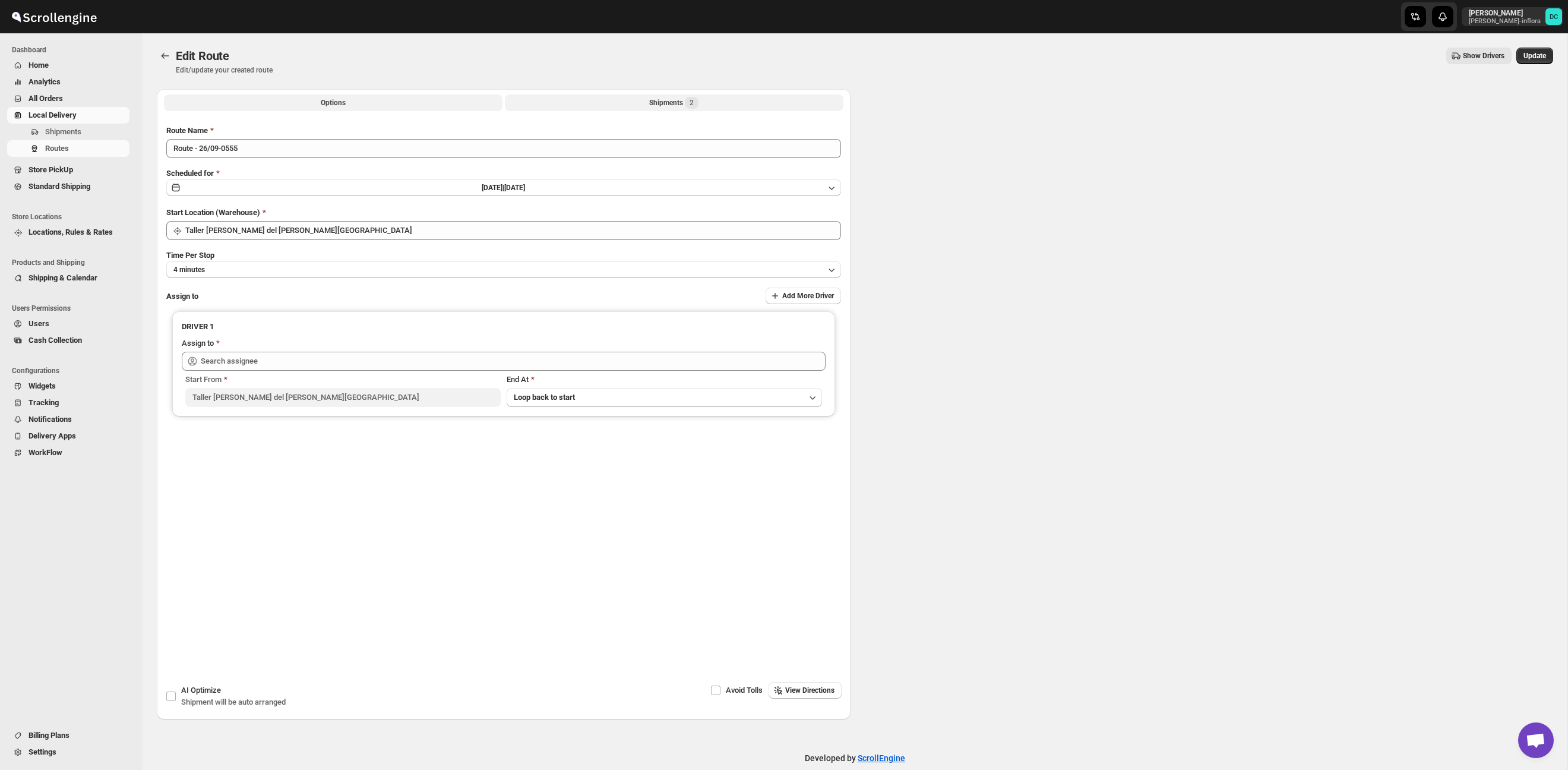
click at [676, 108] on button "Shipments 2" at bounding box center [674, 102] width 339 height 17
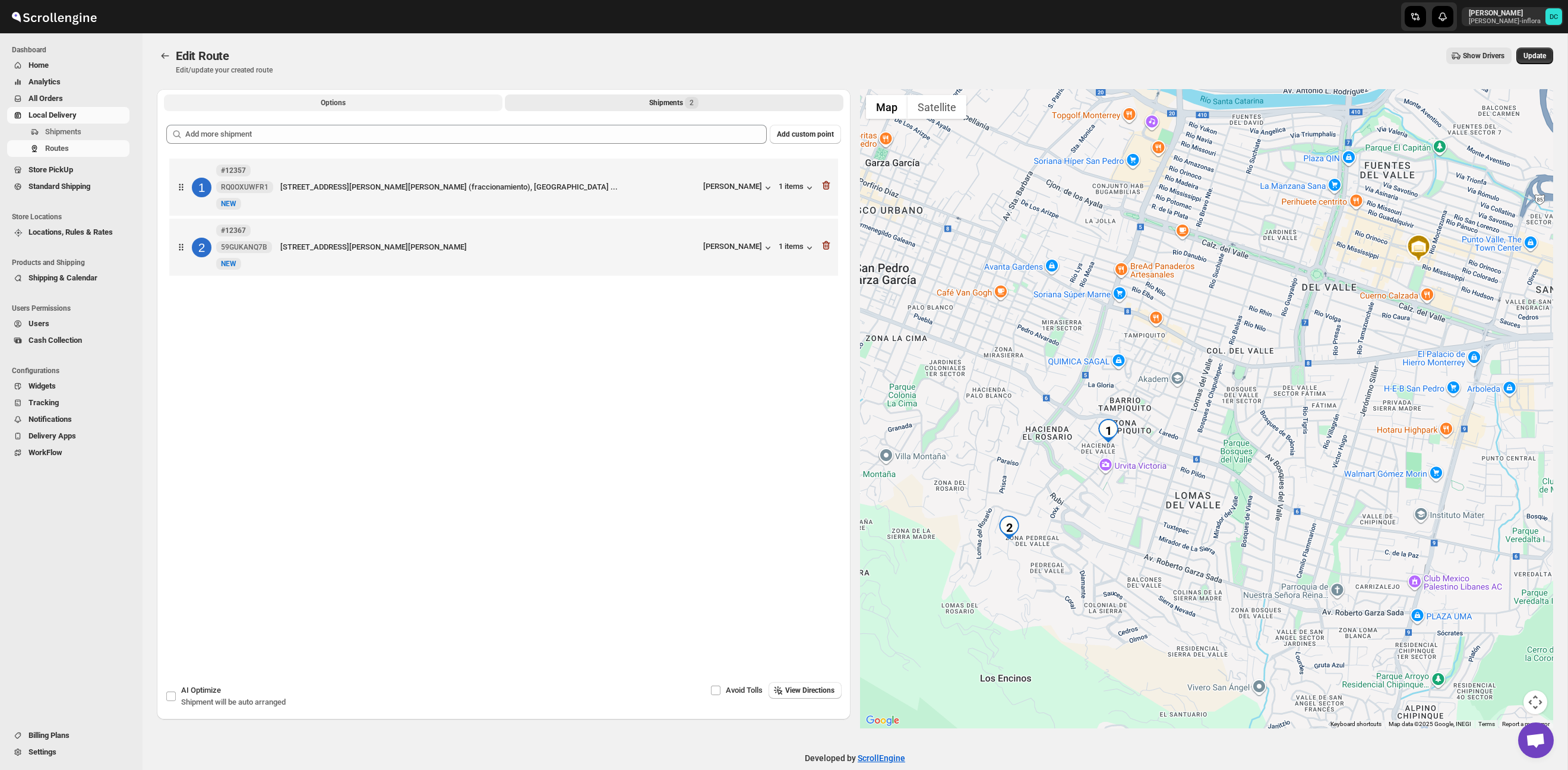
click at [346, 108] on button "Options" at bounding box center [333, 102] width 339 height 17
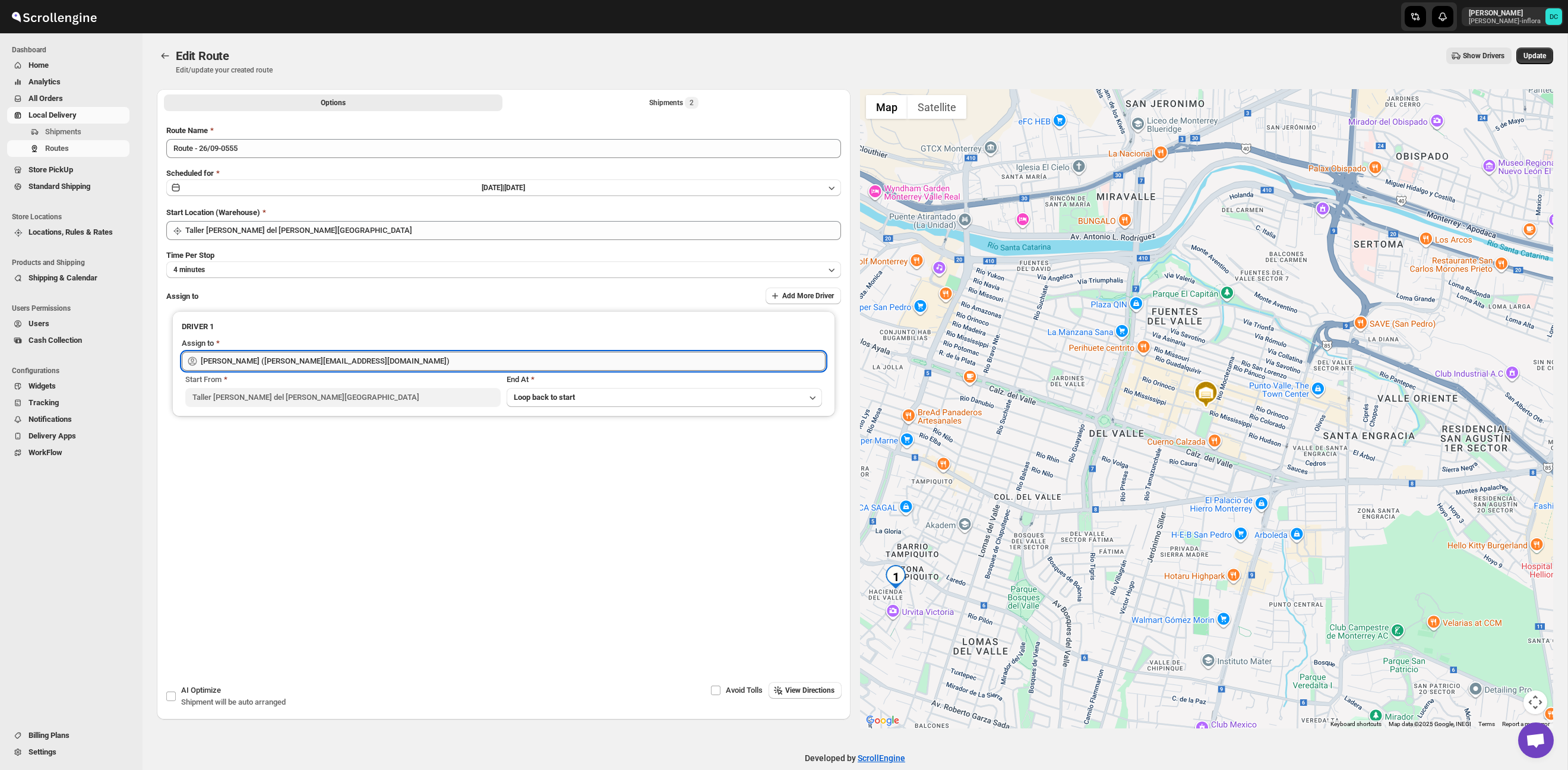
click at [358, 358] on input "[PERSON_NAME] ([PERSON_NAME][EMAIL_ADDRESS][DOMAIN_NAME])" at bounding box center [513, 361] width 625 height 19
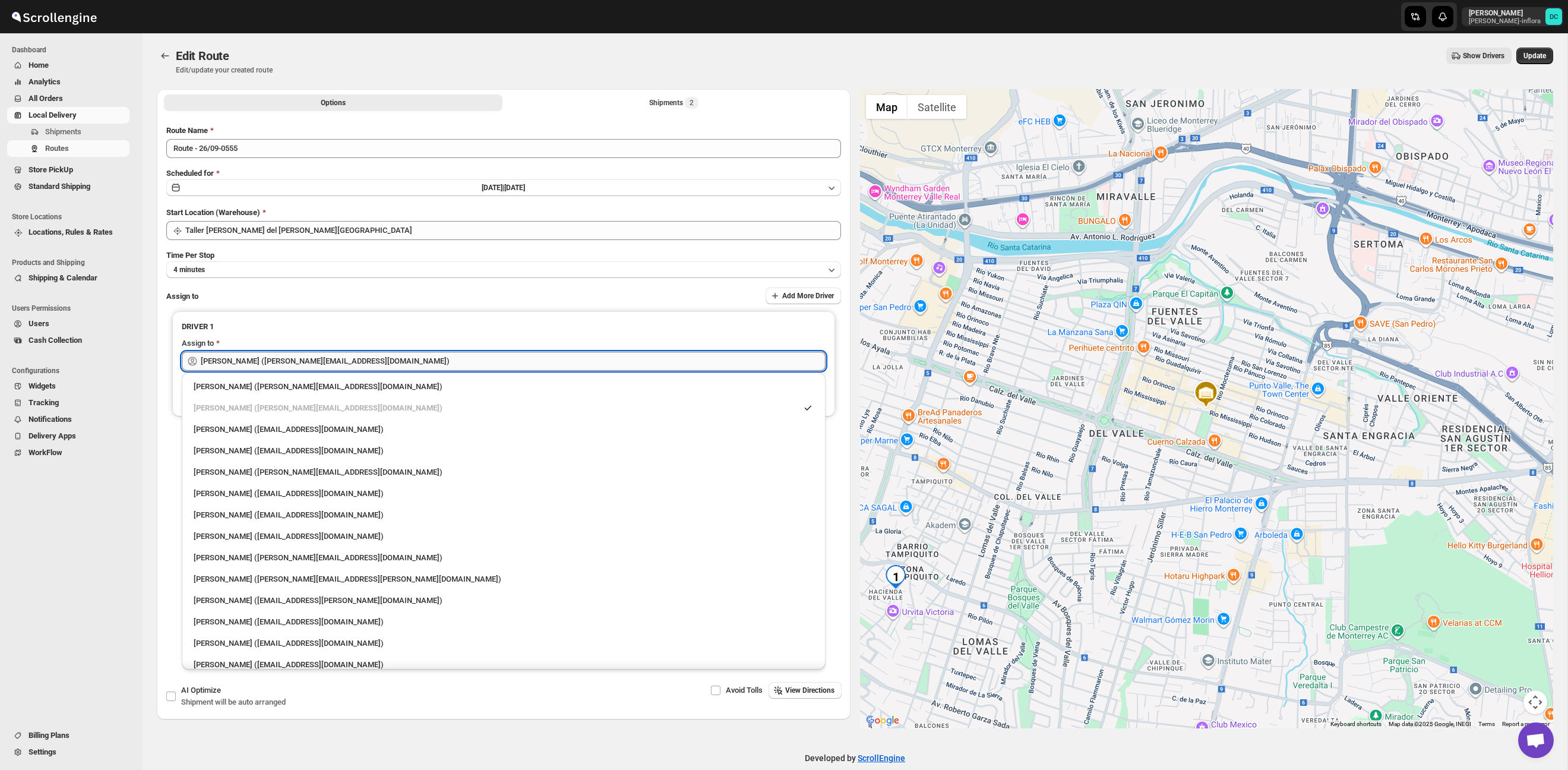
click at [358, 358] on input "[PERSON_NAME] ([PERSON_NAME][EMAIL_ADDRESS][DOMAIN_NAME])" at bounding box center [513, 361] width 625 height 19
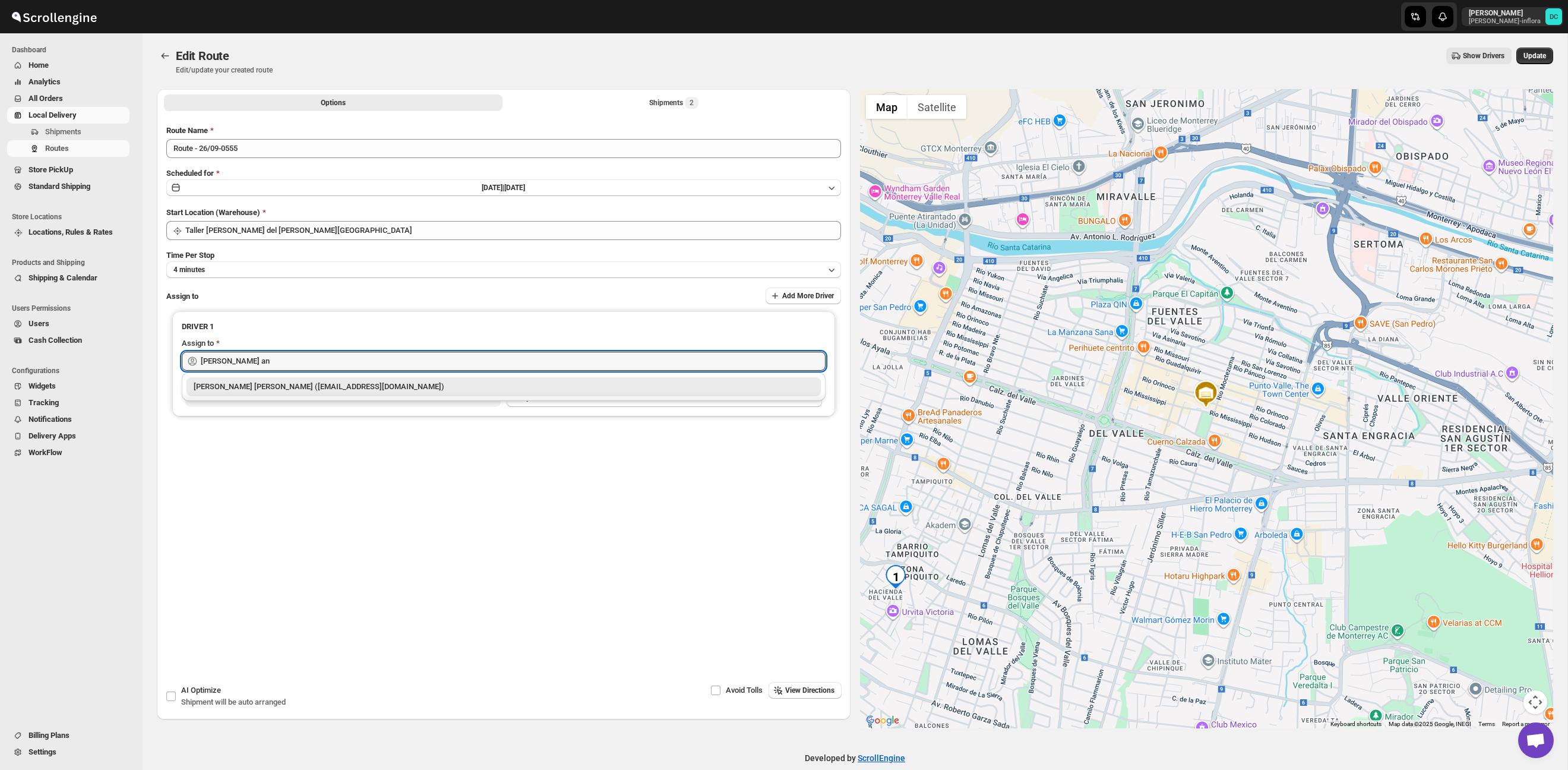
click at [389, 390] on div "[PERSON_NAME] [PERSON_NAME] ([EMAIL_ADDRESS][DOMAIN_NAME])" at bounding box center [503, 387] width 620 height 12
type input "[PERSON_NAME] [PERSON_NAME] ([EMAIL_ADDRESS][DOMAIN_NAME])"
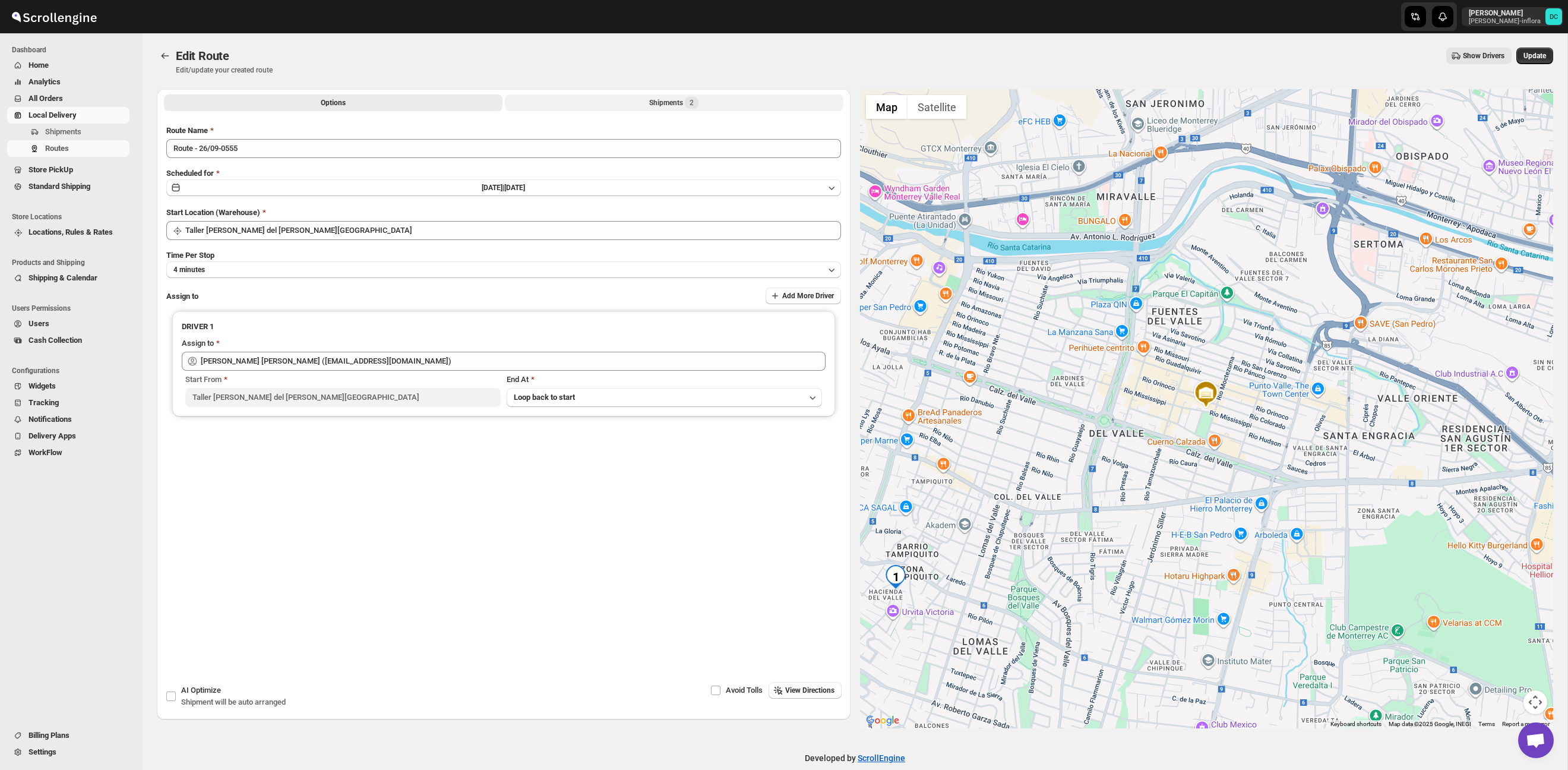
click at [640, 100] on button "Shipments 2" at bounding box center [674, 102] width 339 height 17
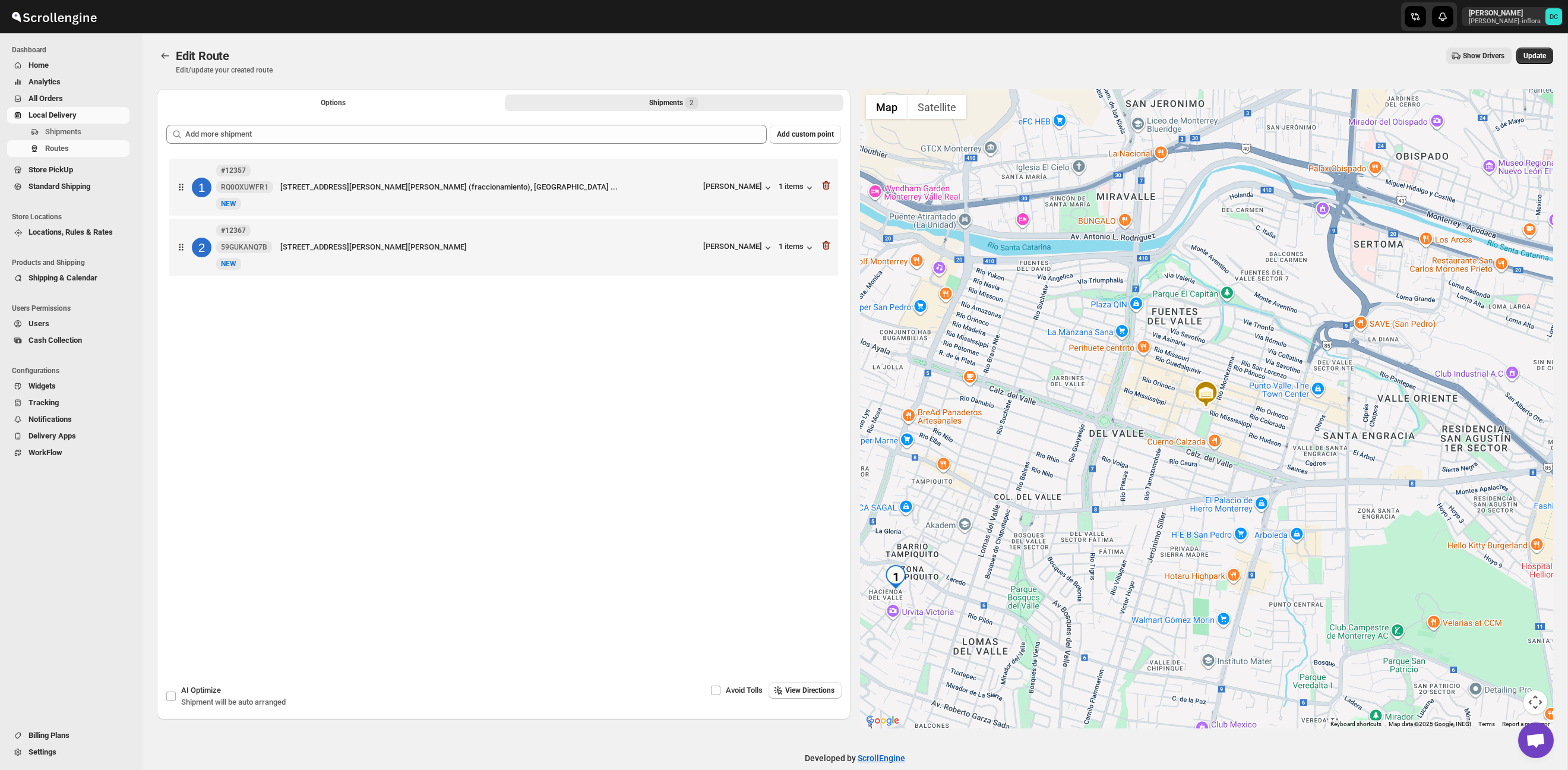
drag, startPoint x: 1526, startPoint y: 57, endPoint x: 1257, endPoint y: 3, distance: 274.4
click at [1526, 57] on span "Update" at bounding box center [1534, 56] width 23 height 9
